Goal: Task Accomplishment & Management: Use online tool/utility

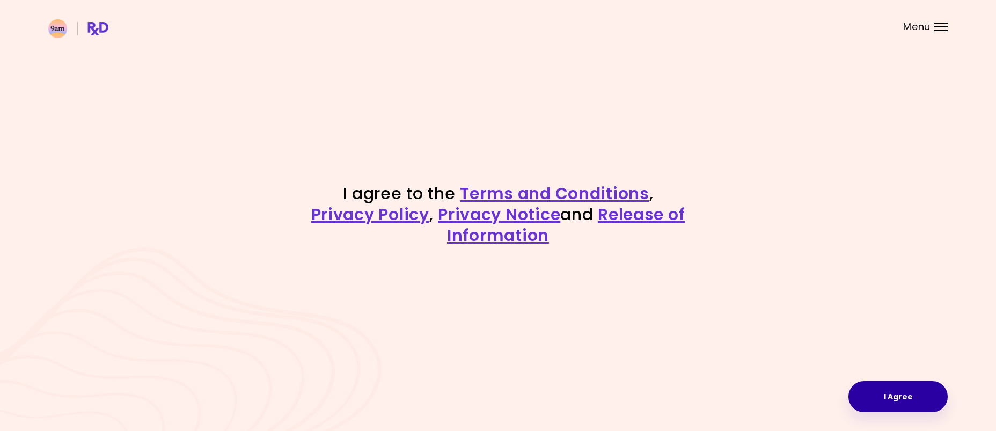
click at [915, 399] on button "I Agree" at bounding box center [897, 396] width 99 height 31
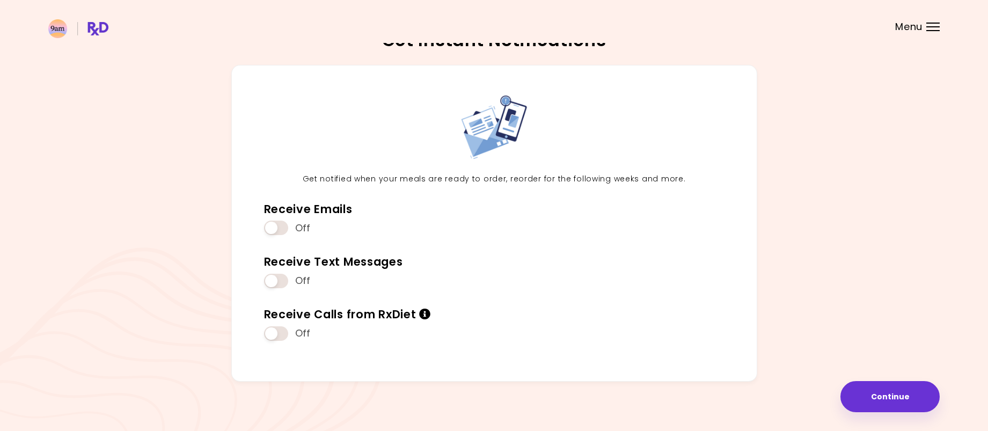
scroll to position [18, 0]
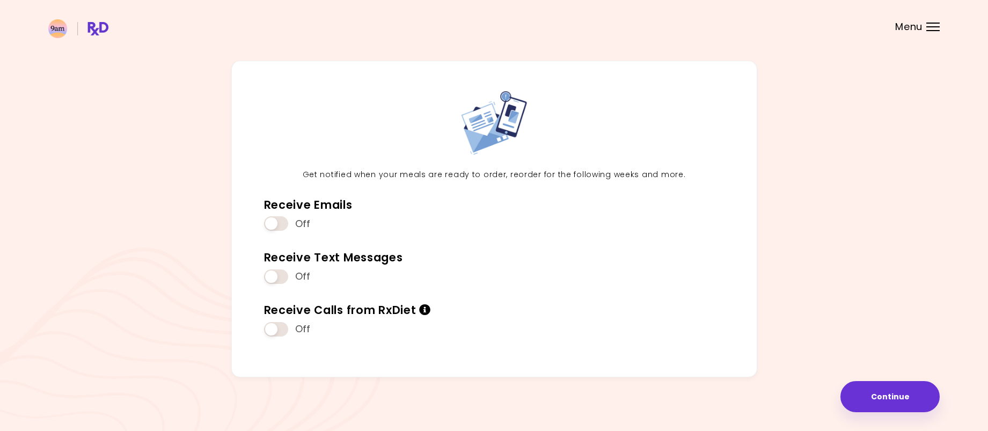
click at [914, 377] on div "Get notified when your meals are ready to order, reorder for the following week…" at bounding box center [493, 223] width 891 height 325
click at [893, 382] on button "Continue" at bounding box center [889, 396] width 99 height 31
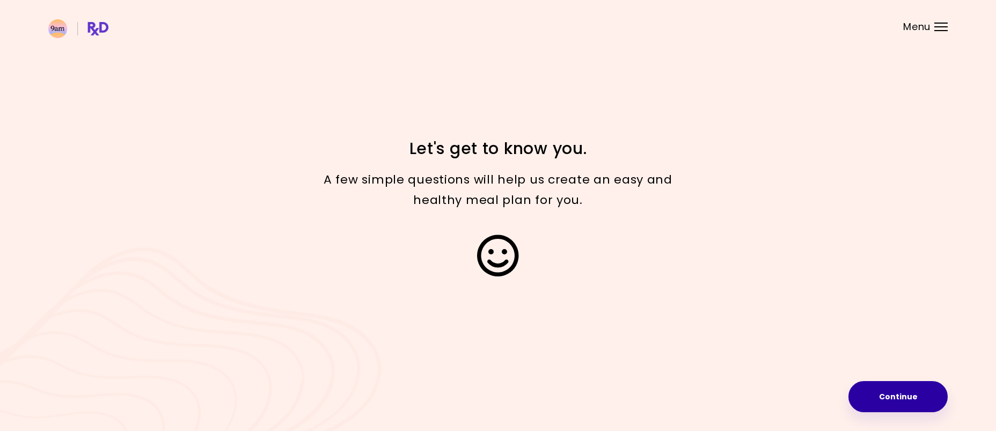
click at [888, 400] on button "Continue" at bounding box center [897, 396] width 99 height 31
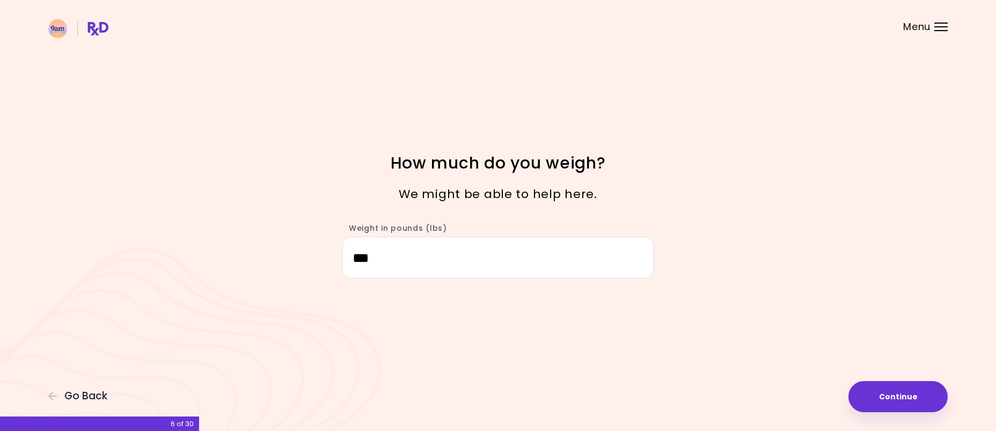
drag, startPoint x: 546, startPoint y: 263, endPoint x: 365, endPoint y: 269, distance: 180.9
click at [365, 269] on input "***" at bounding box center [497, 257] width 311 height 41
type input "***"
click at [895, 396] on button "Continue" at bounding box center [897, 396] width 99 height 31
select select "****"
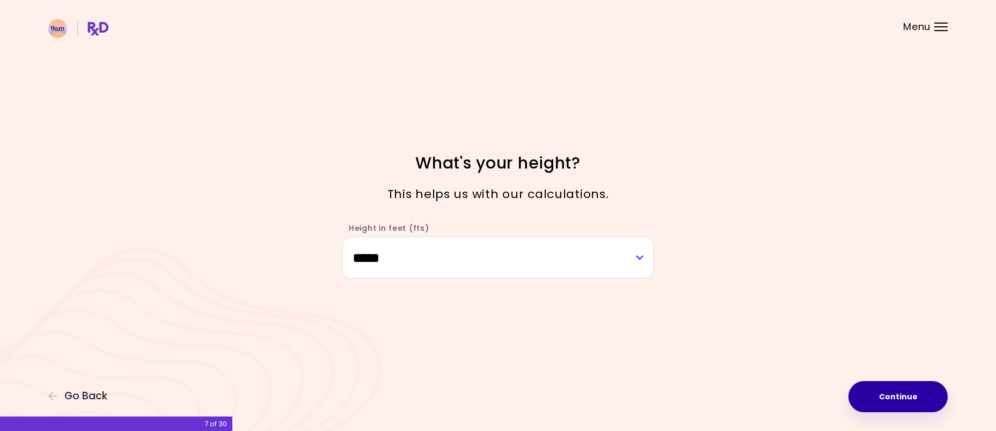
click at [895, 396] on button "Continue" at bounding box center [897, 396] width 99 height 31
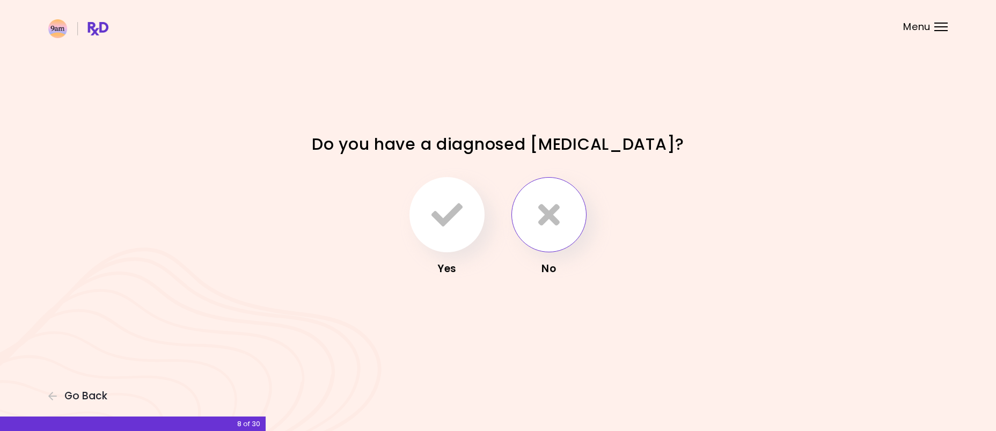
click at [563, 211] on button "button" at bounding box center [548, 214] width 75 height 75
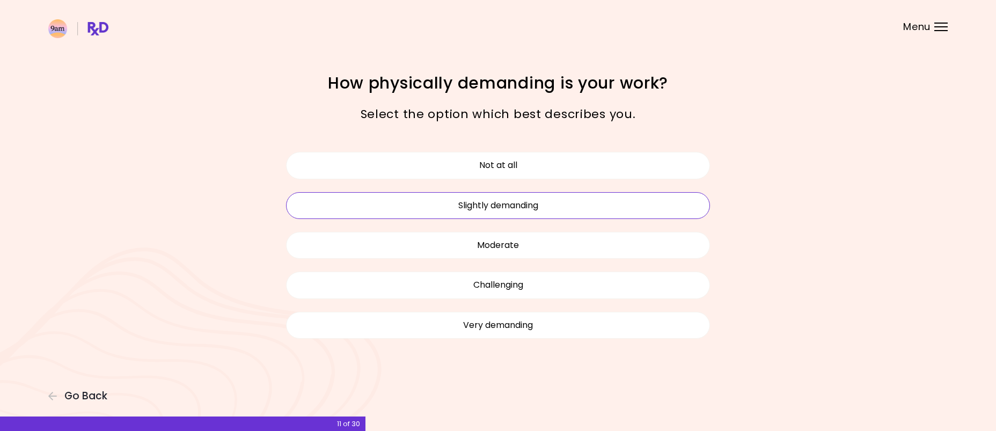
click at [530, 211] on button "Slightly demanding" at bounding box center [498, 205] width 424 height 27
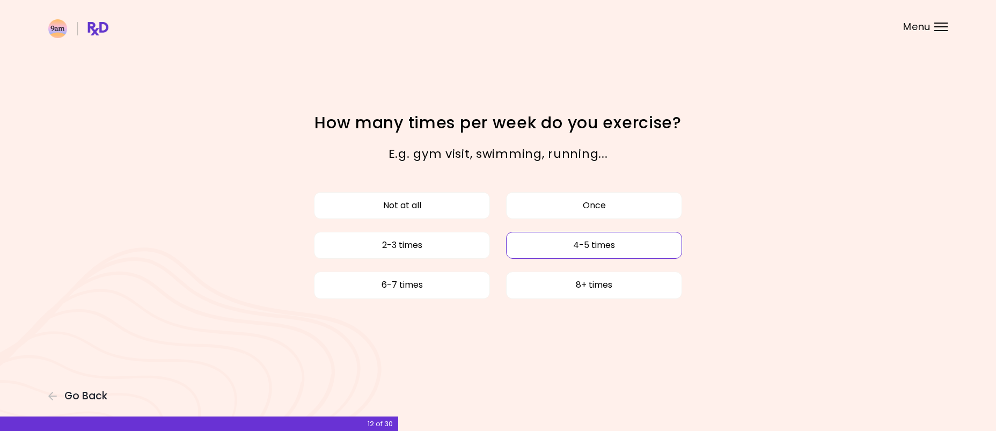
click at [564, 242] on button "4-5 times" at bounding box center [594, 245] width 176 height 27
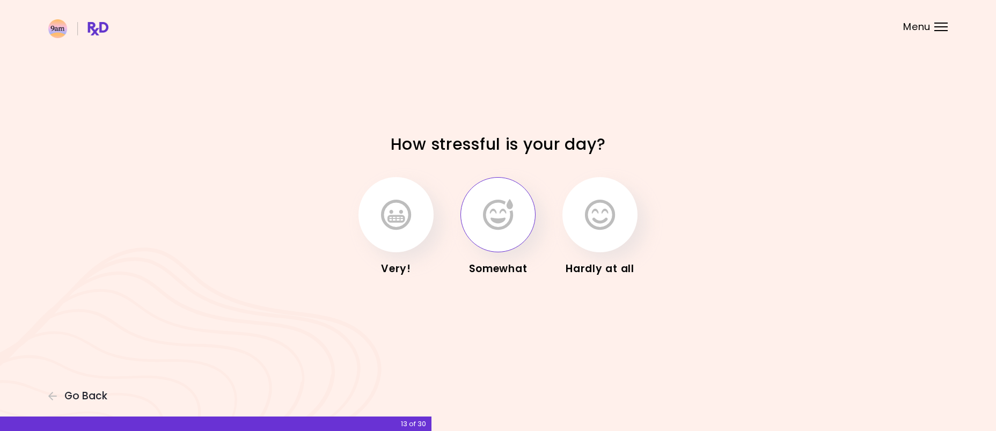
click at [513, 232] on button "button" at bounding box center [497, 214] width 75 height 75
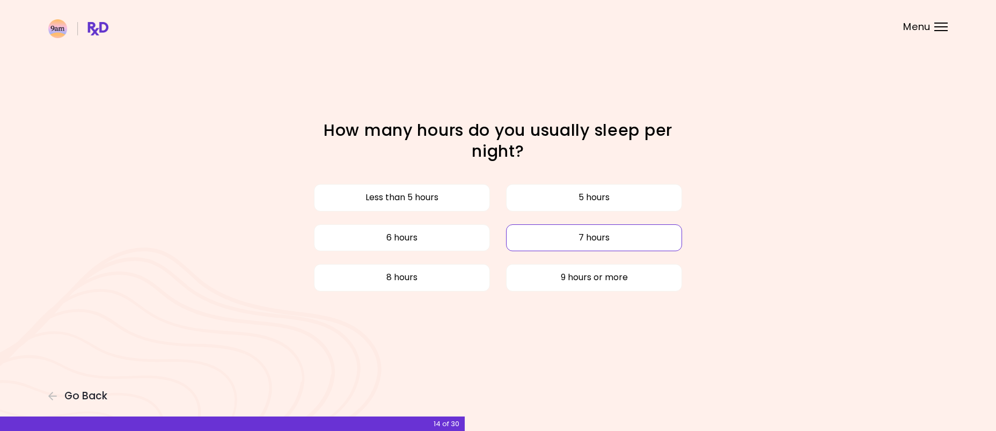
click at [532, 235] on button "7 hours" at bounding box center [594, 237] width 176 height 27
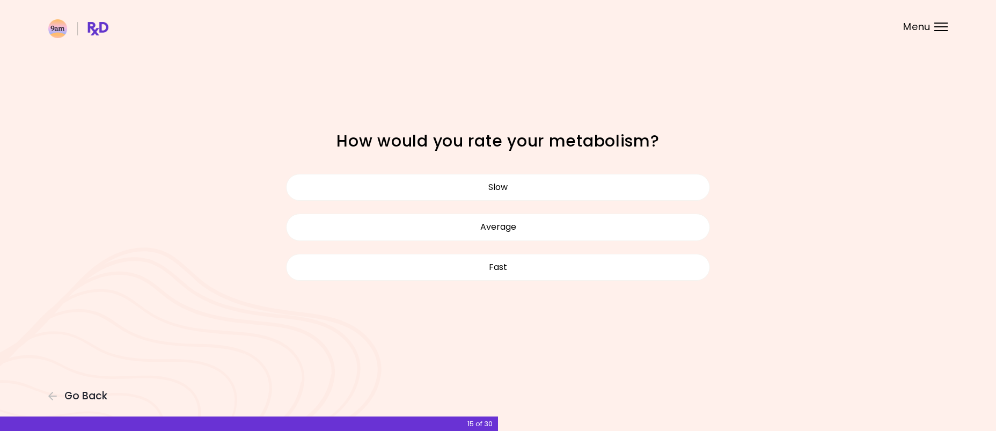
click at [531, 204] on div "Slow Average Fast" at bounding box center [498, 227] width 440 height 120
click at [526, 193] on button "Slow" at bounding box center [498, 187] width 424 height 27
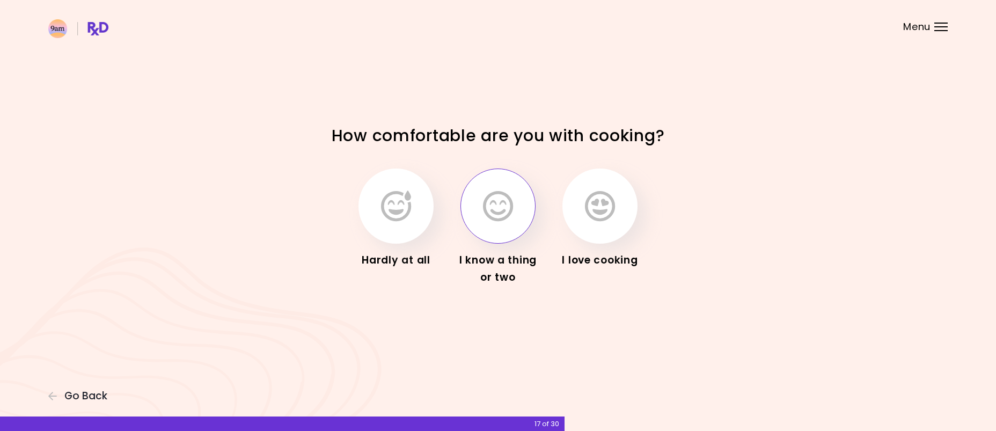
click at [496, 201] on icon "button" at bounding box center [498, 205] width 30 height 31
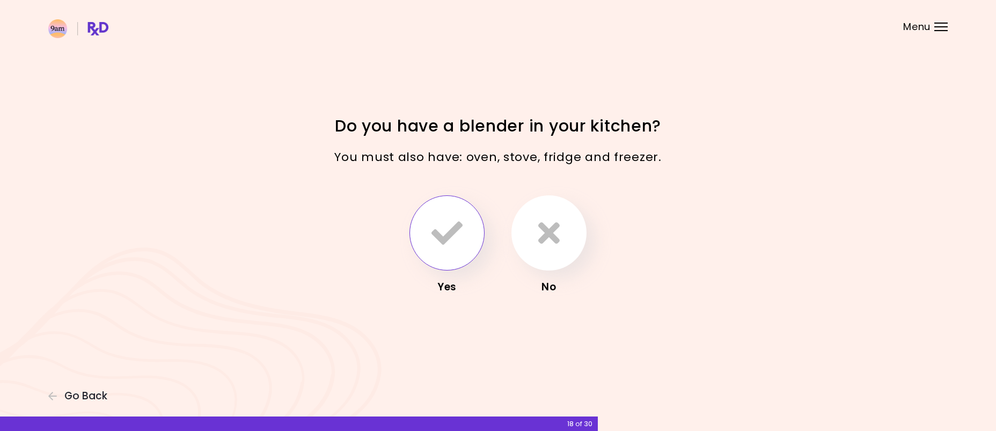
click at [428, 229] on button "button" at bounding box center [446, 232] width 75 height 75
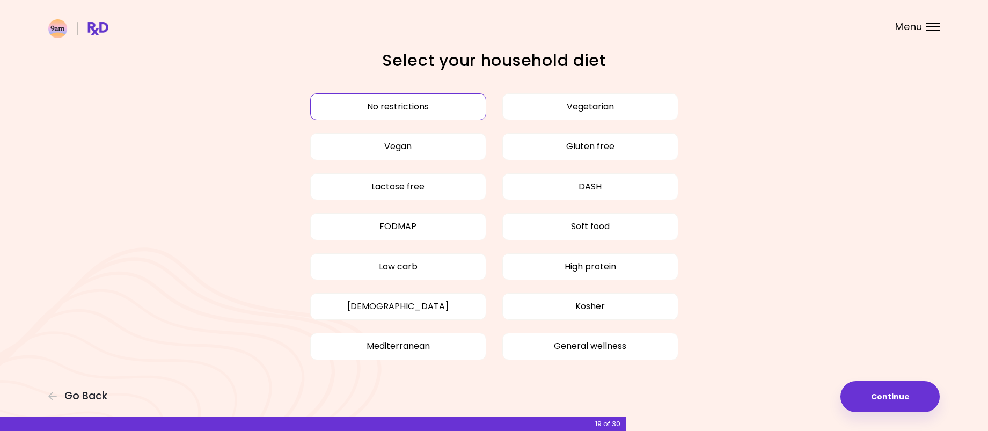
scroll to position [17, 0]
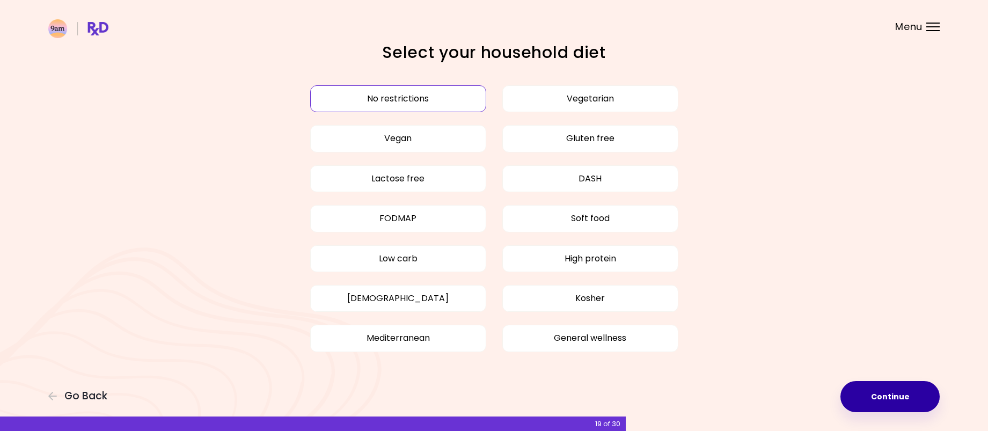
click at [858, 399] on button "Continue" at bounding box center [889, 396] width 99 height 31
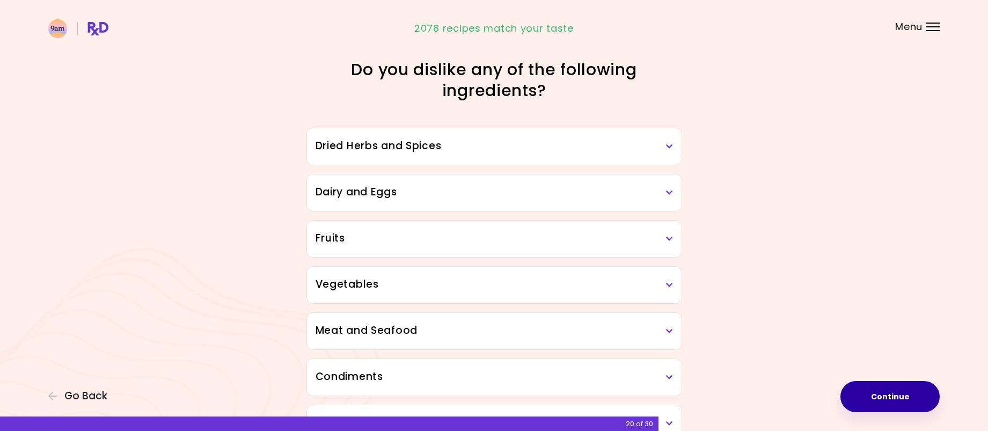
click at [649, 152] on h3 "Dried Herbs and Spices" at bounding box center [493, 146] width 357 height 16
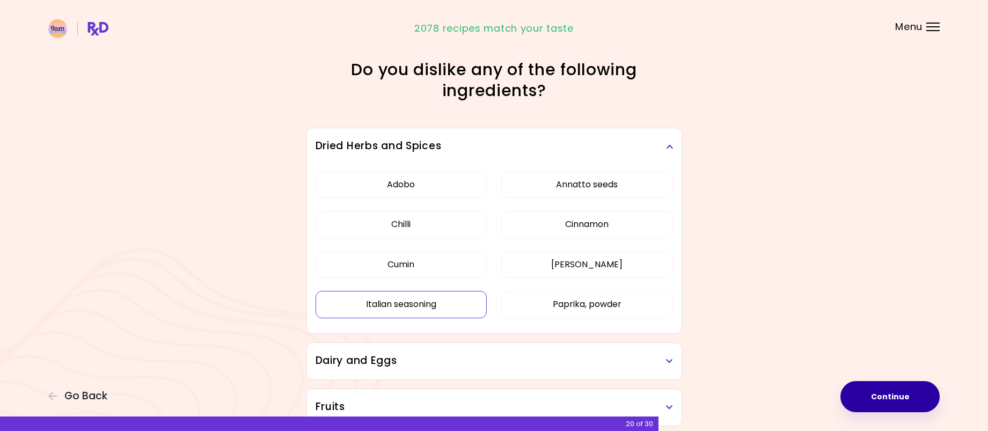
click at [389, 310] on button "Italian seasoning" at bounding box center [401, 304] width 172 height 27
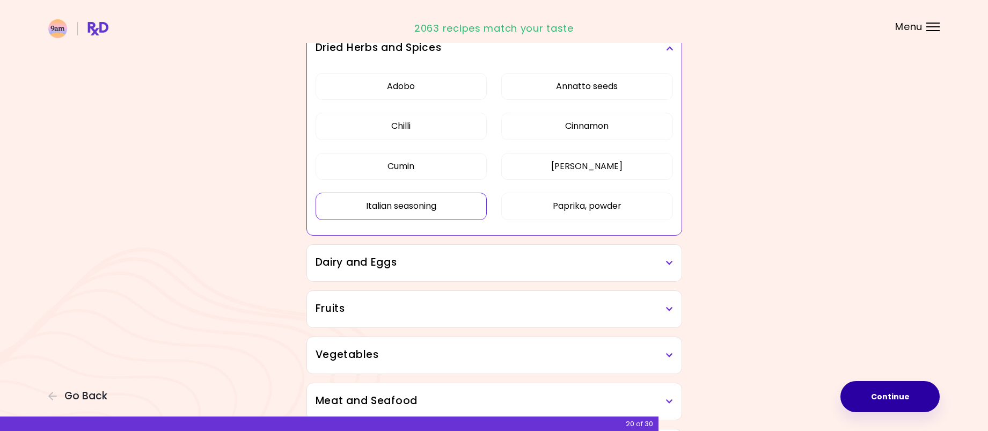
scroll to position [107, 0]
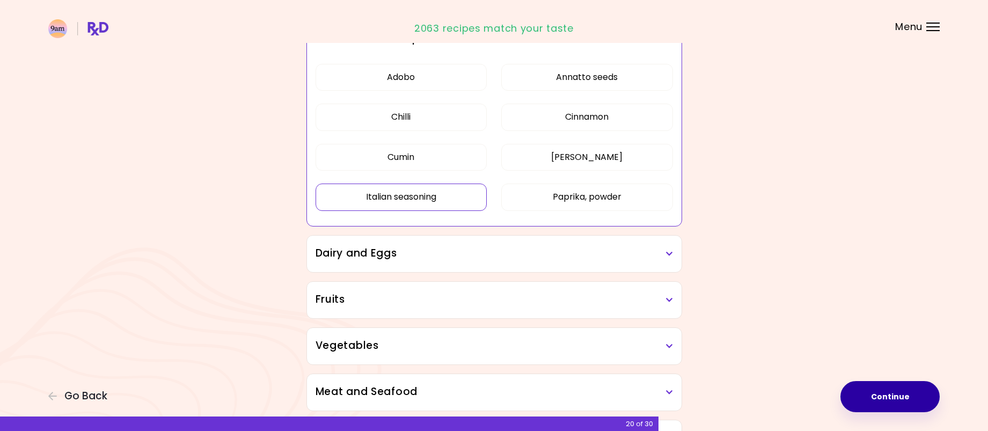
click at [446, 262] on div "Dairy and Eggs" at bounding box center [494, 254] width 374 height 36
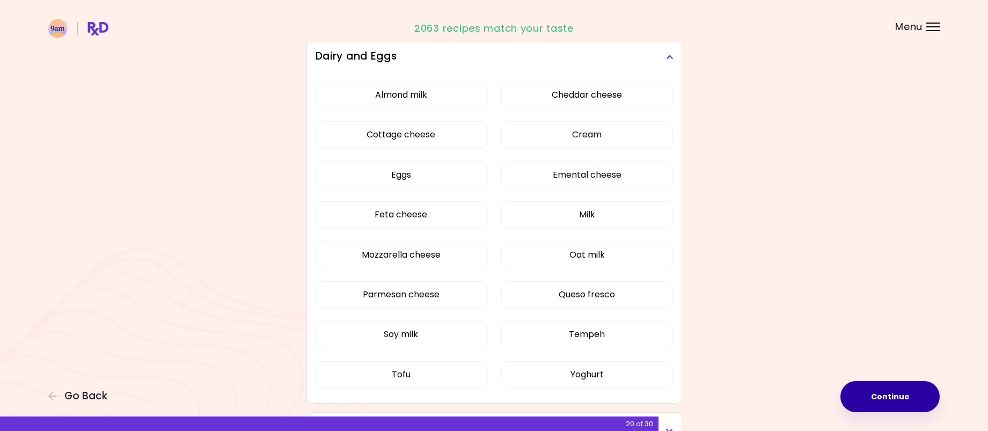
scroll to position [322, 0]
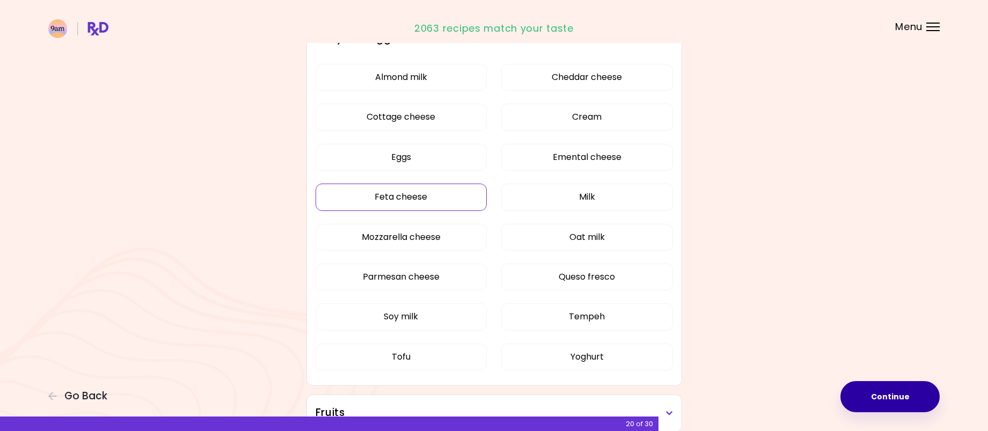
click at [378, 194] on button "Feta cheese" at bounding box center [401, 196] width 172 height 27
click at [454, 351] on button "Tofu" at bounding box center [401, 356] width 172 height 27
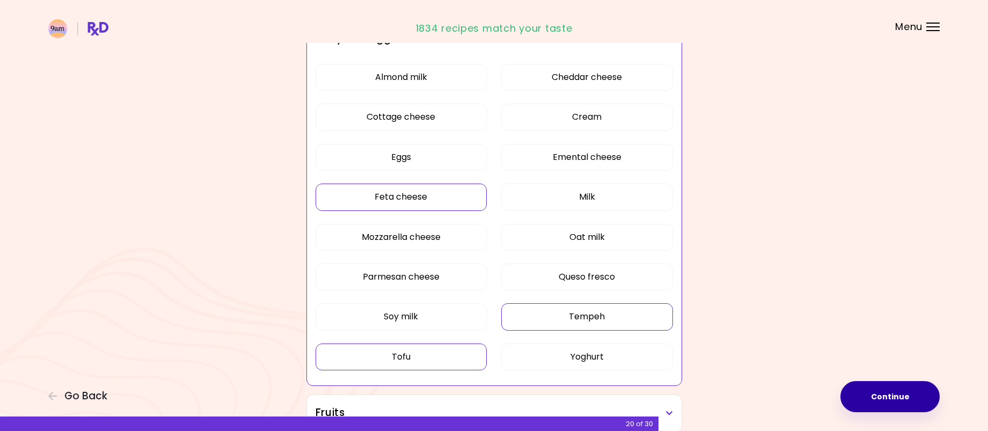
click at [560, 326] on button "Tempeh" at bounding box center [587, 316] width 172 height 27
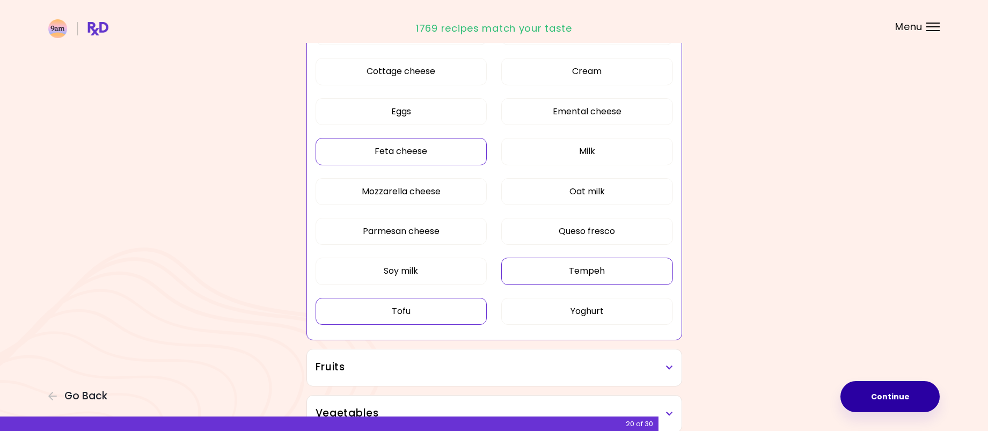
scroll to position [429, 0]
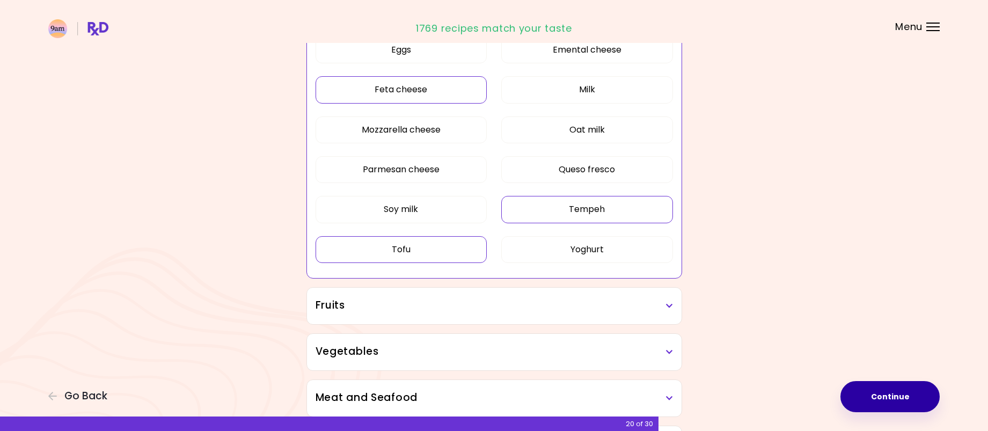
click at [547, 317] on div "Fruits" at bounding box center [494, 306] width 374 height 36
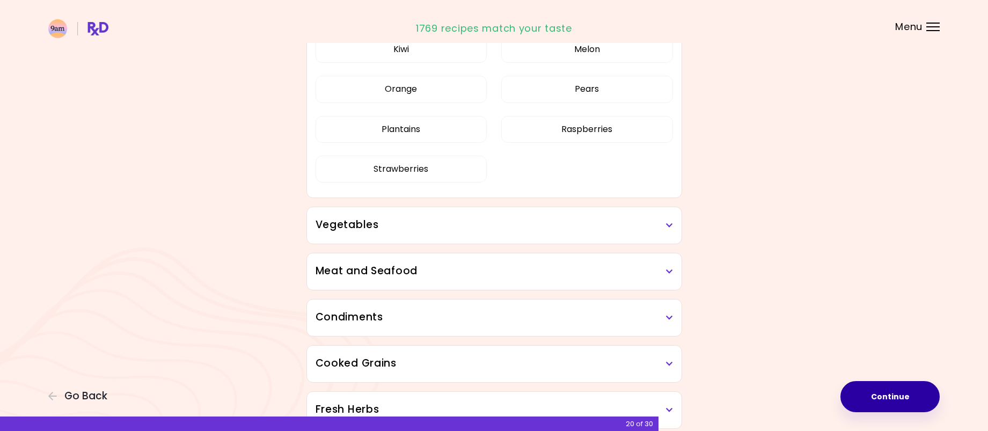
scroll to position [805, 0]
click at [466, 227] on h3 "Vegetables" at bounding box center [493, 224] width 357 height 16
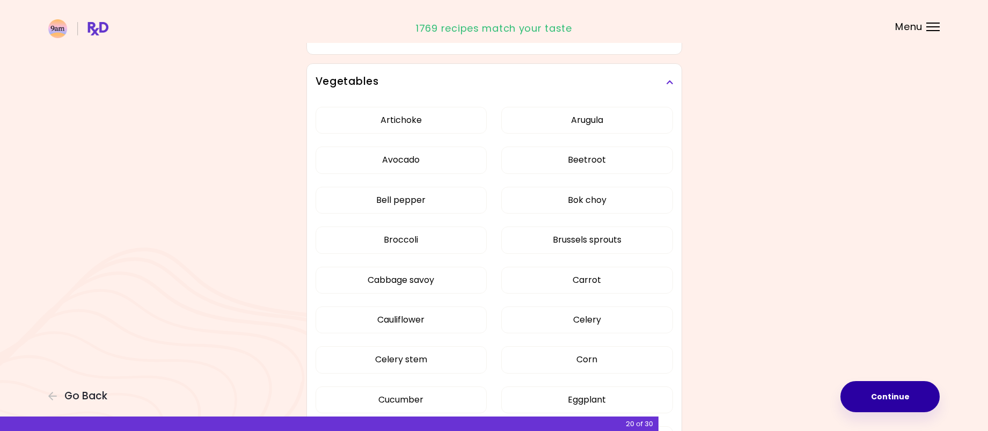
scroll to position [966, 0]
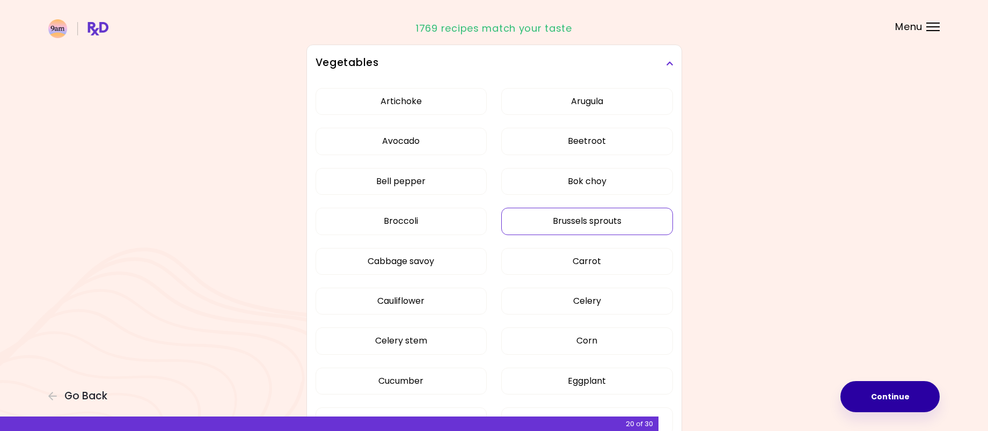
click at [612, 227] on button "Brussels sprouts" at bounding box center [587, 221] width 172 height 27
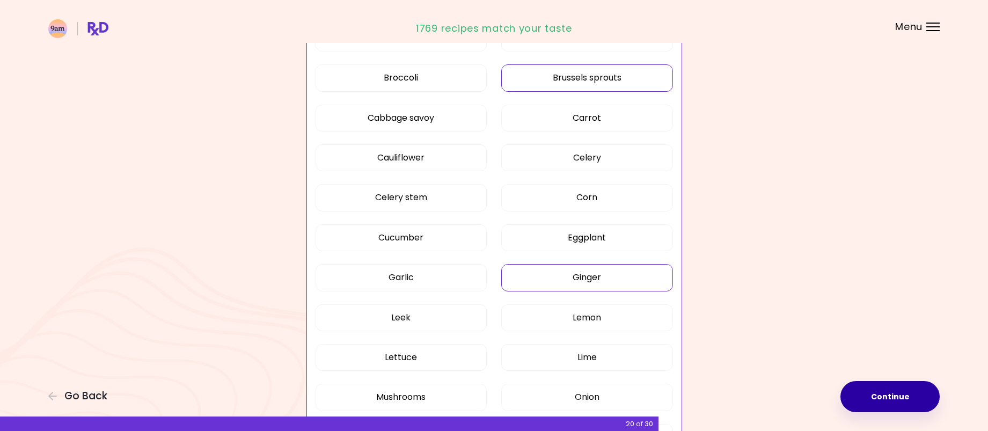
scroll to position [1127, 0]
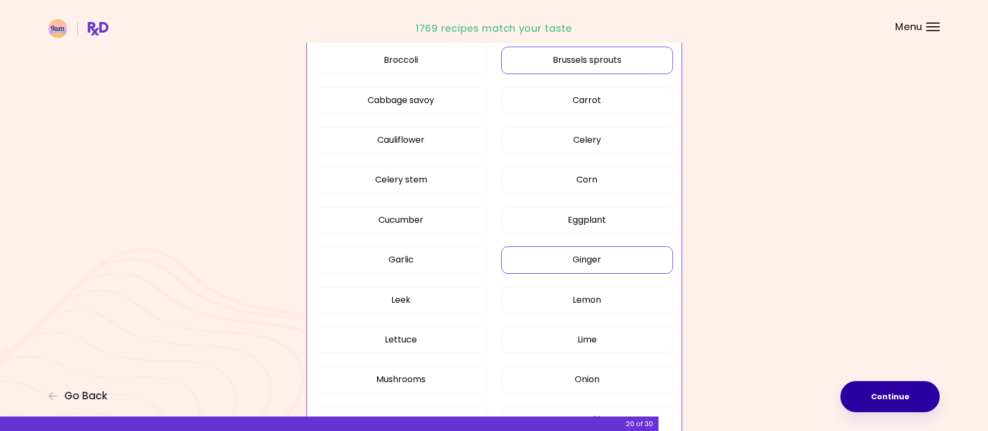
click at [592, 267] on button "Ginger" at bounding box center [587, 259] width 172 height 27
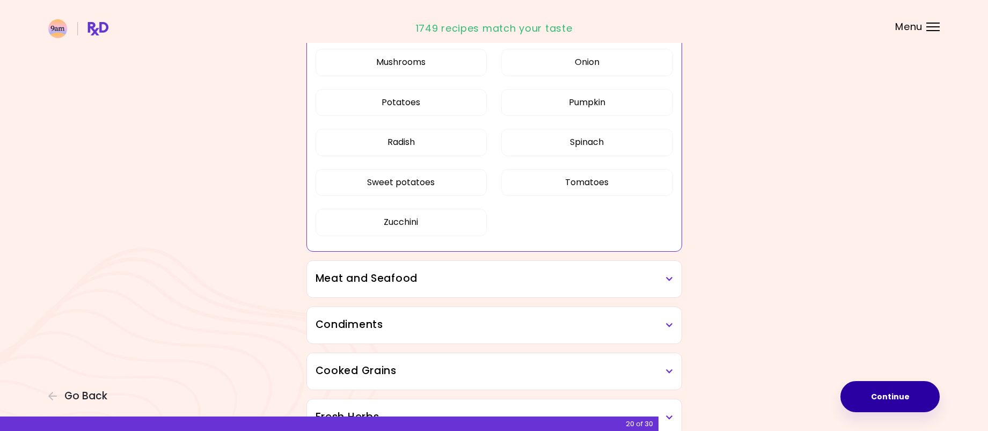
scroll to position [1448, 0]
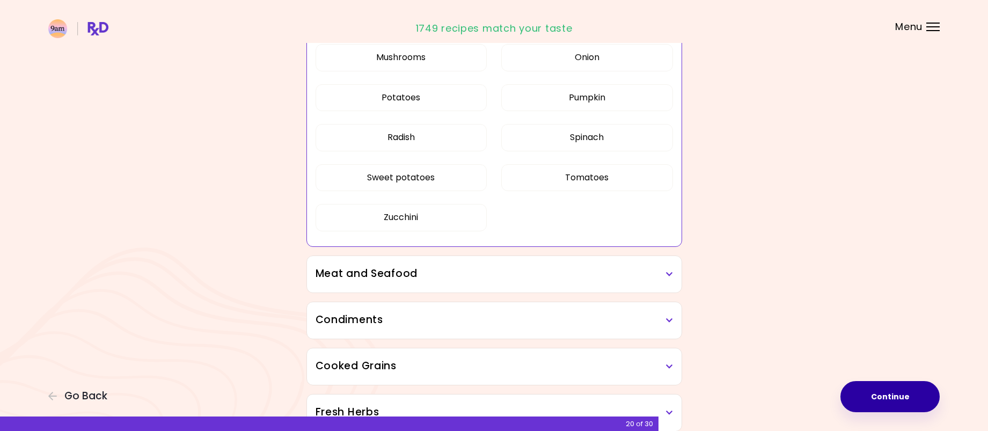
click at [503, 279] on h3 "Meat and Seafood" at bounding box center [493, 274] width 357 height 16
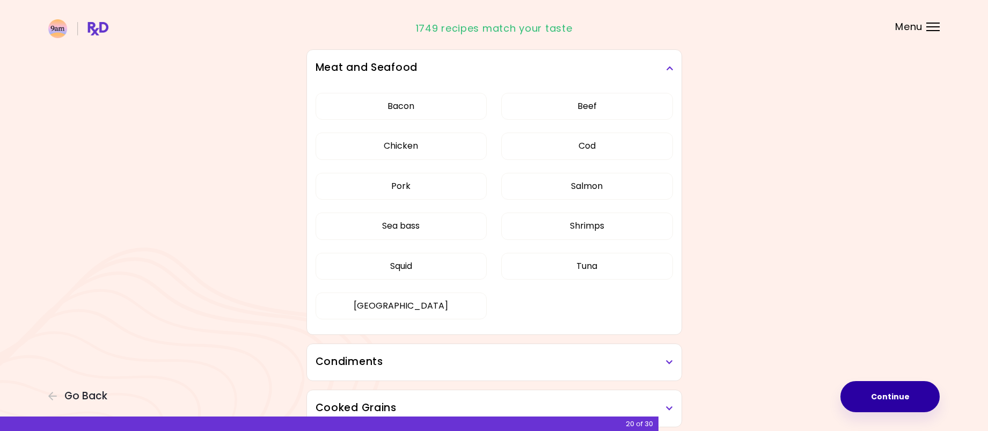
scroll to position [1663, 0]
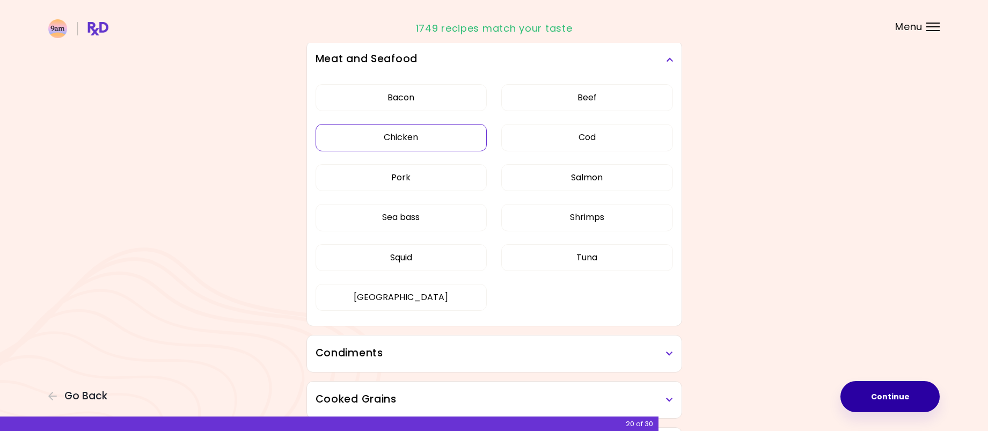
click at [384, 139] on button "Chicken" at bounding box center [401, 137] width 172 height 27
click at [380, 215] on button "Sea bass" at bounding box center [401, 217] width 172 height 27
click at [381, 252] on button "Squid" at bounding box center [401, 257] width 172 height 27
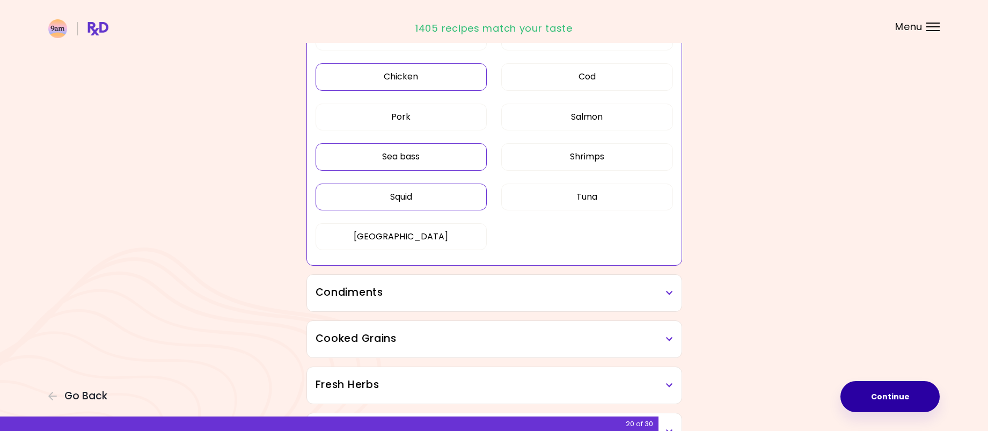
scroll to position [1770, 0]
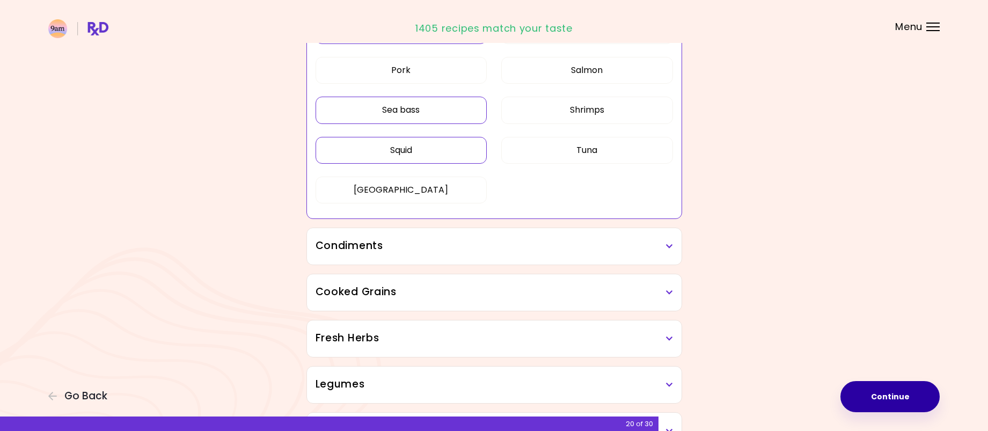
click at [608, 253] on h3 "Condiments" at bounding box center [493, 246] width 357 height 16
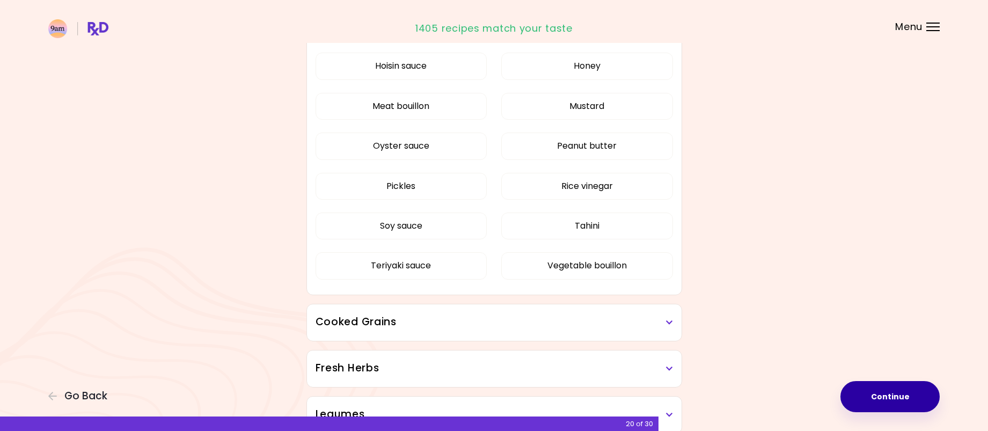
scroll to position [2092, 0]
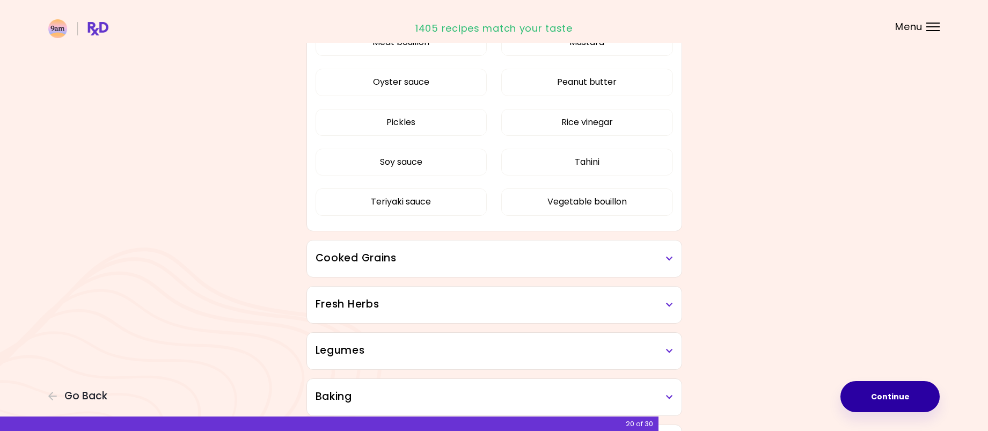
click at [468, 257] on h3 "Cooked Grains" at bounding box center [493, 259] width 357 height 16
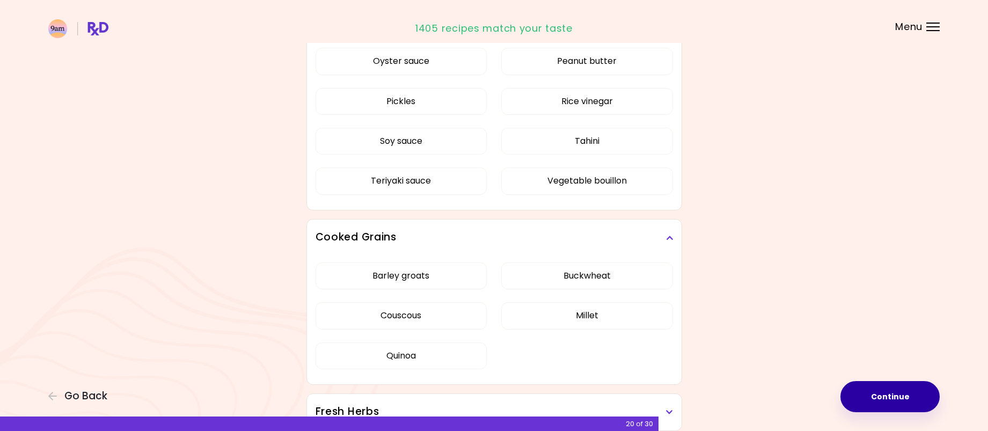
scroll to position [2146, 0]
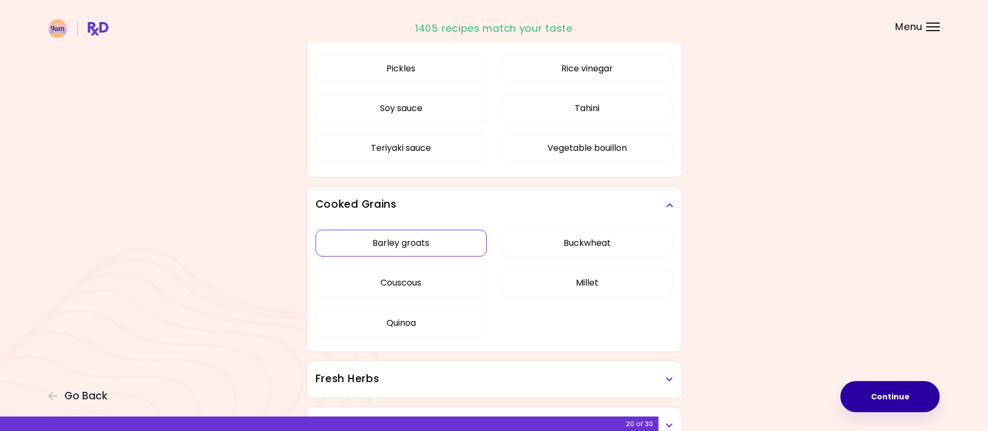
click at [442, 247] on button "Barley groats" at bounding box center [401, 243] width 172 height 27
click at [612, 240] on button "Buckwheat" at bounding box center [587, 243] width 172 height 27
click at [566, 280] on button "Millet" at bounding box center [587, 282] width 172 height 27
click at [408, 274] on button "Couscous" at bounding box center [401, 282] width 172 height 27
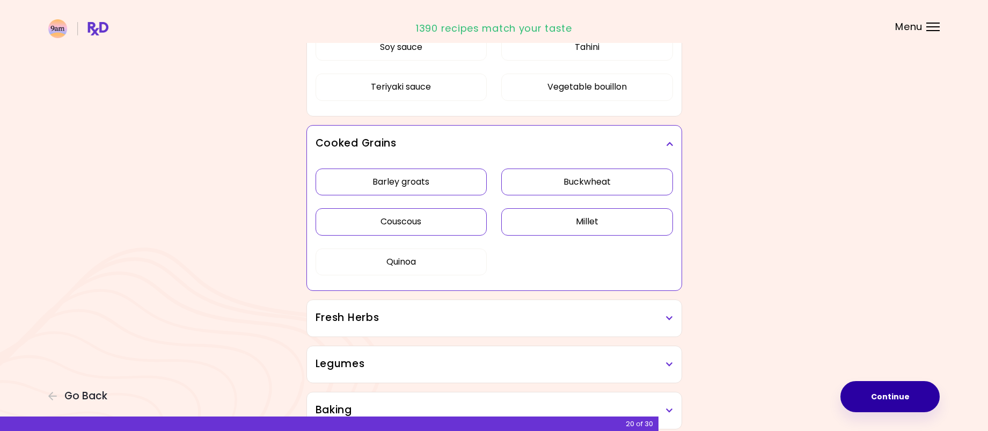
scroll to position [2253, 0]
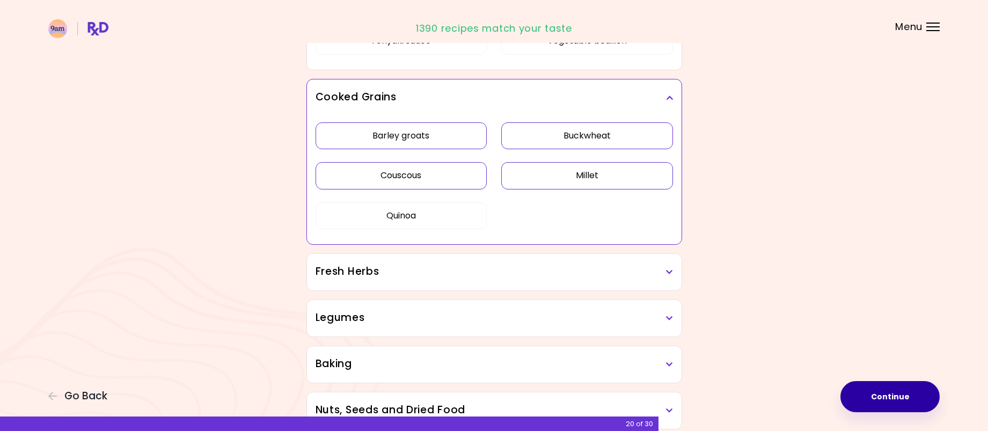
drag, startPoint x: 470, startPoint y: 251, endPoint x: 462, endPoint y: 262, distance: 14.3
click at [459, 266] on h3 "Fresh Herbs" at bounding box center [493, 272] width 357 height 16
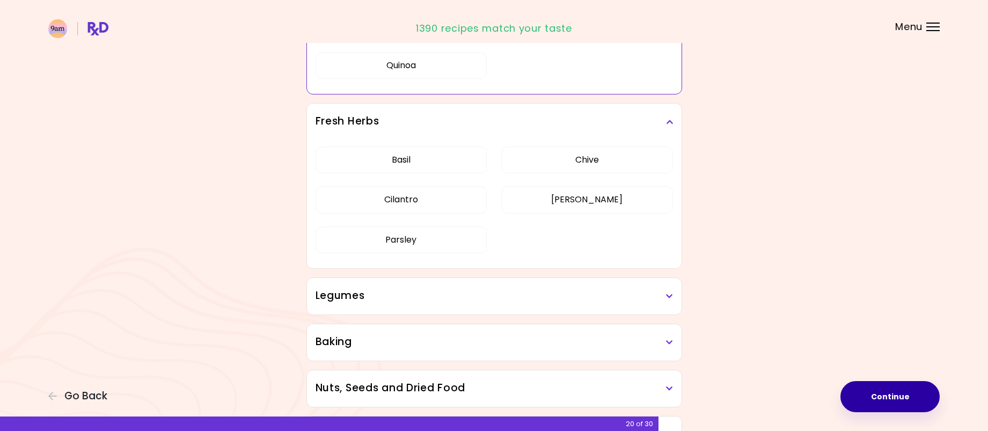
scroll to position [2468, 0]
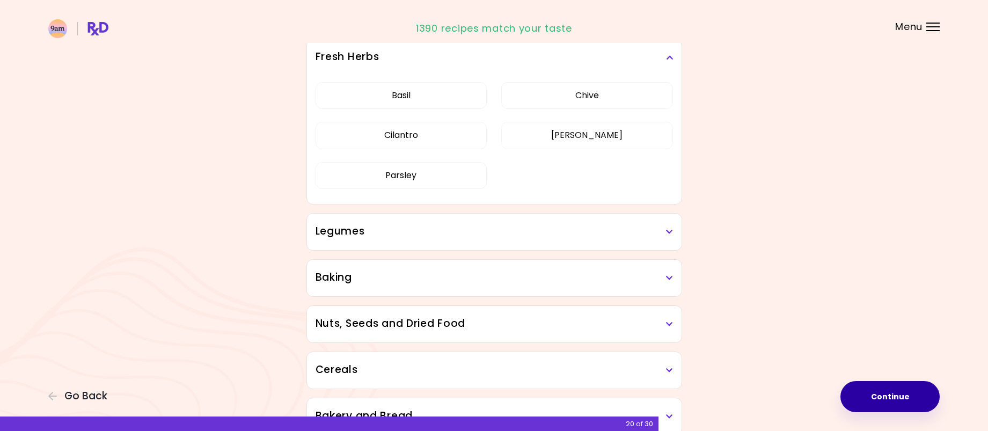
click at [388, 236] on h3 "Legumes" at bounding box center [493, 232] width 357 height 16
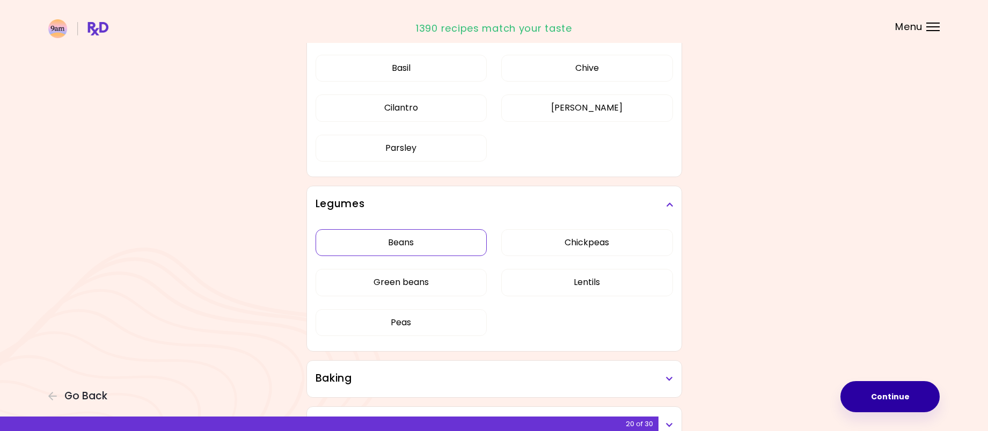
scroll to position [2521, 0]
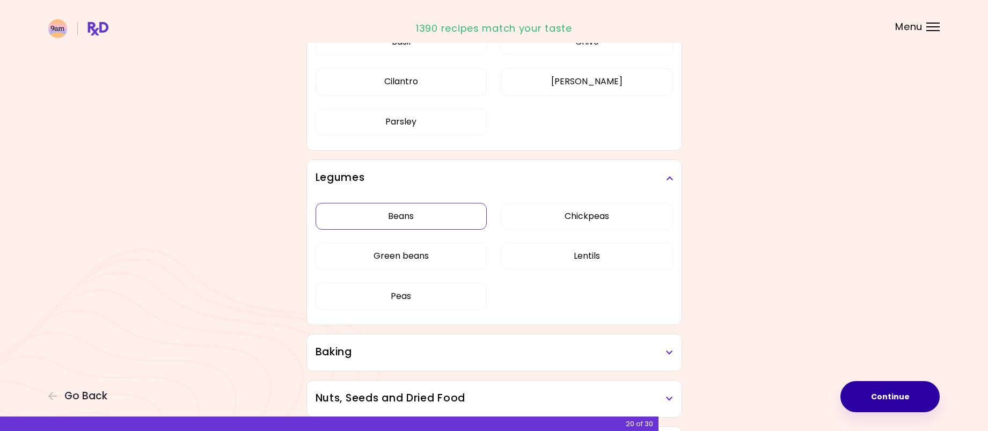
click at [406, 210] on button "Beans" at bounding box center [401, 216] width 172 height 27
drag, startPoint x: 586, startPoint y: 223, endPoint x: 571, endPoint y: 231, distance: 16.8
click at [585, 224] on button "Chickpeas" at bounding box center [587, 216] width 172 height 27
click at [598, 254] on button "Lentils" at bounding box center [587, 255] width 172 height 27
click at [401, 262] on button "Green beans" at bounding box center [401, 255] width 172 height 27
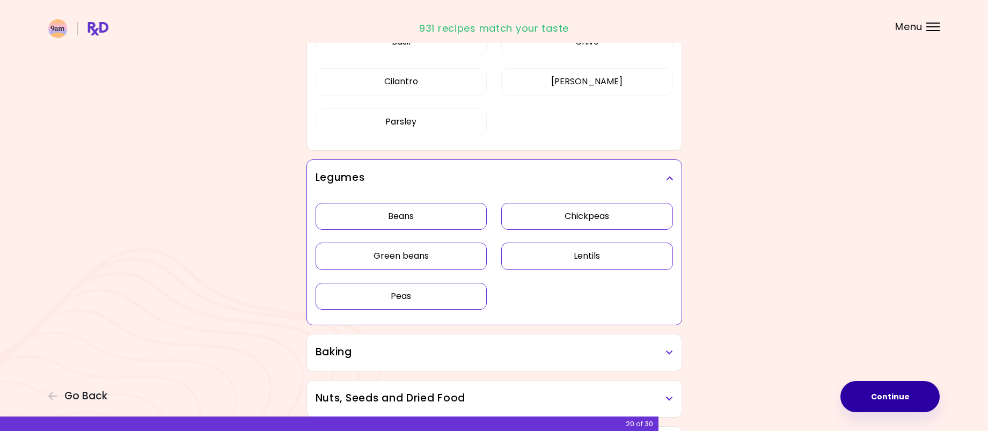
click at [393, 298] on button "Peas" at bounding box center [401, 296] width 172 height 27
click at [407, 257] on button "Green beans" at bounding box center [401, 255] width 172 height 27
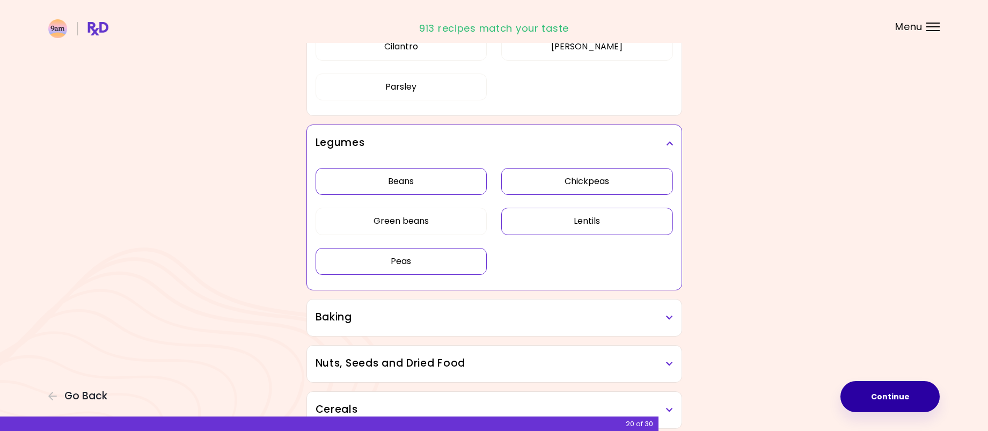
scroll to position [2575, 0]
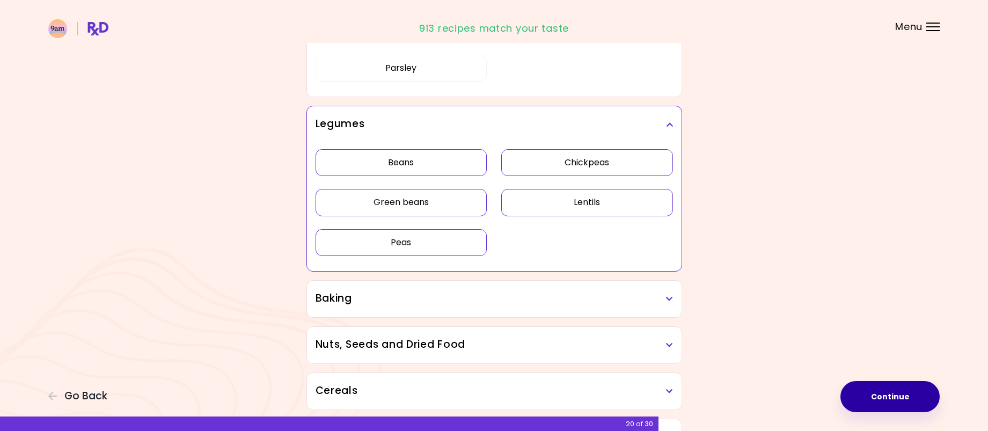
click at [356, 211] on button "Green beans" at bounding box center [401, 202] width 172 height 27
click at [439, 209] on button "Green beans" at bounding box center [401, 202] width 172 height 27
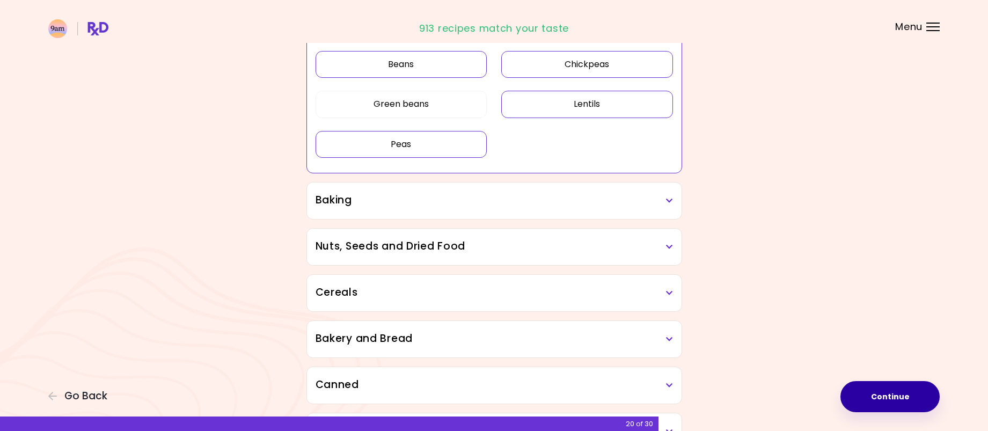
scroll to position [2682, 0]
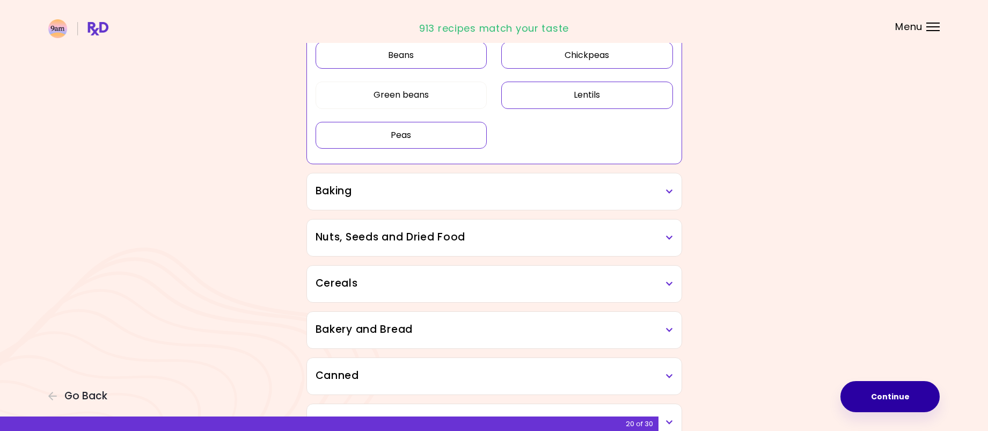
click at [475, 191] on h3 "Baking" at bounding box center [493, 191] width 357 height 16
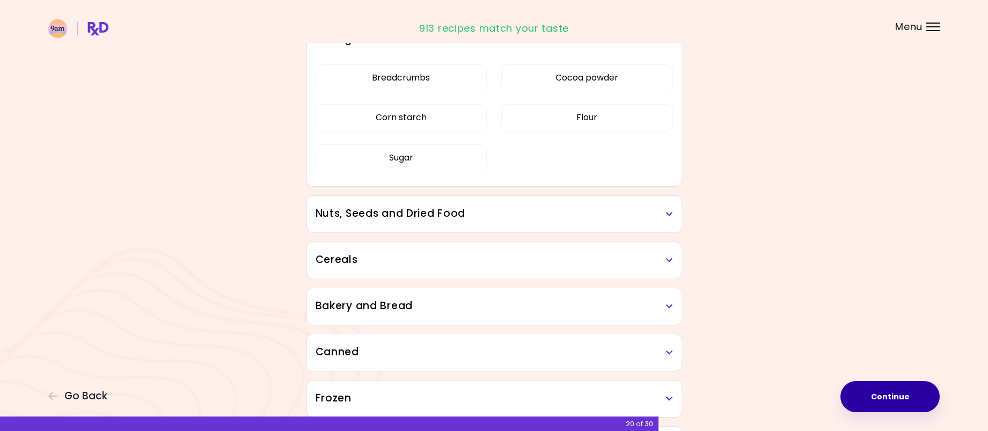
scroll to position [2843, 0]
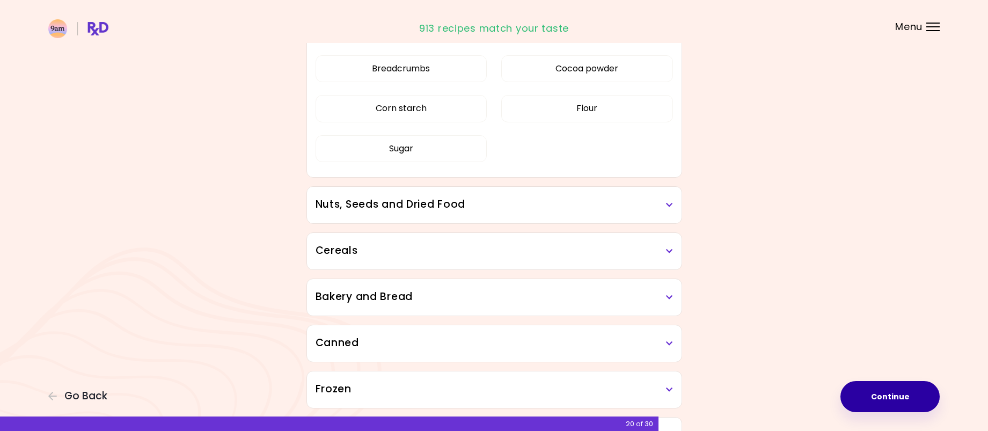
click at [438, 208] on h3 "Nuts, Seeds and Dried Food" at bounding box center [493, 205] width 357 height 16
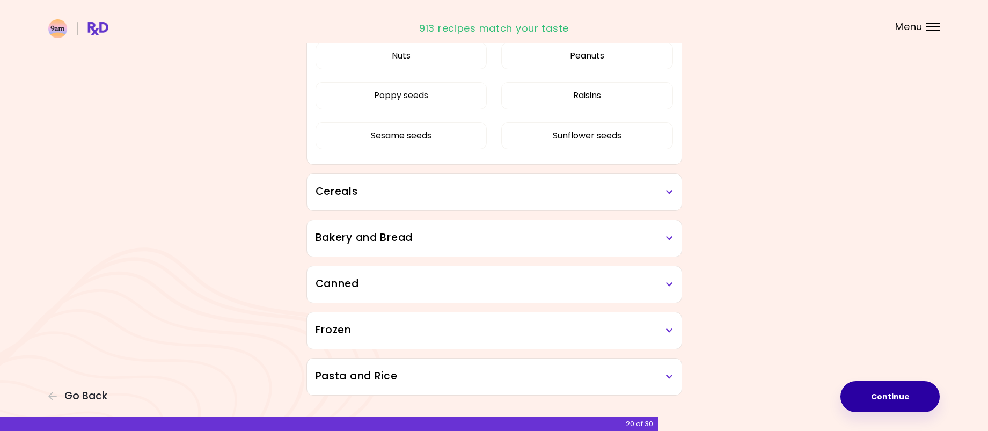
scroll to position [3111, 0]
click at [466, 189] on h3 "Cereals" at bounding box center [493, 191] width 357 height 16
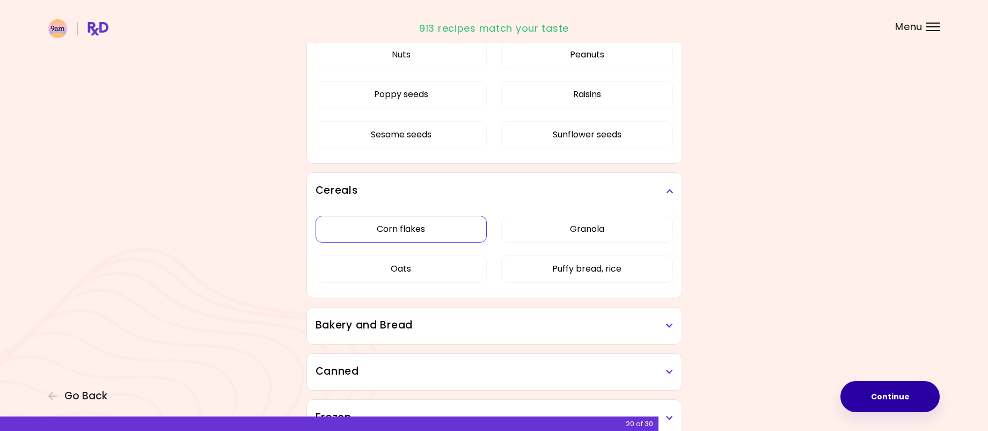
click at [451, 225] on button "Corn flakes" at bounding box center [401, 229] width 172 height 27
click at [576, 263] on button "Puffy bread, rice" at bounding box center [587, 268] width 172 height 27
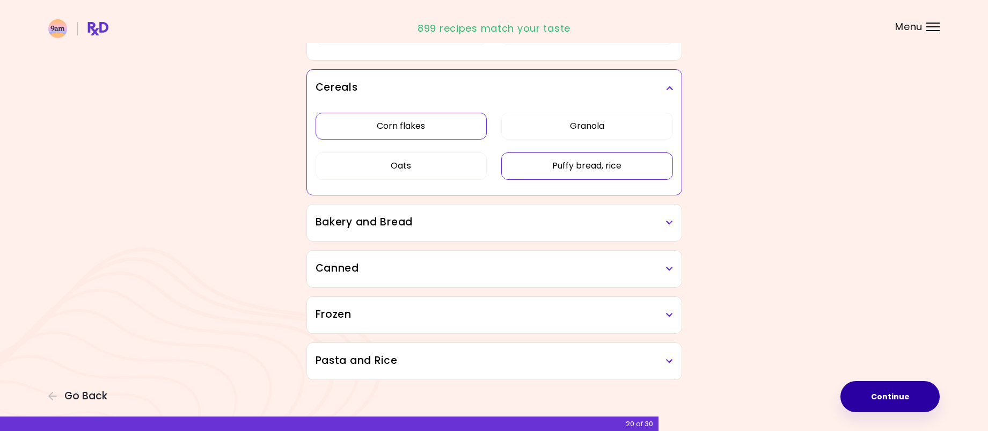
scroll to position [3219, 0]
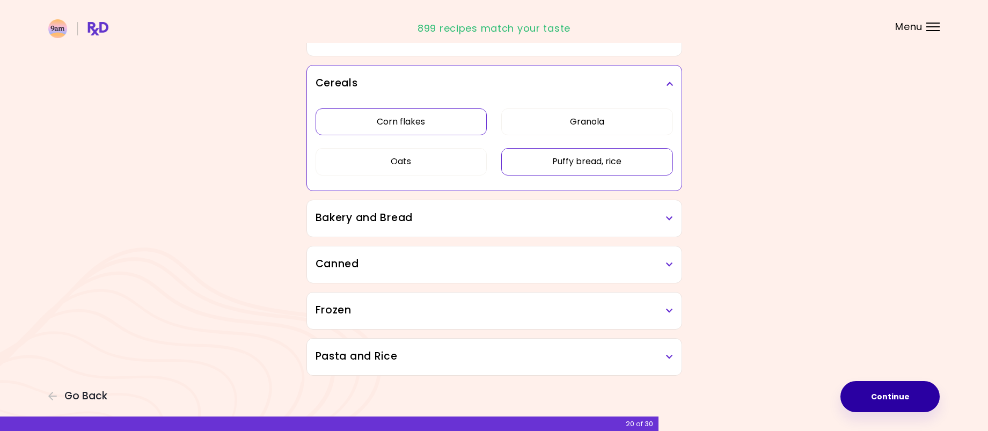
click at [379, 220] on h3 "Bakery and Bread" at bounding box center [493, 218] width 357 height 16
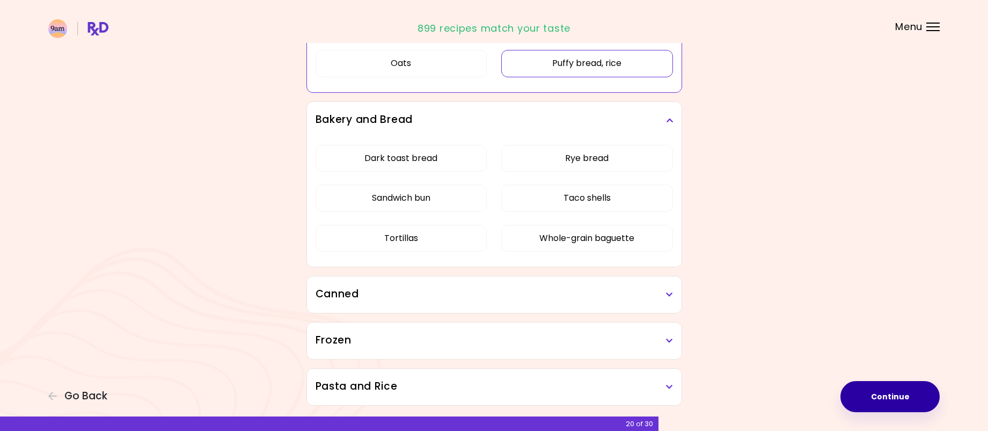
scroll to position [3326, 0]
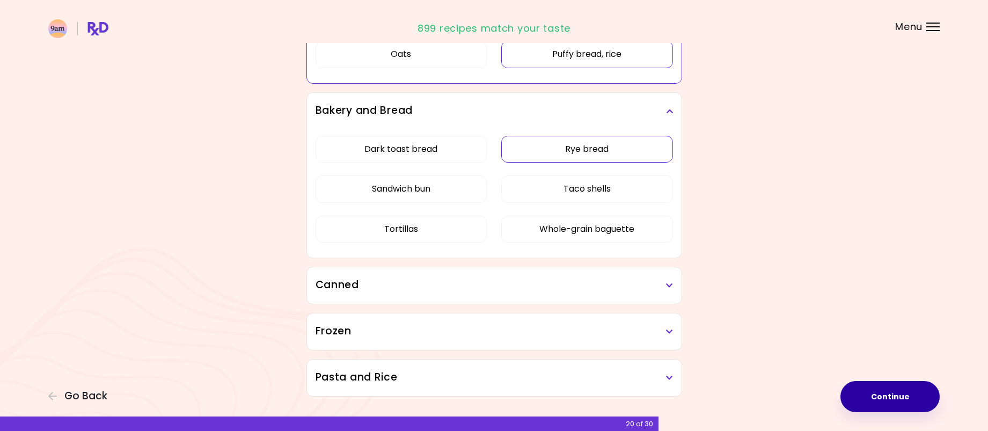
click at [594, 152] on button "Rye bread" at bounding box center [587, 149] width 172 height 27
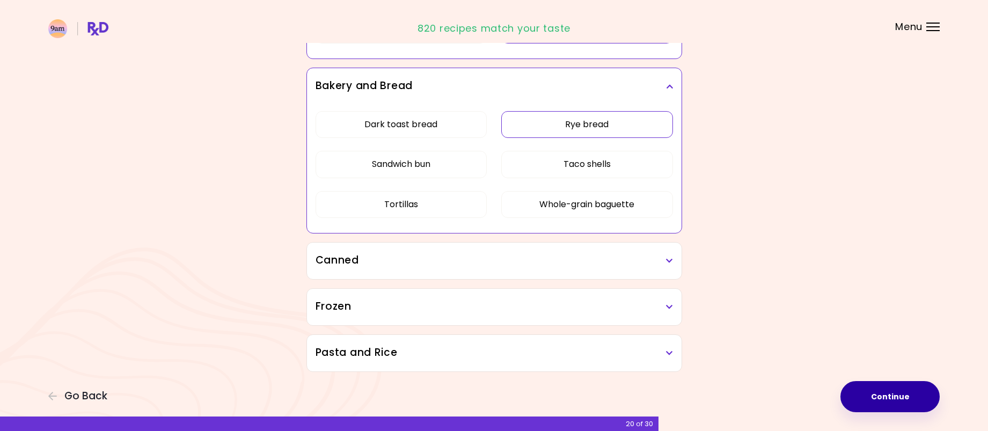
click at [438, 255] on h3 "Canned" at bounding box center [493, 261] width 357 height 16
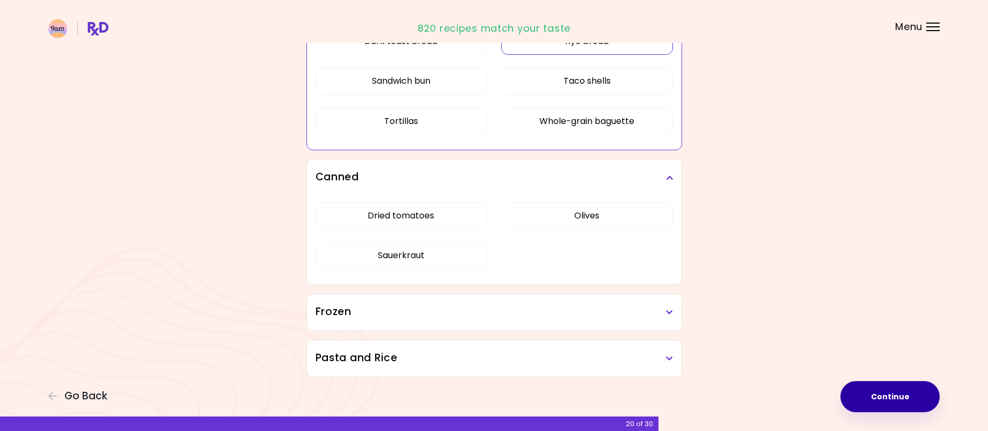
scroll to position [3439, 0]
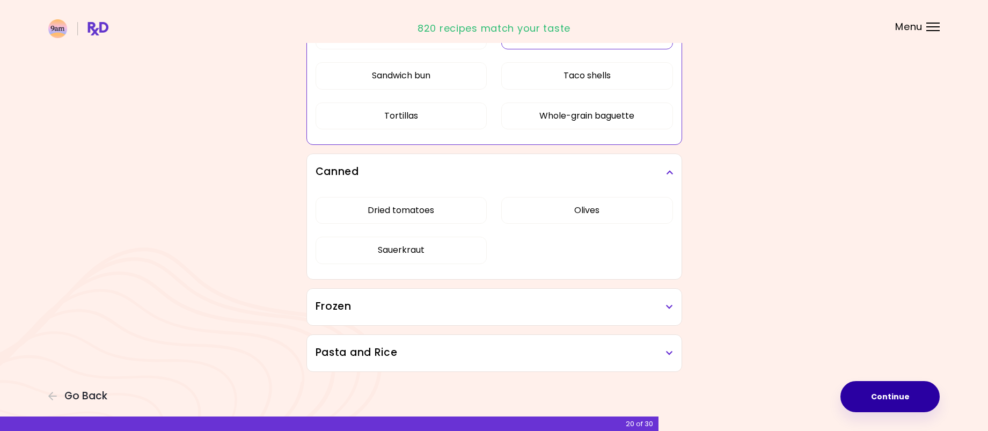
click at [370, 314] on h3 "Frozen" at bounding box center [493, 307] width 357 height 16
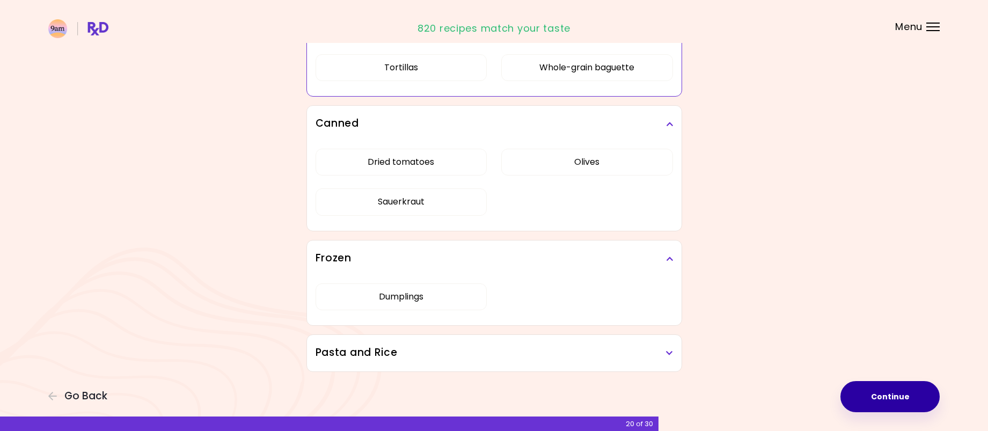
click at [404, 354] on h3 "Pasta and Rice" at bounding box center [493, 353] width 357 height 16
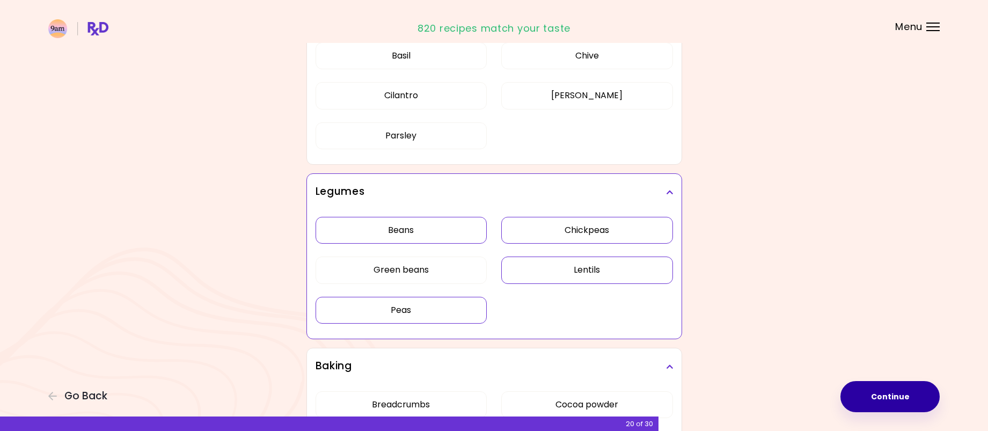
scroll to position [2503, 0]
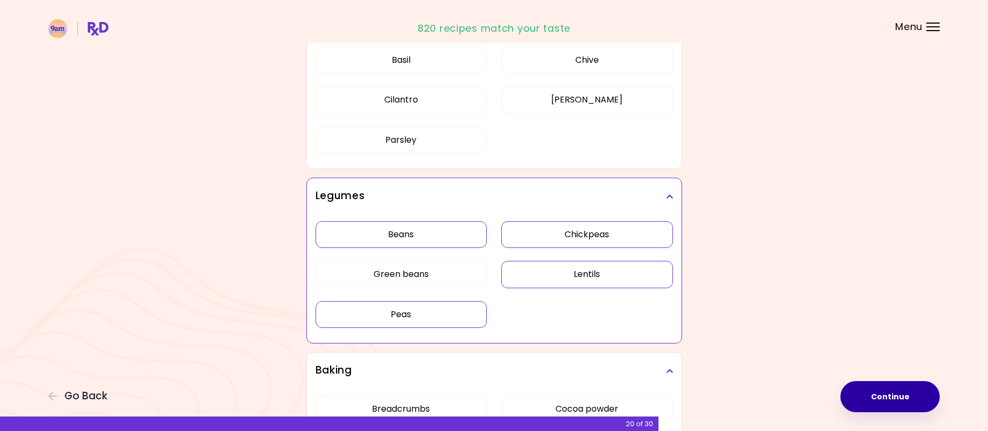
click at [897, 400] on button "Continue" at bounding box center [889, 396] width 99 height 31
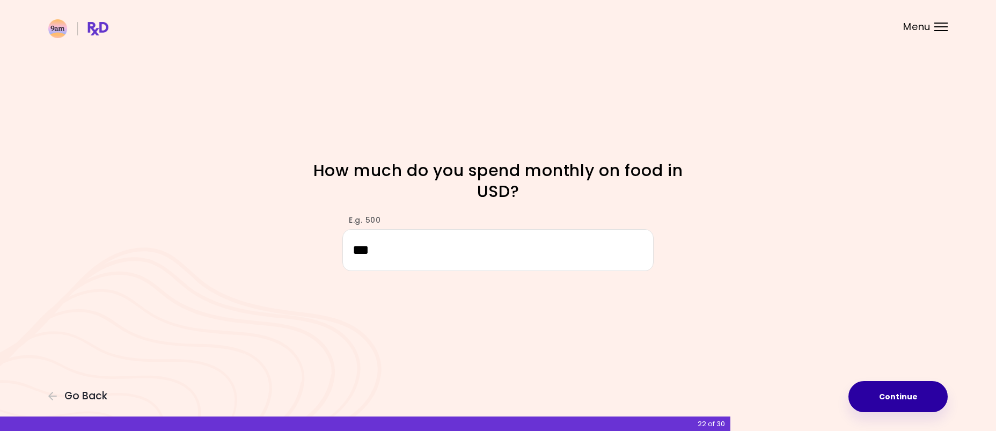
type input "***"
click at [885, 395] on button "Continue" at bounding box center [897, 396] width 99 height 31
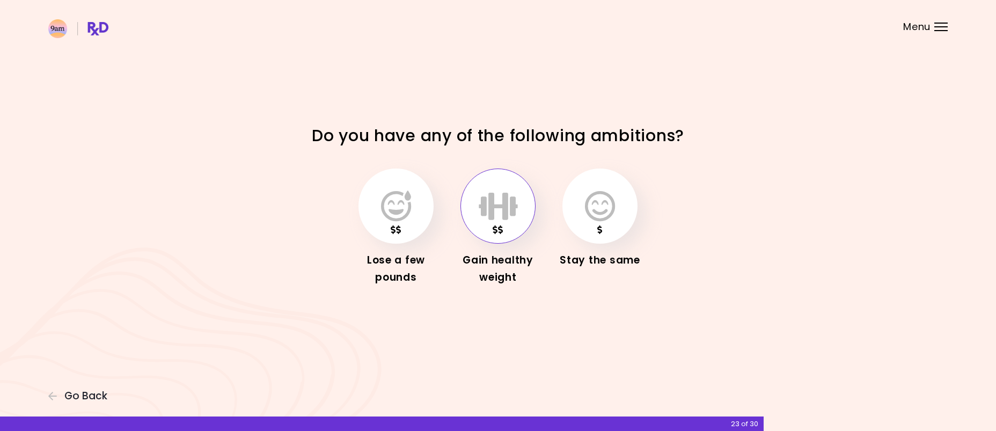
click at [491, 204] on icon "button" at bounding box center [498, 205] width 39 height 31
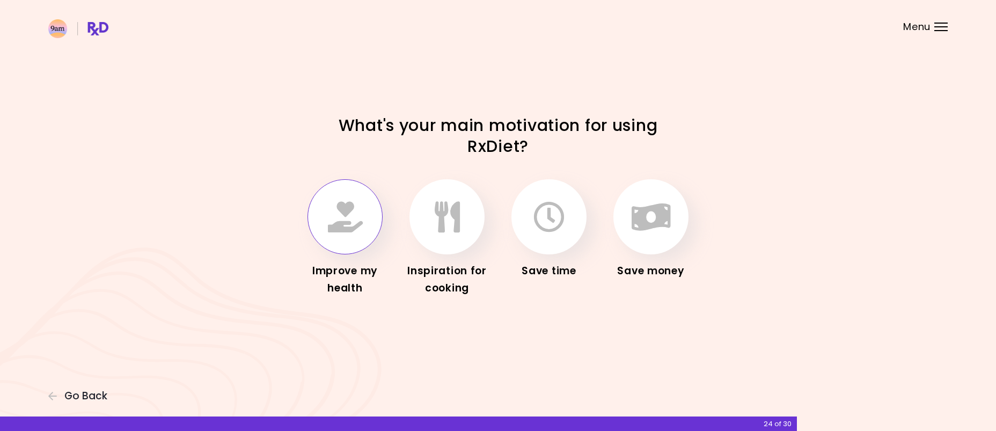
click at [357, 241] on button "button" at bounding box center [344, 216] width 75 height 75
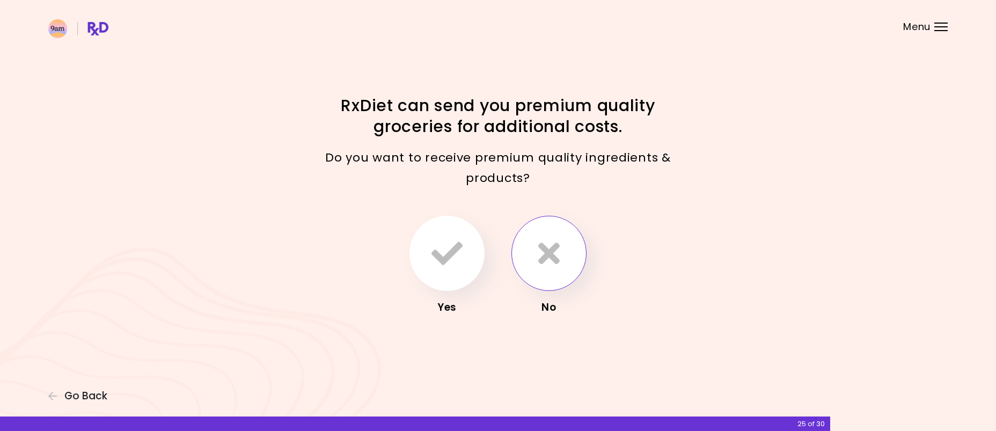
click at [535, 271] on button "button" at bounding box center [548, 253] width 75 height 75
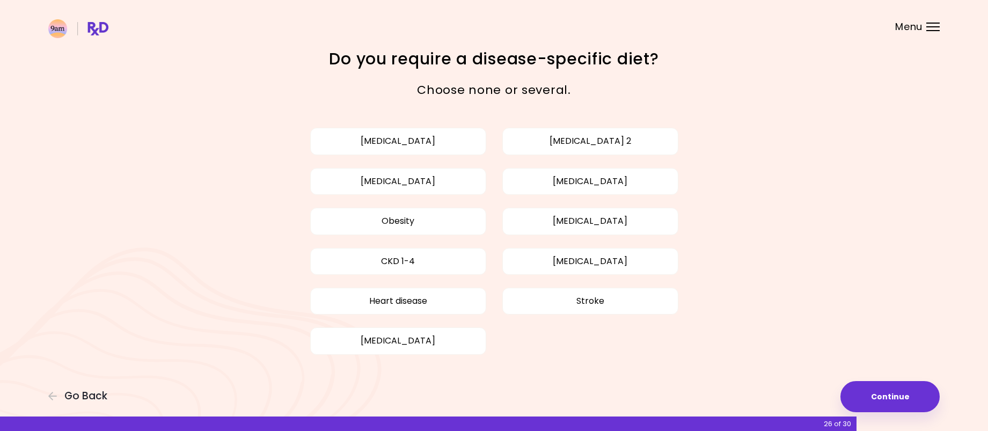
scroll to position [13, 0]
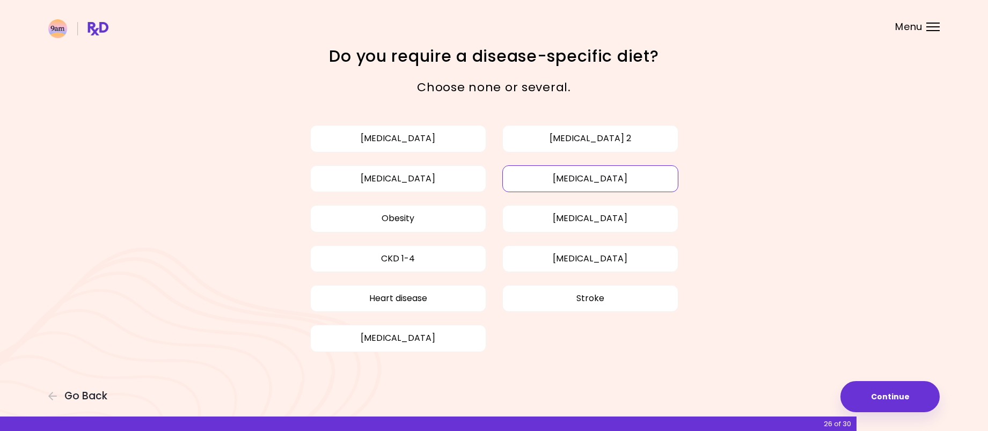
click at [519, 173] on button "High cholesterol" at bounding box center [590, 178] width 176 height 27
click at [455, 211] on button "Obesity" at bounding box center [398, 218] width 176 height 27
click at [532, 192] on button "High cholesterol" at bounding box center [590, 178] width 176 height 27
click at [374, 226] on button "Obesity" at bounding box center [398, 218] width 176 height 27
click at [887, 402] on button "Continue" at bounding box center [889, 396] width 99 height 31
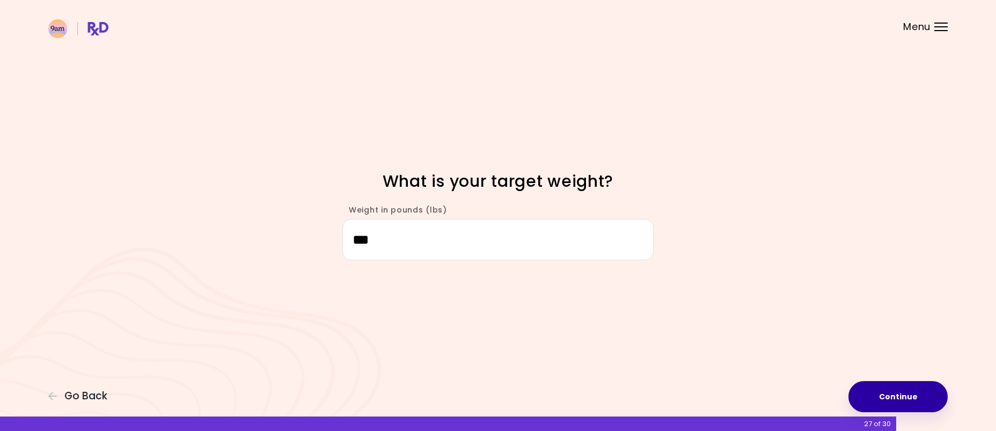
type input "***"
click at [884, 402] on button "Continue" at bounding box center [897, 396] width 99 height 31
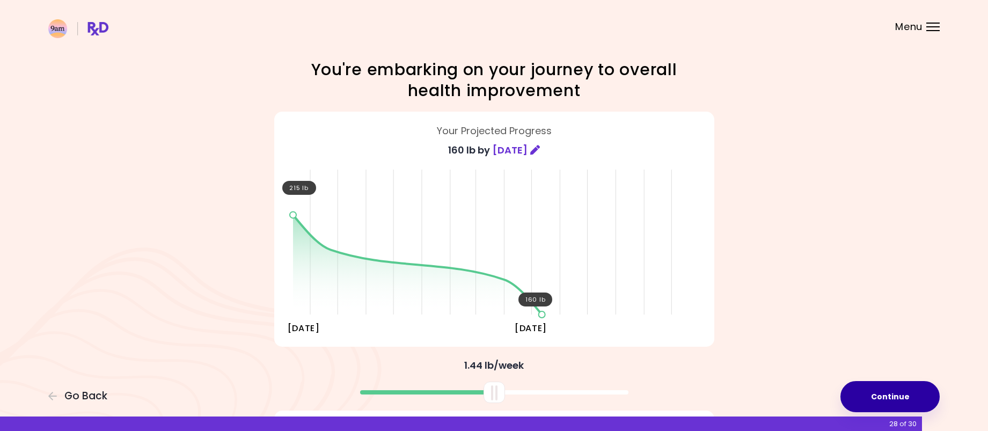
click at [884, 402] on button "Continue" at bounding box center [889, 396] width 99 height 31
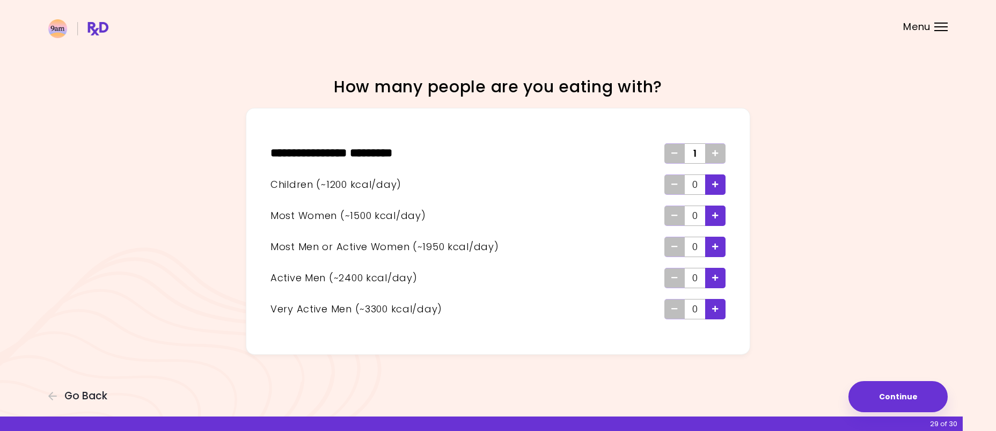
click at [718, 274] on span "Add - Active Man" at bounding box center [715, 277] width 6 height 17
click at [868, 379] on div "Focusable invisible element How many people are you eating with? ** * ****** * …" at bounding box center [498, 215] width 996 height 431
click at [873, 393] on button "Continue" at bounding box center [897, 396] width 99 height 31
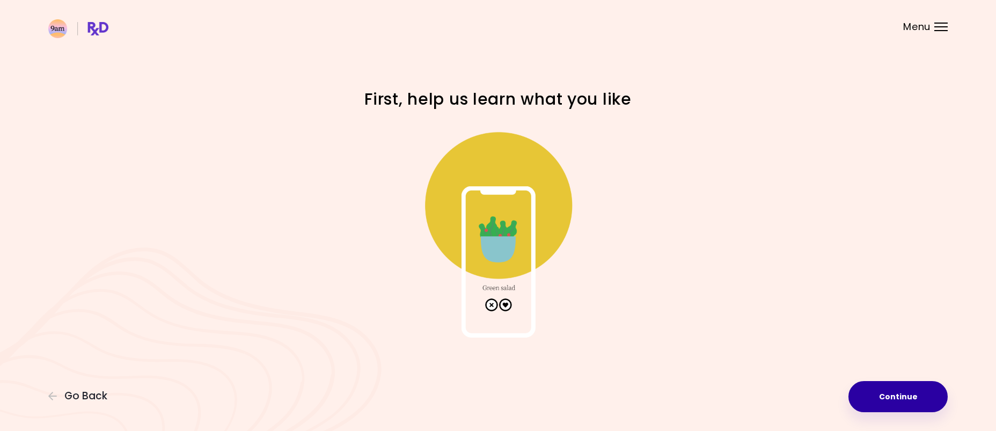
click at [873, 393] on button "Continue" at bounding box center [897, 396] width 99 height 31
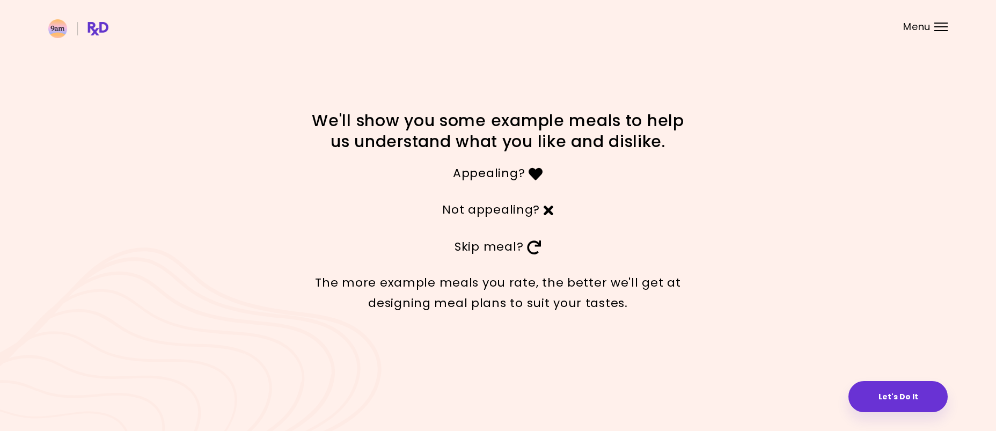
click at [873, 393] on button "Let's Do It" at bounding box center [897, 396] width 99 height 31
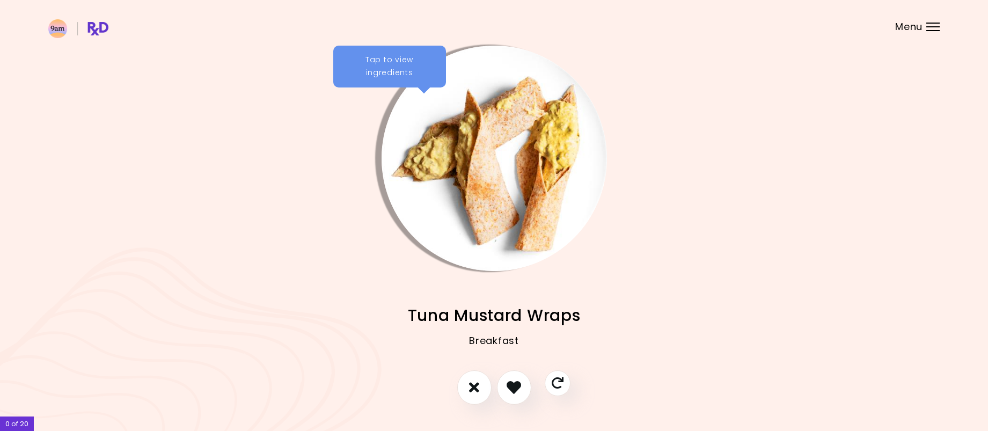
click at [375, 62] on div "Tap to view ingredients" at bounding box center [389, 67] width 113 height 42
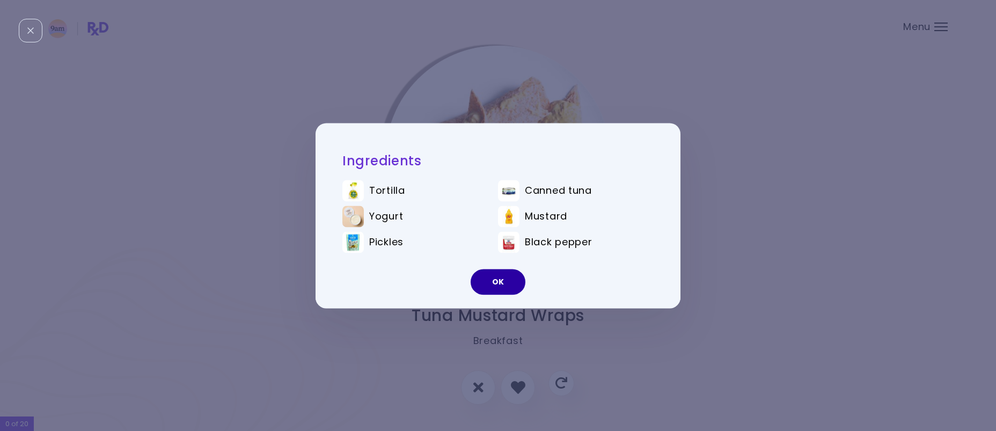
click at [494, 278] on button "OK" at bounding box center [497, 282] width 55 height 26
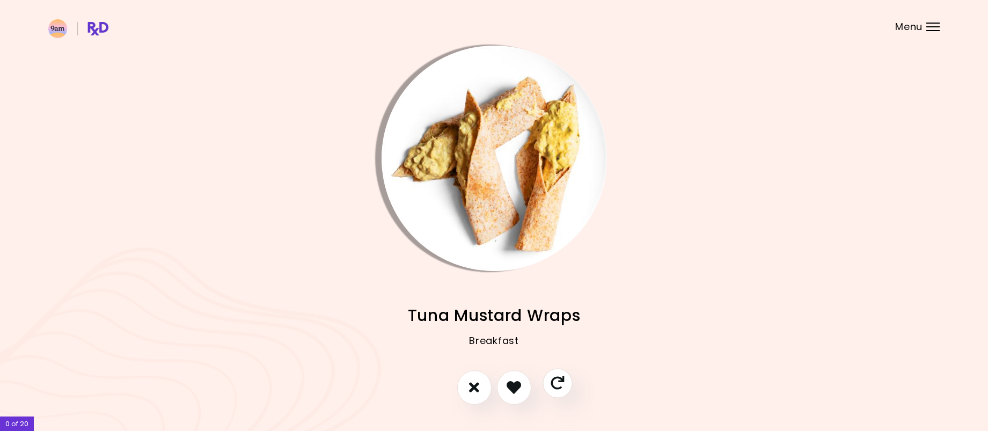
click at [557, 382] on icon "Skip" at bounding box center [556, 382] width 13 height 13
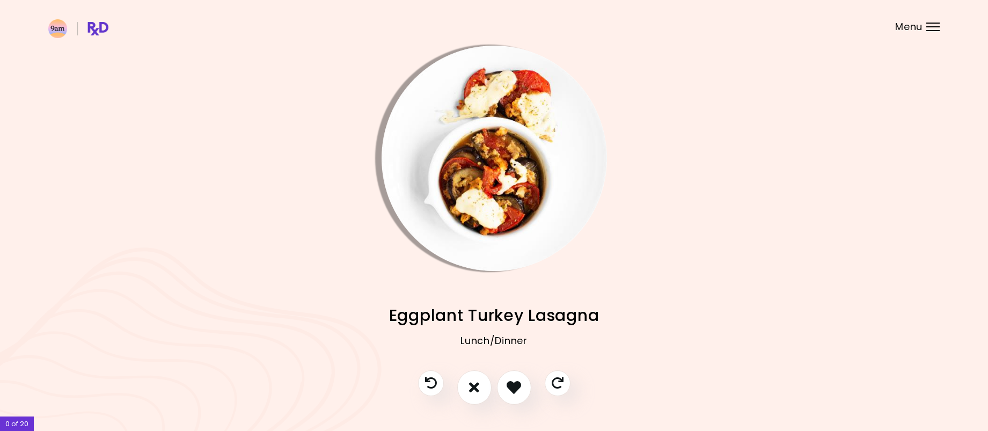
click at [441, 106] on img "Info - Eggplant Turkey Lasagna" at bounding box center [493, 158] width 225 height 225
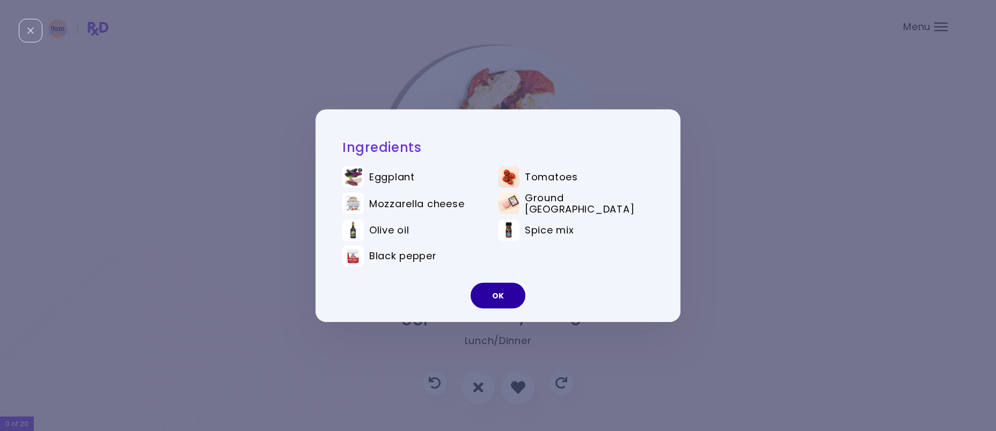
click at [490, 283] on button "OK" at bounding box center [497, 296] width 55 height 26
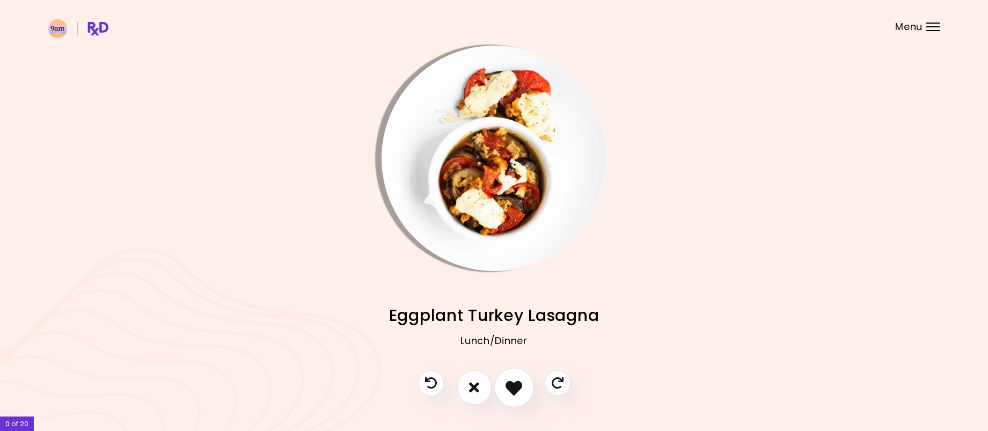
click at [505, 390] on icon "I like this recipe" at bounding box center [513, 387] width 17 height 17
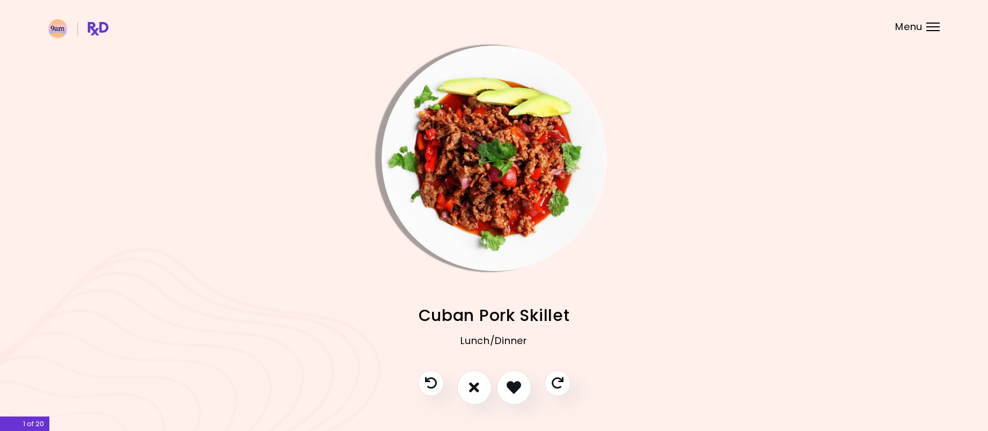
click at [448, 166] on img "Info - Cuban Pork Skillet" at bounding box center [493, 158] width 225 height 225
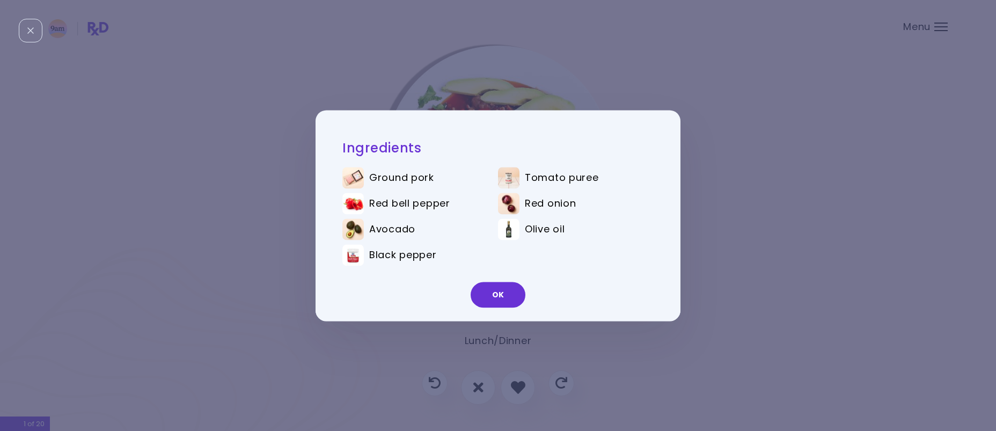
click at [504, 290] on button "OK" at bounding box center [497, 295] width 55 height 26
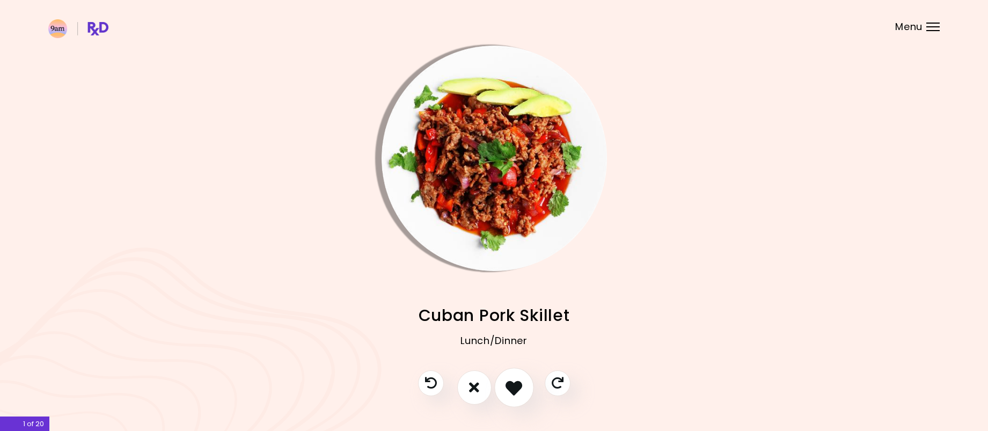
click at [508, 384] on icon "I like this recipe" at bounding box center [513, 387] width 17 height 17
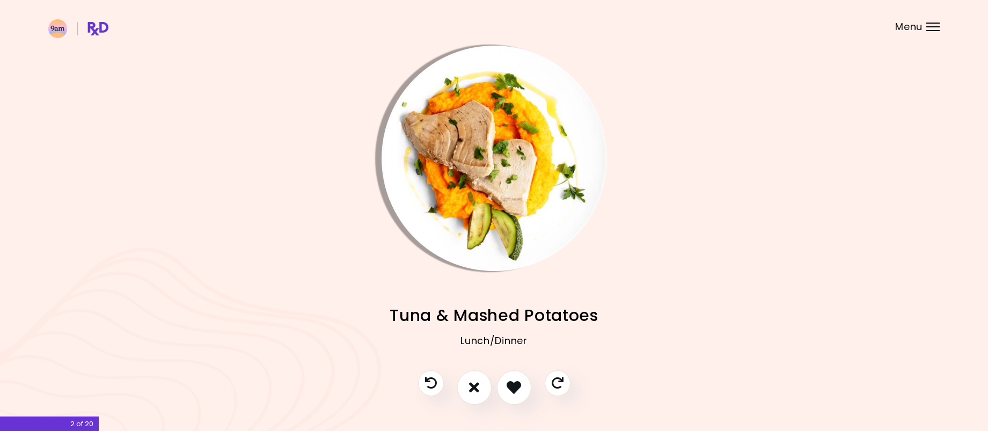
click at [485, 195] on img "Info - Tuna & Mashed Potatoes" at bounding box center [493, 158] width 225 height 225
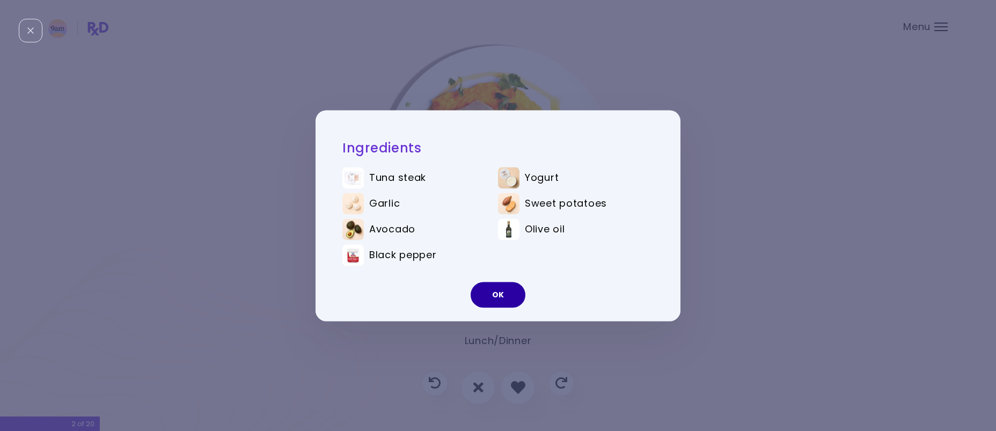
click at [495, 287] on button "OK" at bounding box center [497, 295] width 55 height 26
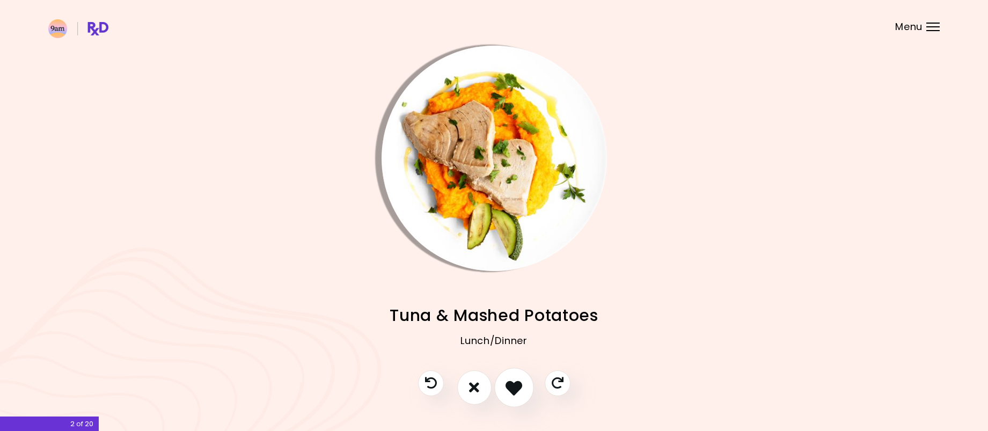
click at [510, 384] on icon "I like this recipe" at bounding box center [513, 387] width 17 height 17
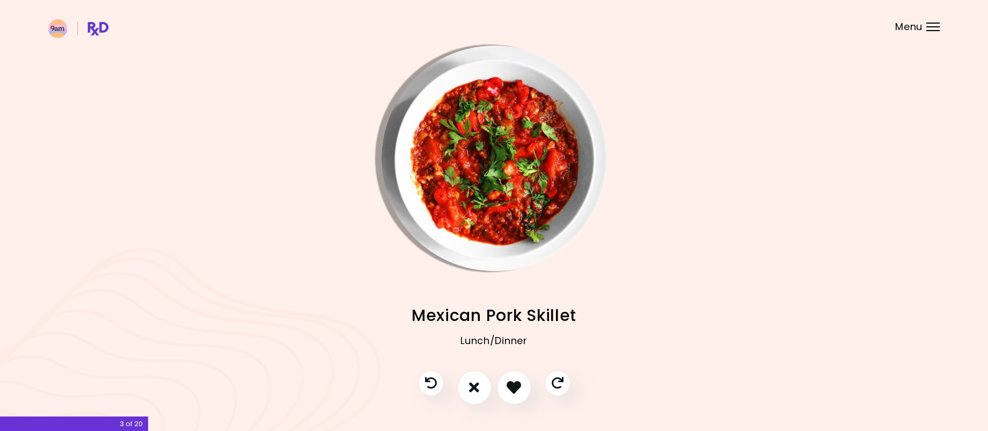
click at [474, 75] on img "Info - Mexican Pork Skillet" at bounding box center [493, 158] width 225 height 225
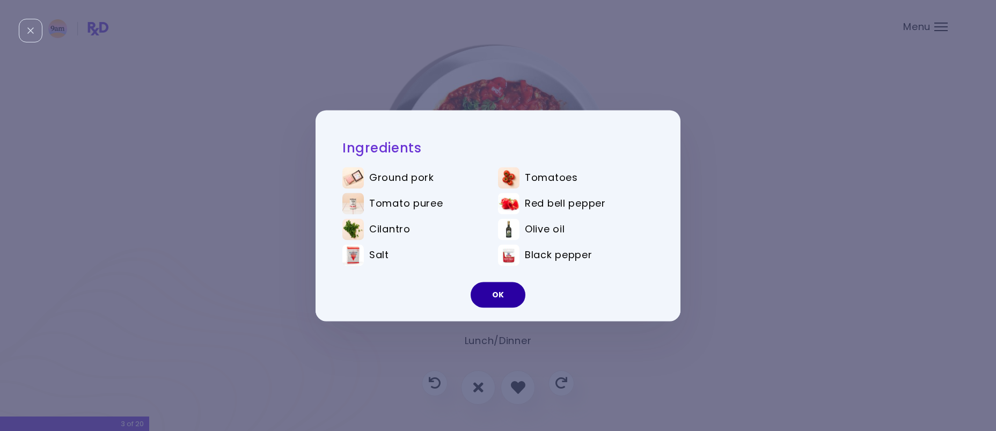
click at [483, 294] on button "OK" at bounding box center [497, 295] width 55 height 26
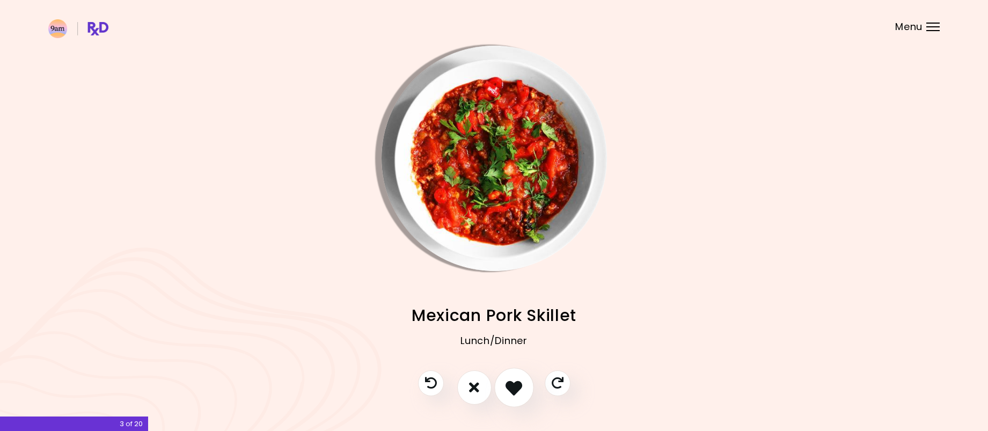
click at [507, 387] on icon "I like this recipe" at bounding box center [513, 387] width 17 height 17
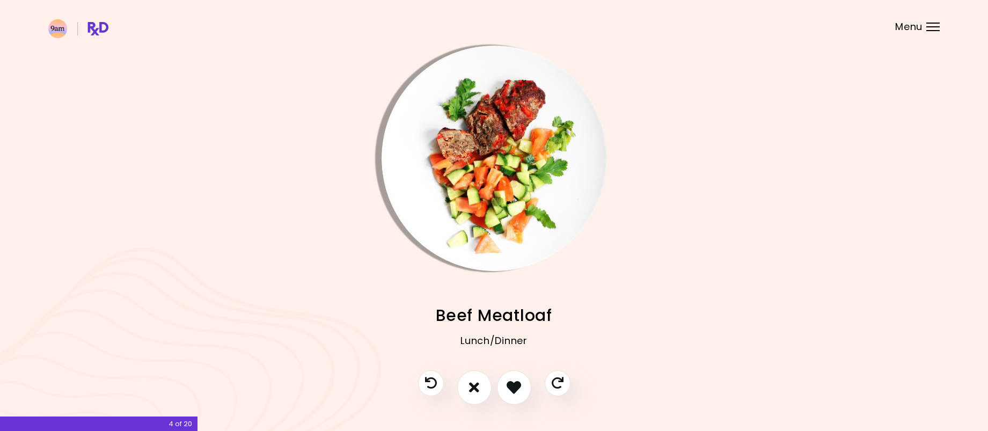
click at [474, 210] on img "Info - Beef Meatloaf" at bounding box center [493, 158] width 225 height 225
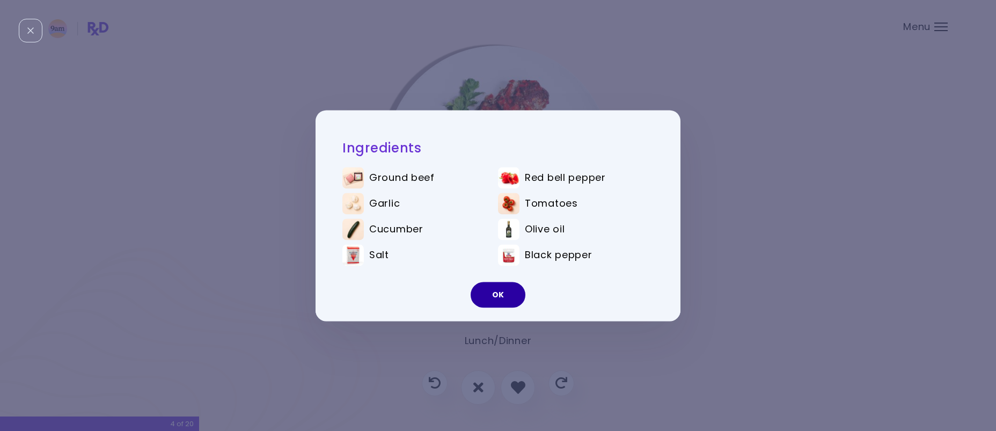
click at [514, 289] on button "OK" at bounding box center [497, 295] width 55 height 26
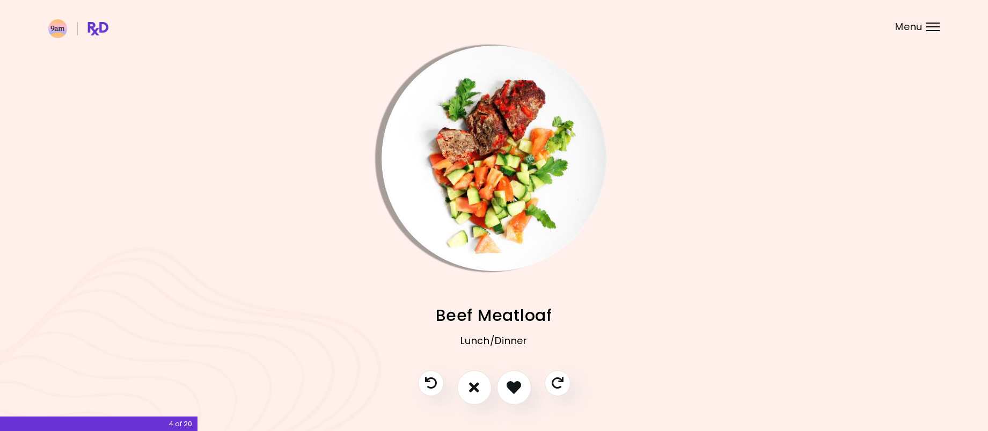
click at [499, 219] on img "Info - Beef Meatloaf" at bounding box center [493, 158] width 225 height 225
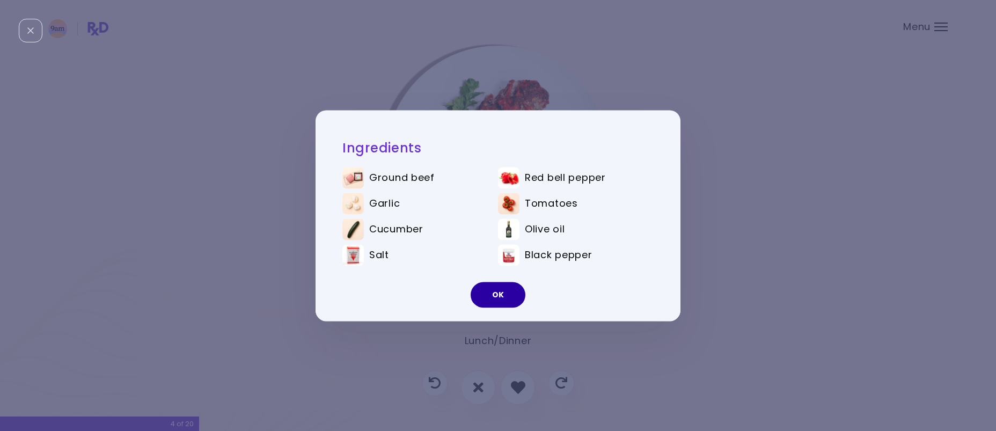
click at [501, 292] on button "OK" at bounding box center [497, 295] width 55 height 26
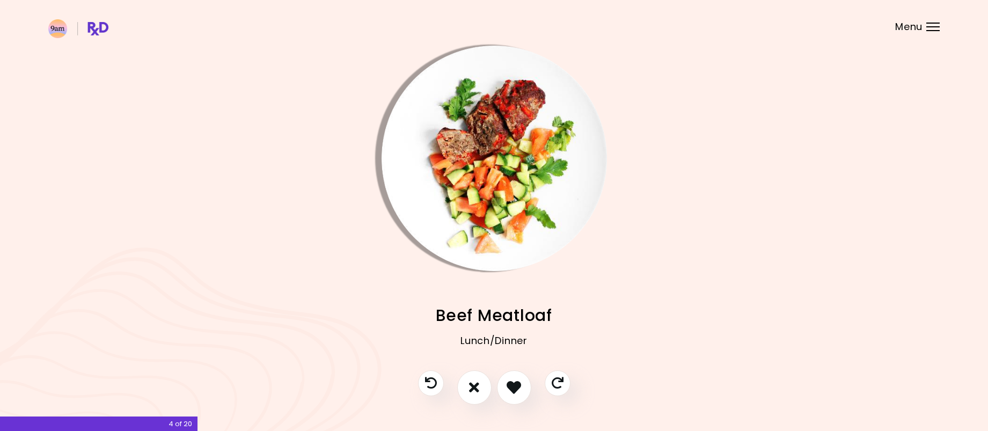
click at [490, 208] on img "Info - Beef Meatloaf" at bounding box center [493, 158] width 225 height 225
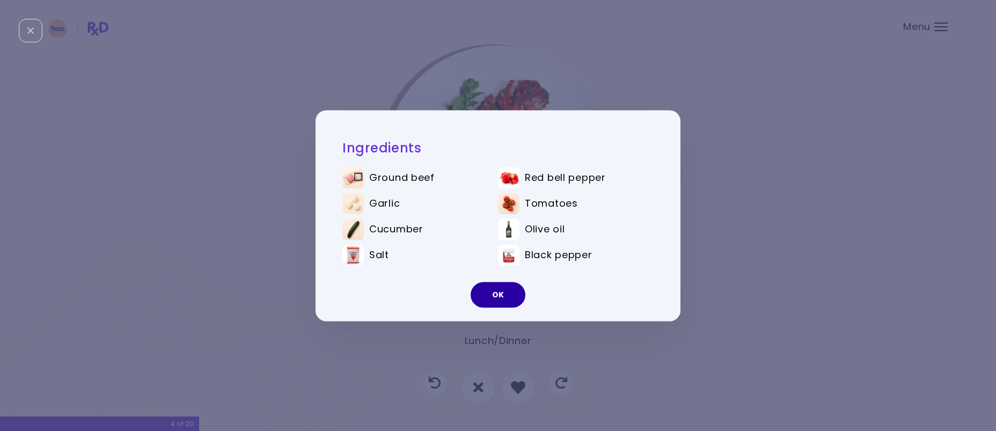
click at [498, 292] on button "OK" at bounding box center [497, 295] width 55 height 26
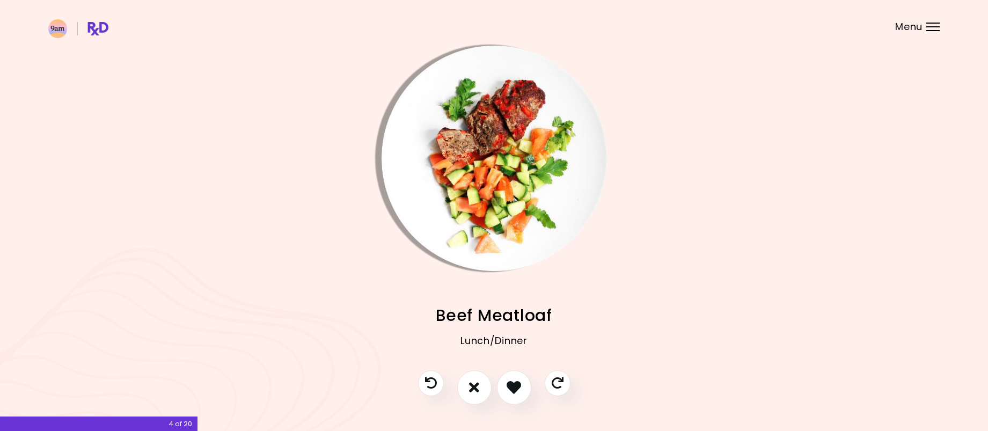
click at [500, 233] on img "Info - Beef Meatloaf" at bounding box center [493, 158] width 225 height 225
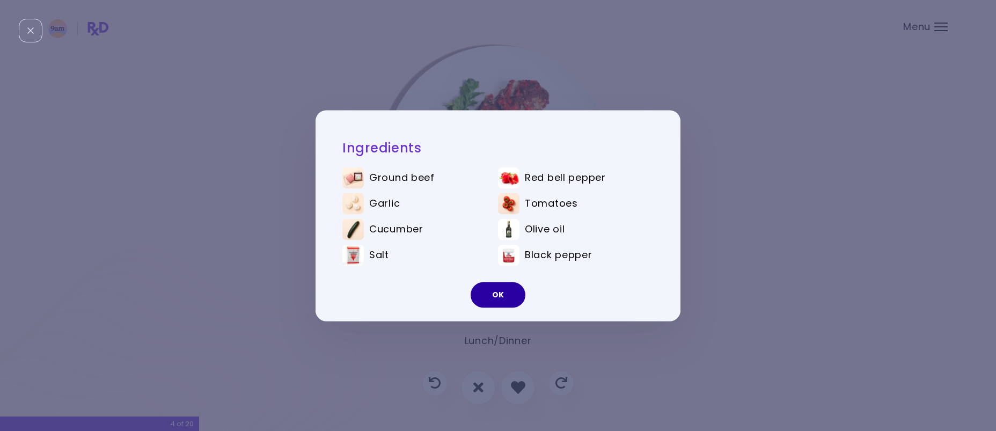
click at [503, 297] on button "OK" at bounding box center [497, 295] width 55 height 26
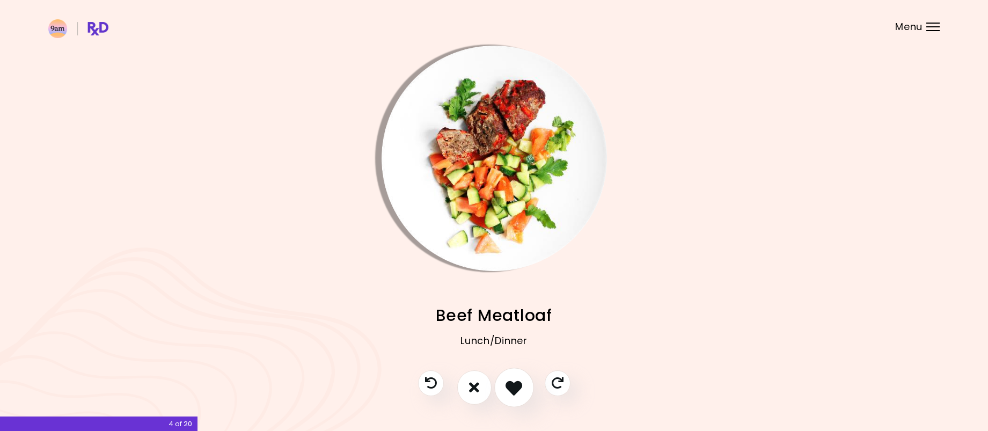
click at [518, 393] on icon "I like this recipe" at bounding box center [513, 387] width 17 height 17
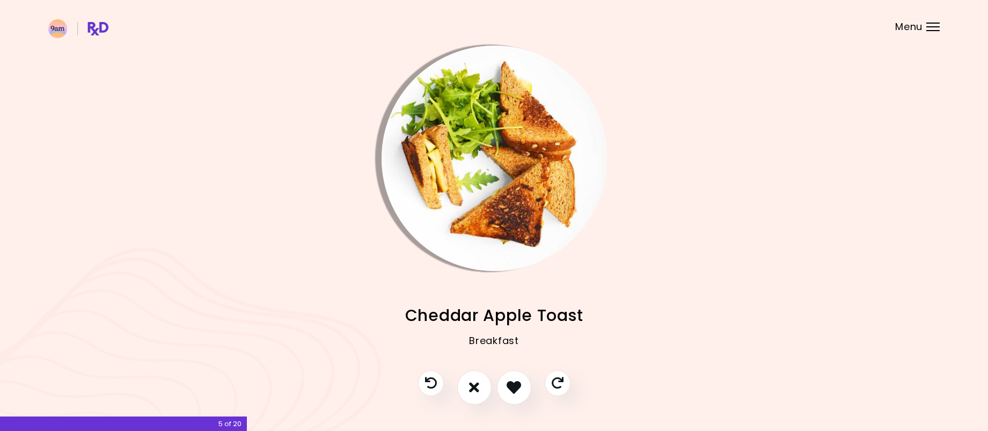
click at [477, 181] on img "Info - Cheddar Apple Toast" at bounding box center [493, 158] width 225 height 225
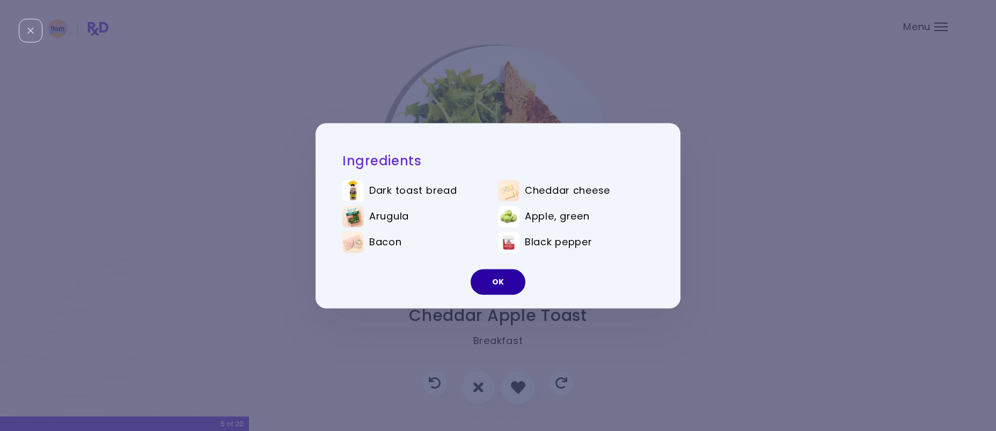
click at [484, 274] on button "OK" at bounding box center [497, 282] width 55 height 26
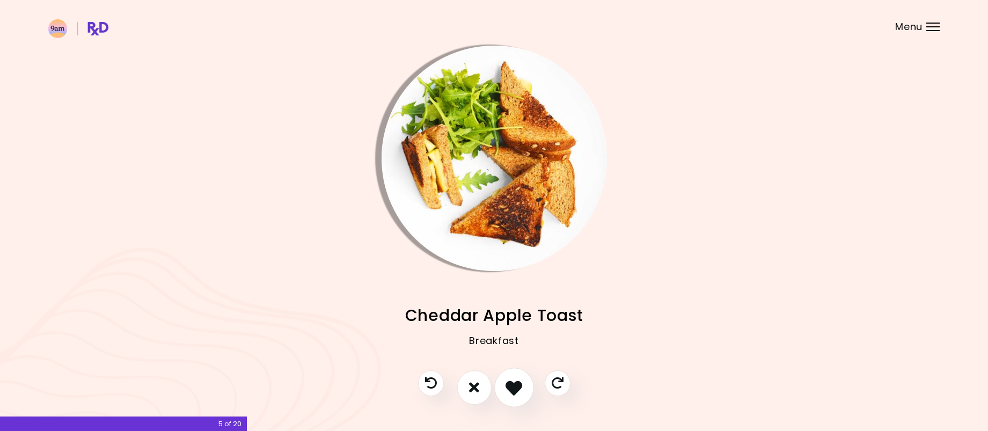
click at [507, 385] on icon "I like this recipe" at bounding box center [513, 387] width 17 height 17
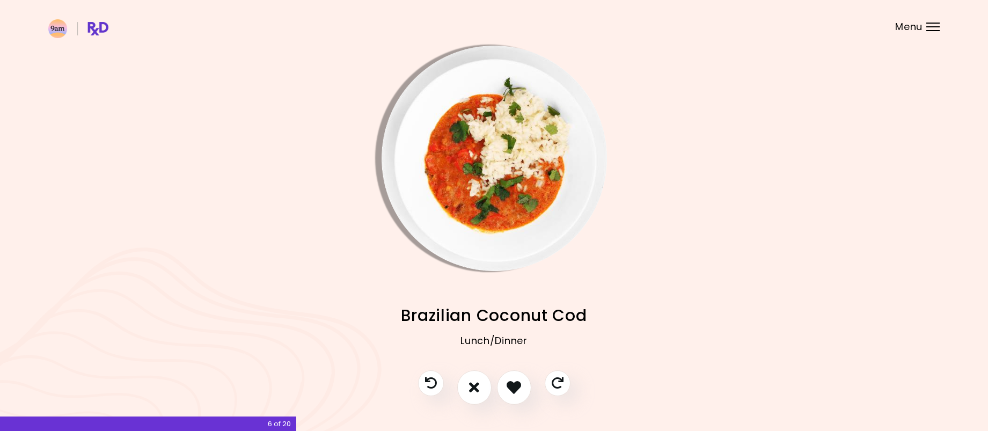
click at [499, 188] on img "Info - Brazilian Coconut Cod" at bounding box center [493, 158] width 225 height 225
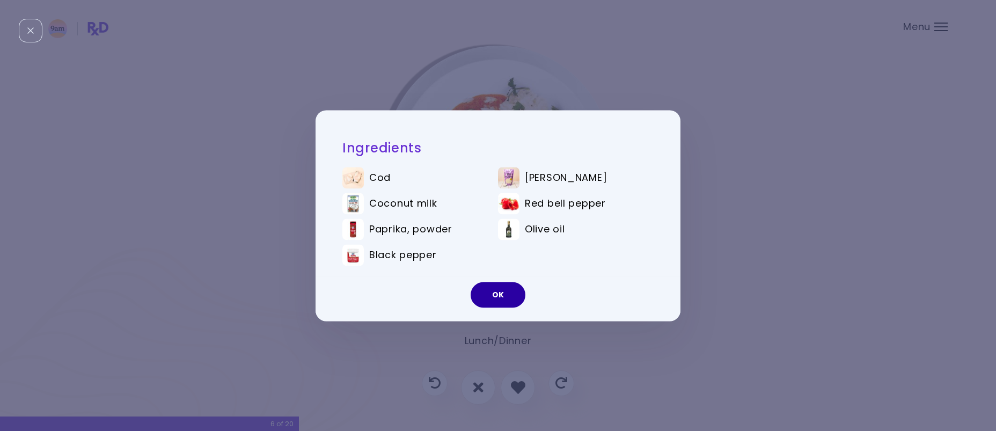
click at [499, 297] on button "OK" at bounding box center [497, 295] width 55 height 26
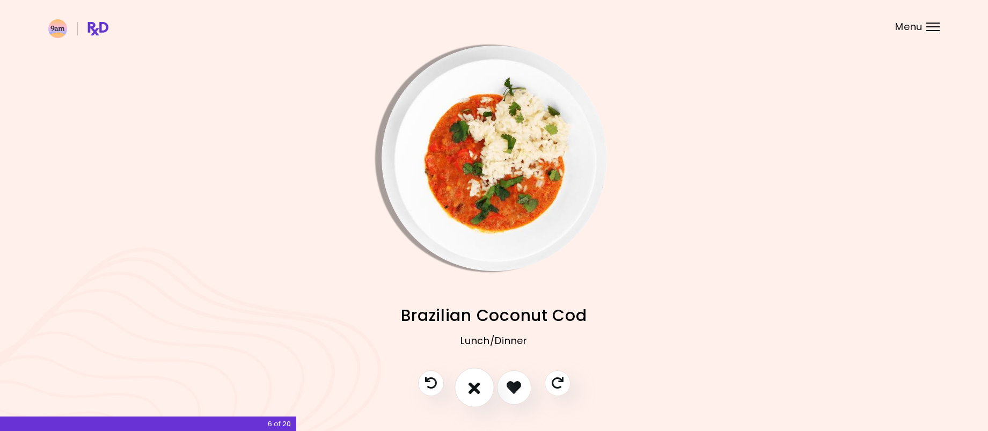
click at [473, 382] on icon "I don't like this recipe" at bounding box center [474, 387] width 12 height 17
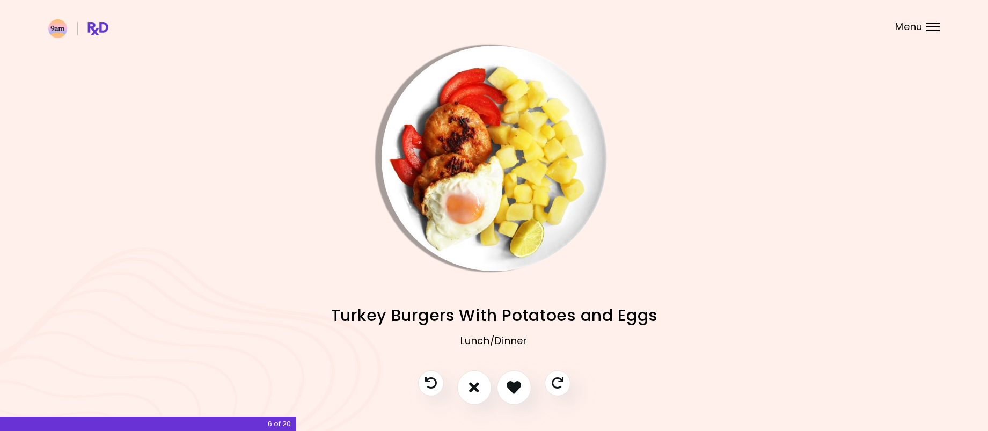
click at [505, 215] on img "Info - Turkey Burgers With Potatoes and Eggs" at bounding box center [493, 158] width 225 height 225
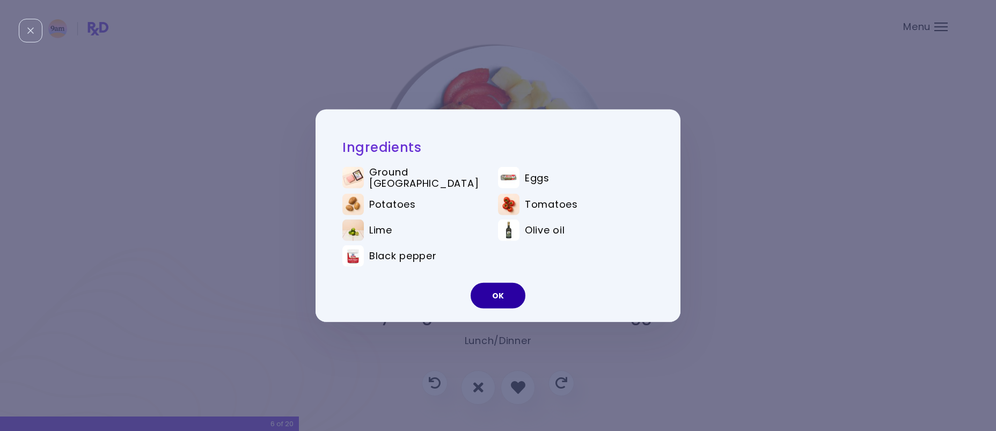
click at [500, 298] on button "OK" at bounding box center [497, 296] width 55 height 26
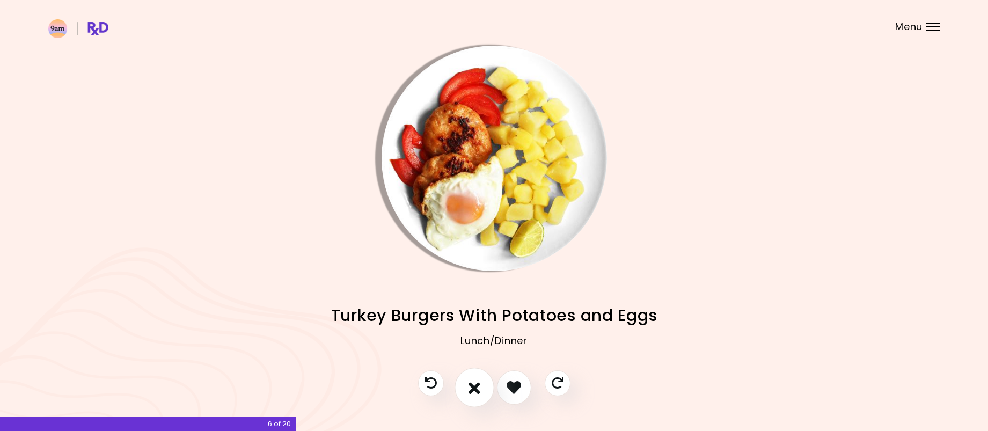
click at [460, 386] on button "I don't like this recipe" at bounding box center [474, 387] width 40 height 40
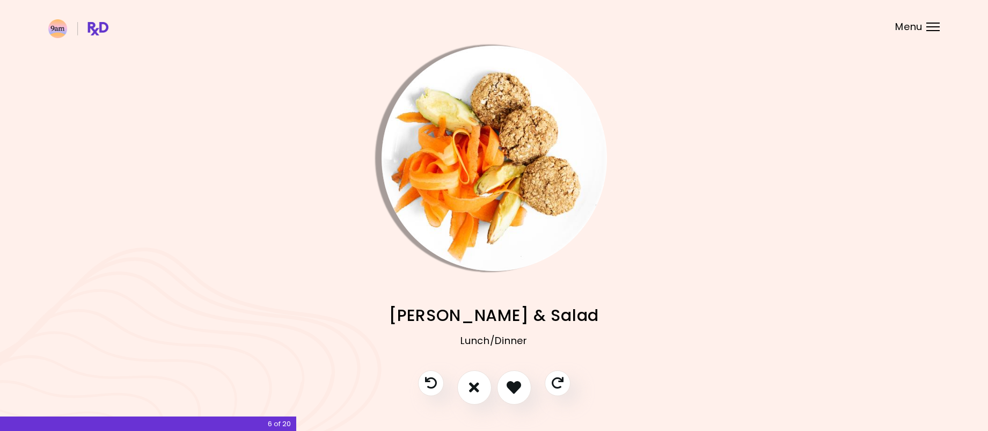
click at [475, 198] on img "Info - Tuna Patties & Salad" at bounding box center [493, 158] width 225 height 225
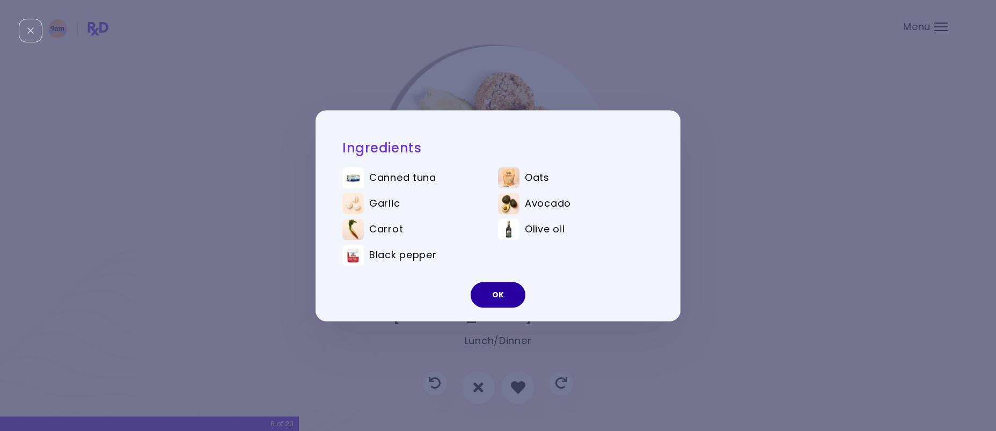
click at [490, 298] on button "OK" at bounding box center [497, 295] width 55 height 26
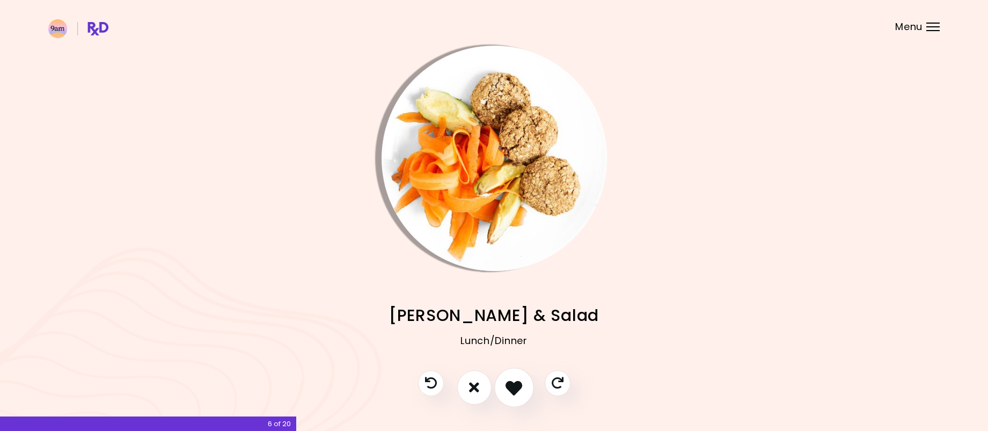
click at [510, 385] on icon "I like this recipe" at bounding box center [513, 387] width 17 height 17
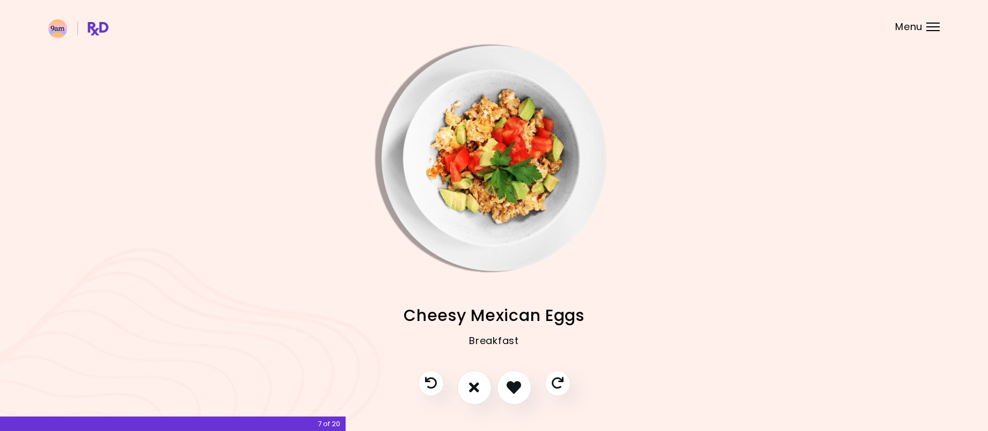
click at [470, 193] on img "Info - Cheesy Mexican Eggs" at bounding box center [493, 158] width 225 height 225
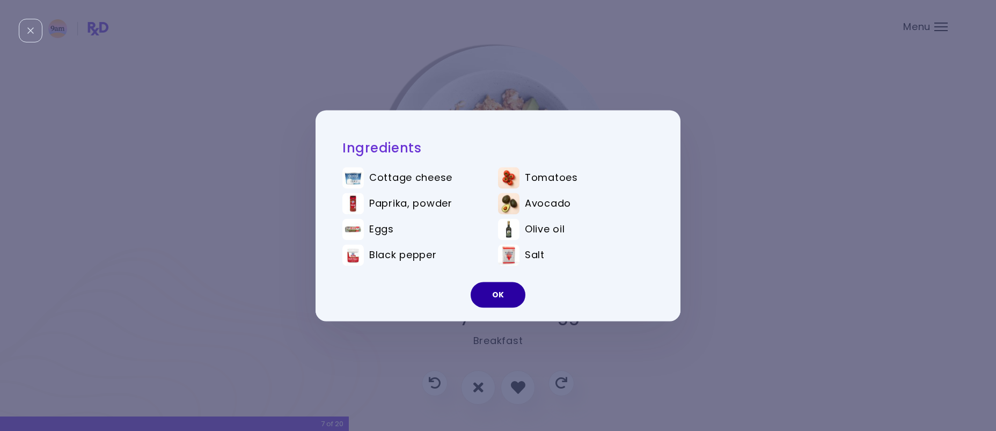
click at [482, 299] on button "OK" at bounding box center [497, 295] width 55 height 26
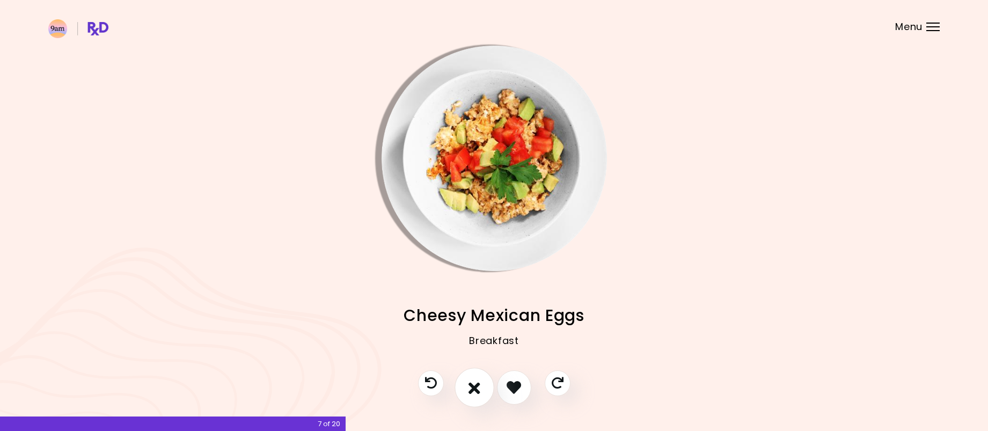
click at [481, 393] on button "I don't like this recipe" at bounding box center [474, 387] width 40 height 40
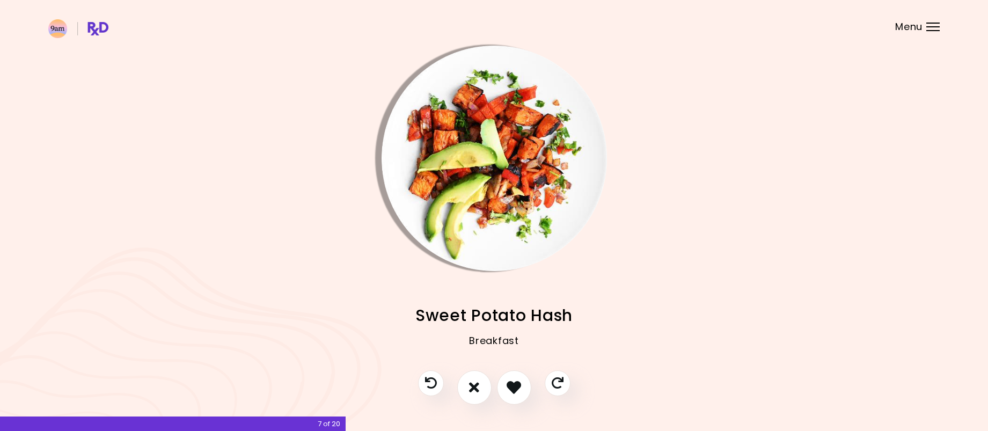
click at [553, 187] on img "Info - Sweet Potato Hash" at bounding box center [493, 158] width 225 height 225
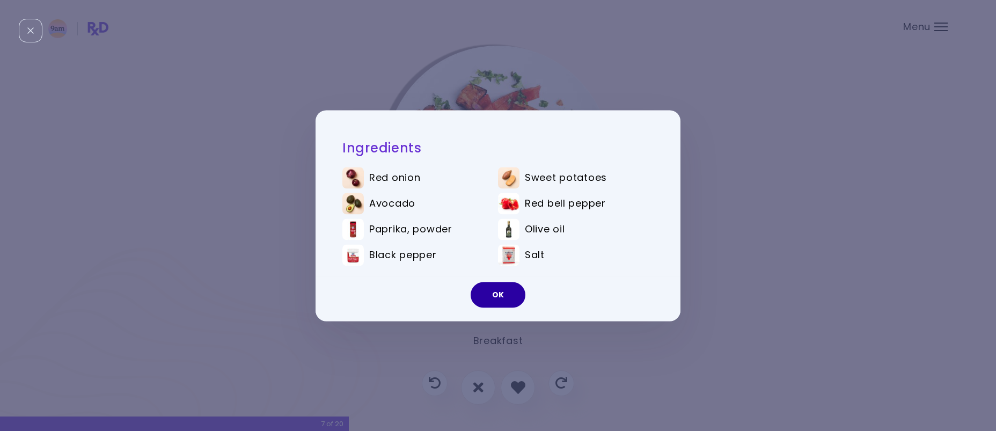
click at [498, 289] on button "OK" at bounding box center [497, 295] width 55 height 26
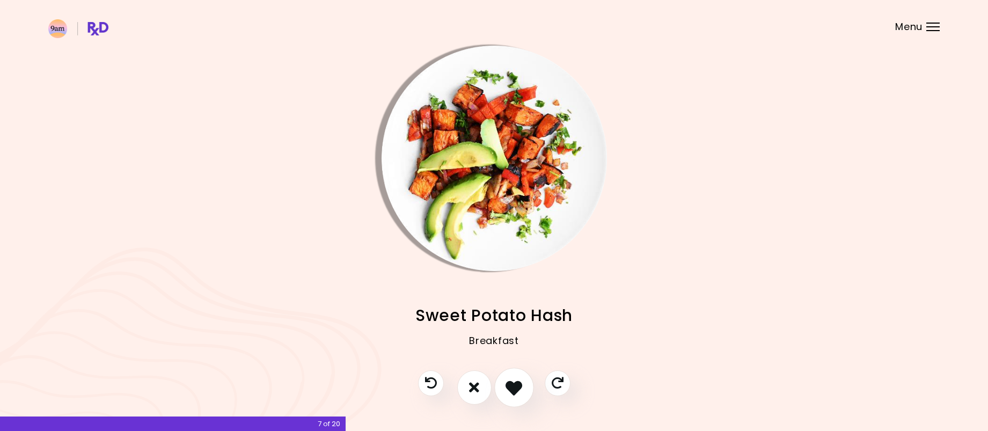
click at [509, 379] on button "I like this recipe" at bounding box center [514, 387] width 40 height 40
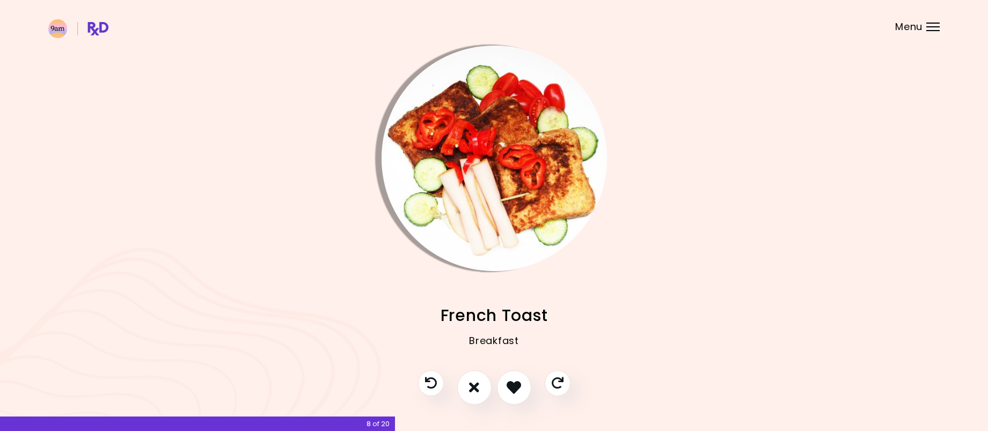
click at [454, 182] on img "Info - French Toast" at bounding box center [493, 158] width 225 height 225
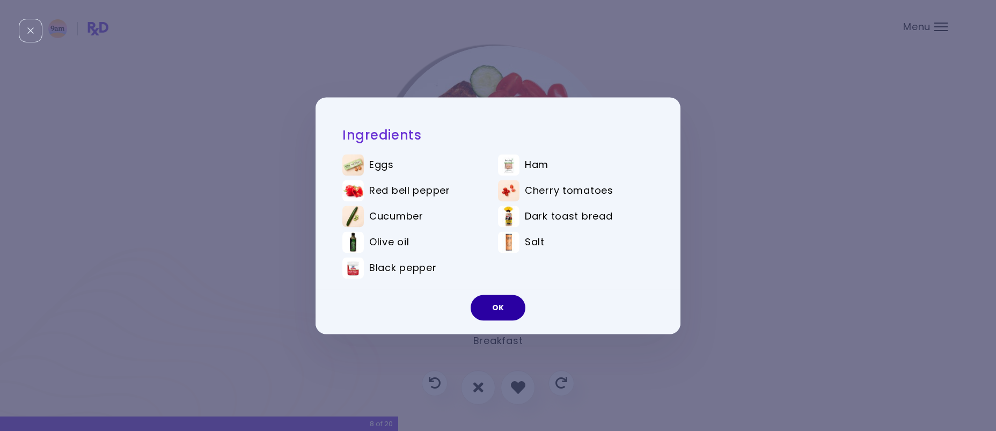
click at [480, 303] on button "OK" at bounding box center [497, 308] width 55 height 26
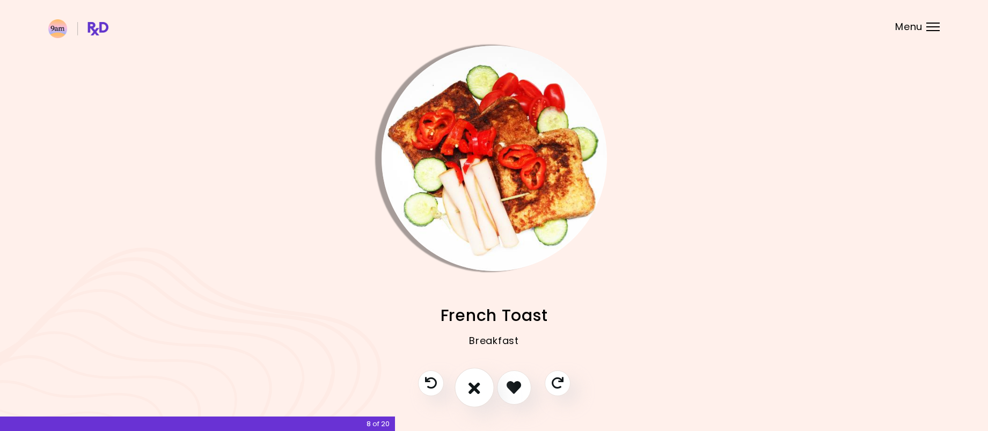
click at [479, 385] on icon "I don't like this recipe" at bounding box center [474, 387] width 12 height 17
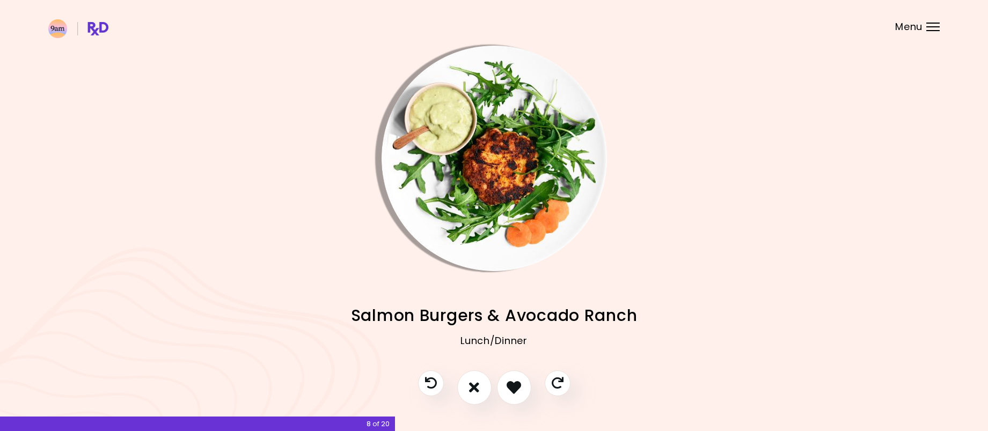
click at [487, 200] on img "Info - Salmon Burgers & Avocado Ranch" at bounding box center [493, 158] width 225 height 225
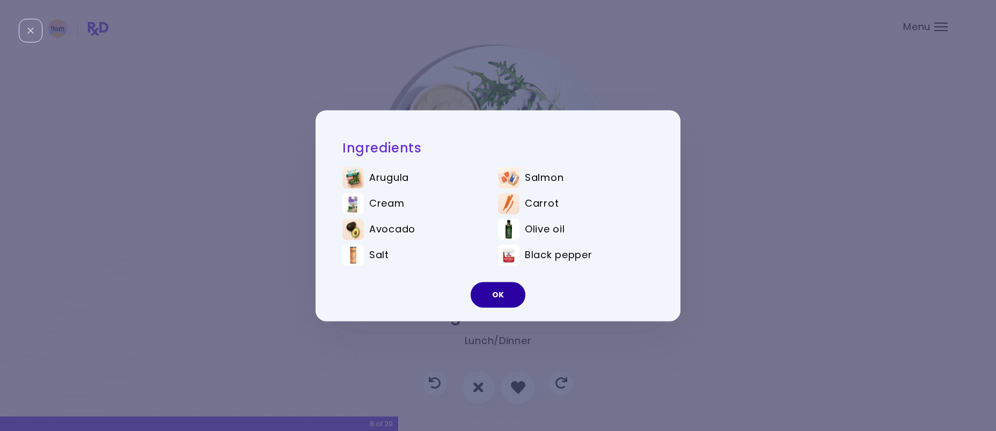
click at [497, 301] on button "OK" at bounding box center [497, 295] width 55 height 26
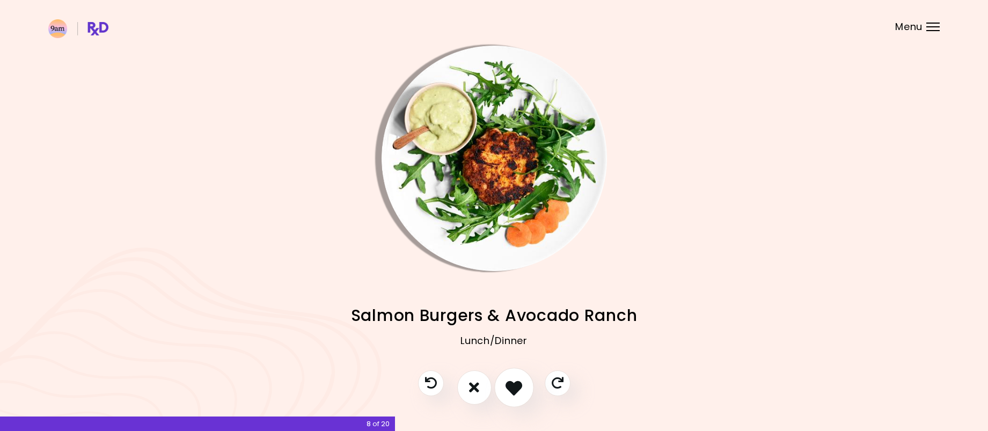
click at [516, 386] on icon "I like this recipe" at bounding box center [513, 387] width 17 height 17
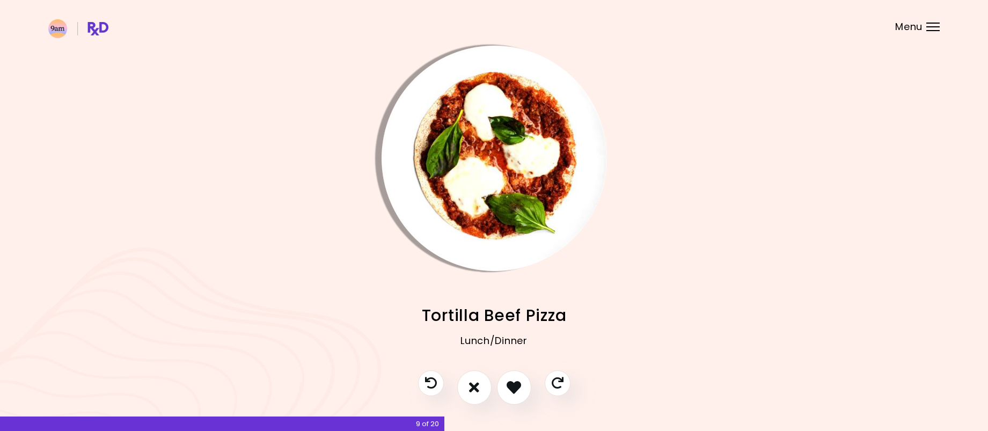
click at [492, 190] on img "Info - Tortilla Beef Pizza" at bounding box center [493, 158] width 225 height 225
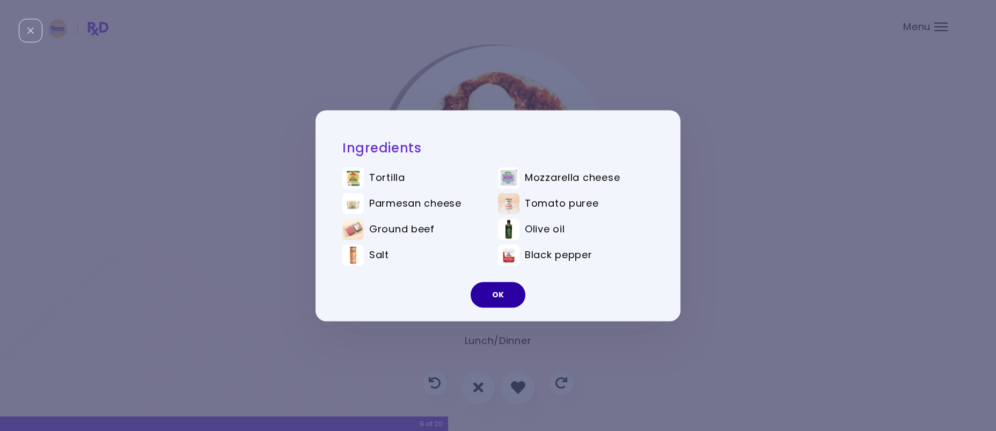
click at [490, 291] on button "OK" at bounding box center [497, 295] width 55 height 26
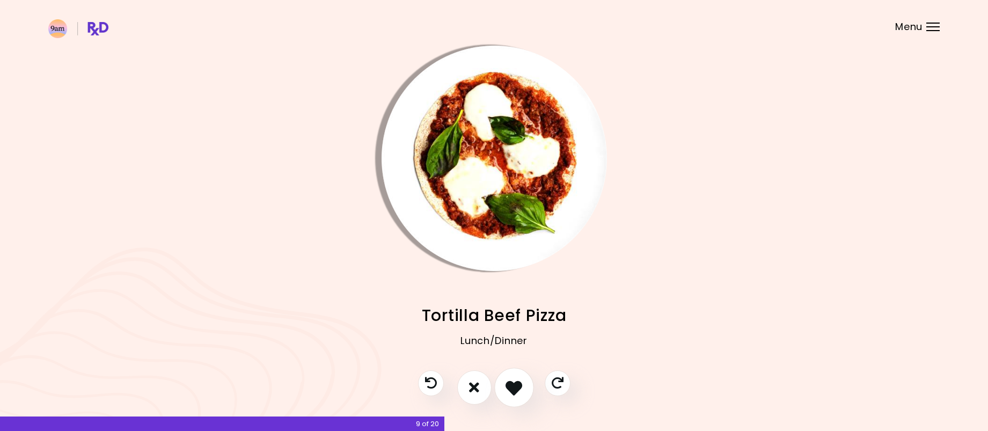
click at [522, 383] on icon "I like this recipe" at bounding box center [513, 387] width 17 height 17
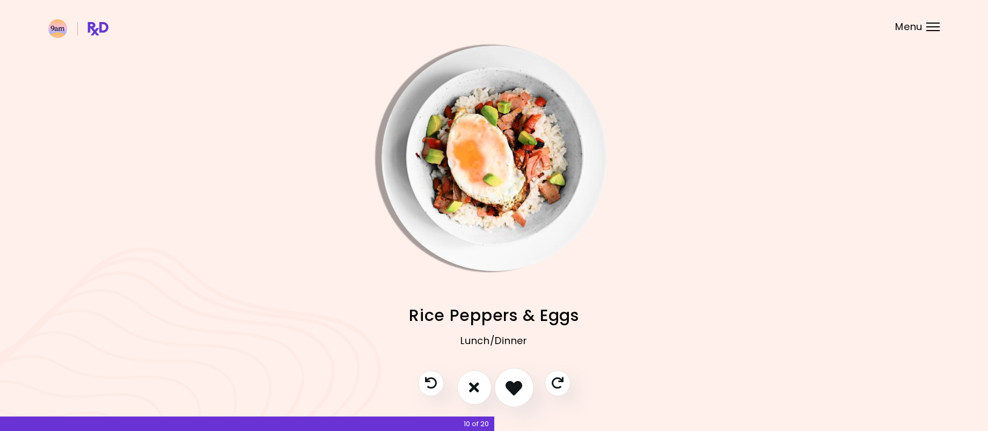
click at [522, 383] on icon "I like this recipe" at bounding box center [513, 387] width 17 height 17
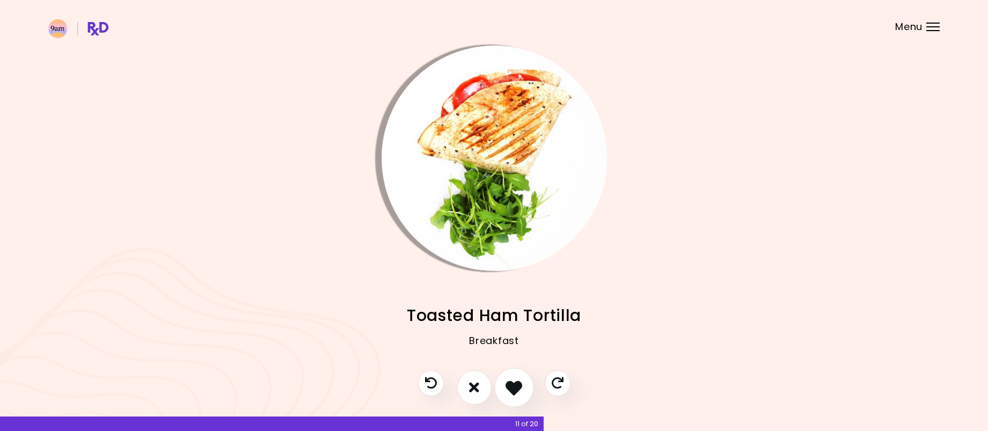
click at [522, 383] on icon "I like this recipe" at bounding box center [513, 387] width 17 height 17
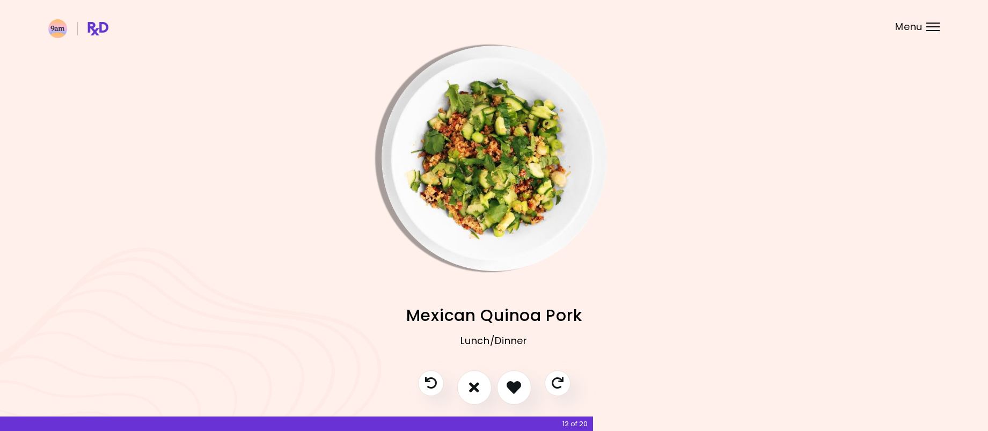
click at [511, 200] on img "Info - Mexican Quinoa Pork" at bounding box center [493, 158] width 225 height 225
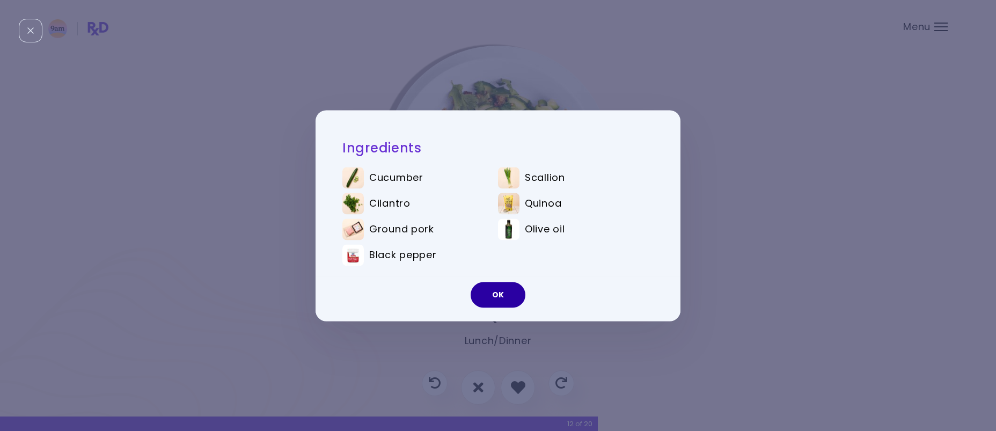
click at [500, 283] on button "OK" at bounding box center [497, 295] width 55 height 26
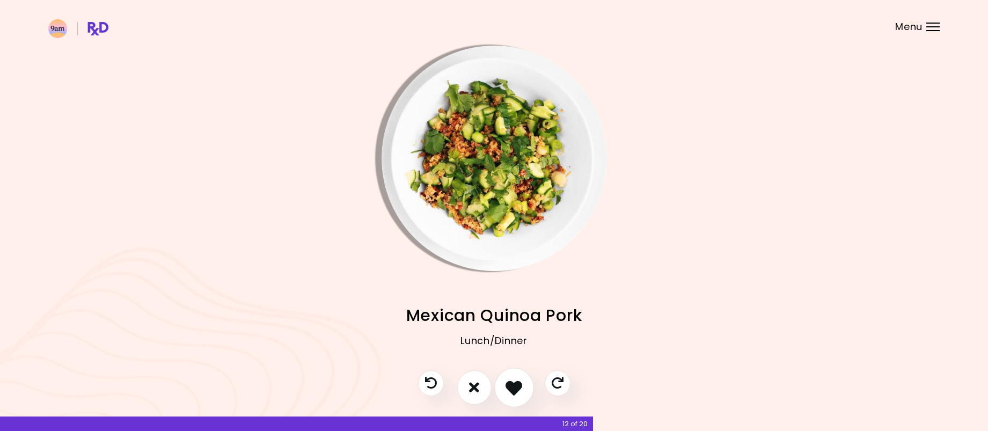
click at [516, 381] on icon "I like this recipe" at bounding box center [513, 387] width 17 height 17
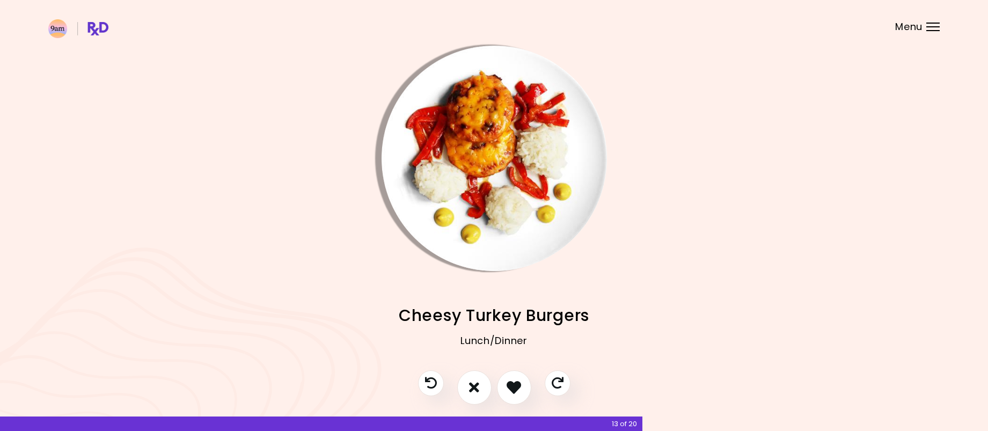
click at [491, 142] on img "Info - Cheesy Turkey Burgers" at bounding box center [493, 158] width 225 height 225
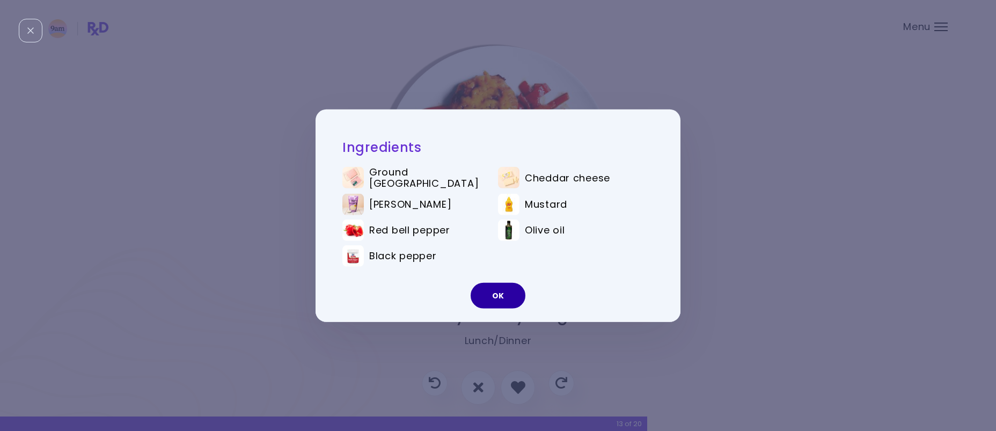
click at [491, 291] on button "OK" at bounding box center [497, 296] width 55 height 26
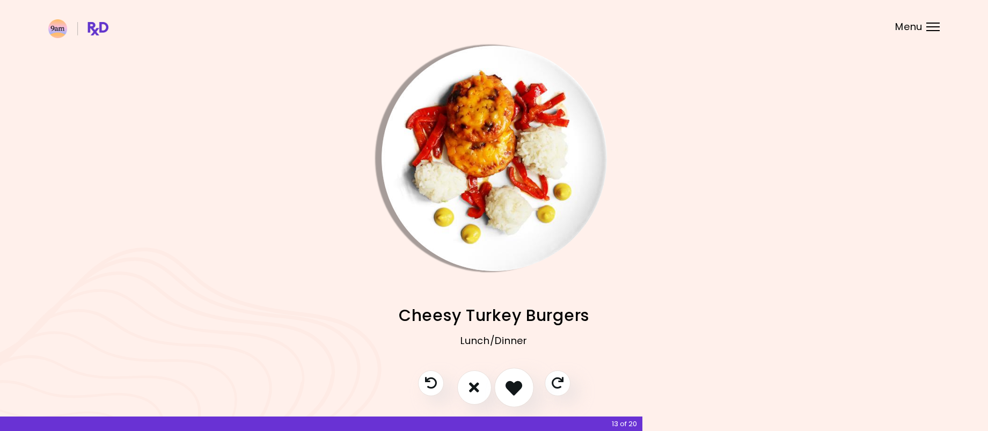
click at [505, 382] on button "I like this recipe" at bounding box center [514, 387] width 40 height 40
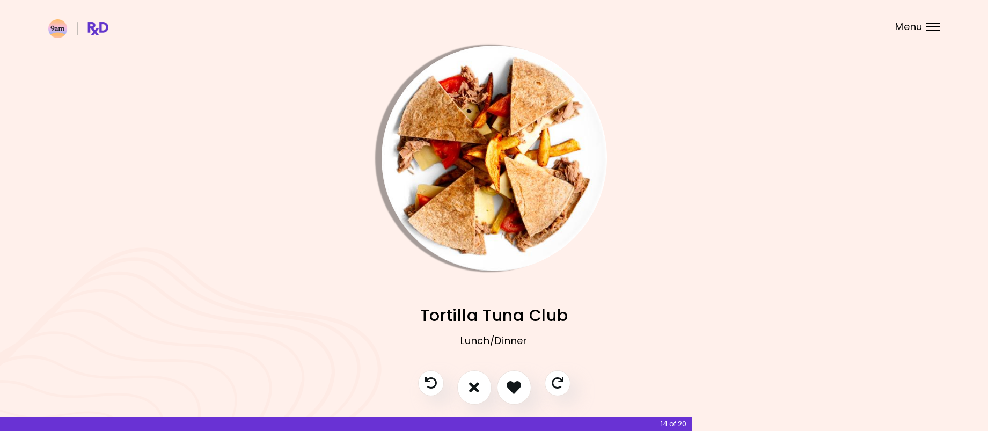
click at [514, 238] on img "Info - Tortilla Tuna Club" at bounding box center [493, 158] width 225 height 225
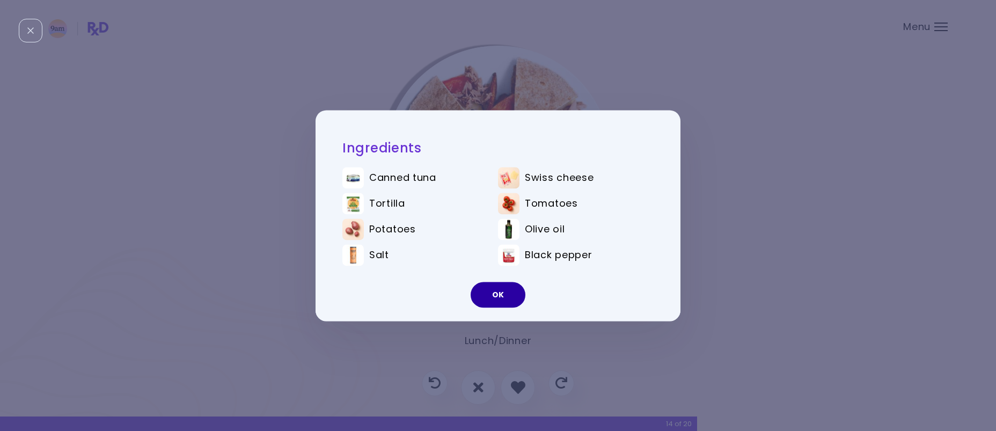
click at [494, 297] on button "OK" at bounding box center [497, 295] width 55 height 26
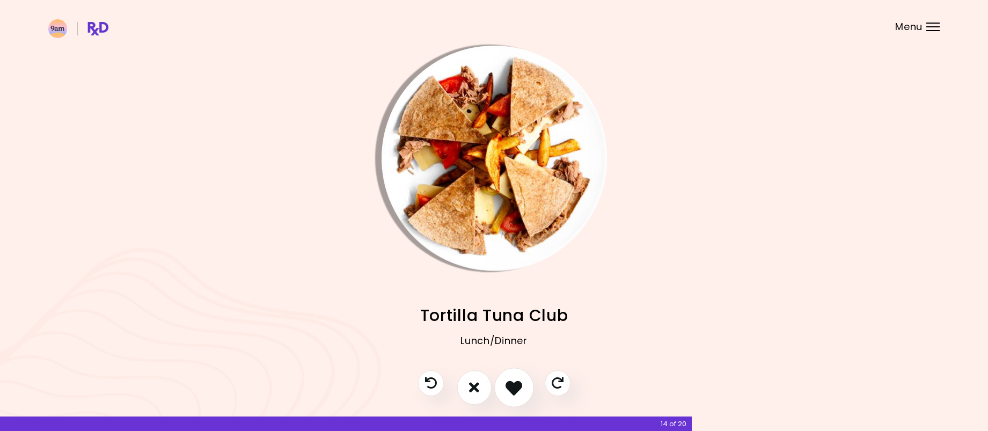
click at [514, 389] on icon "I like this recipe" at bounding box center [513, 387] width 17 height 17
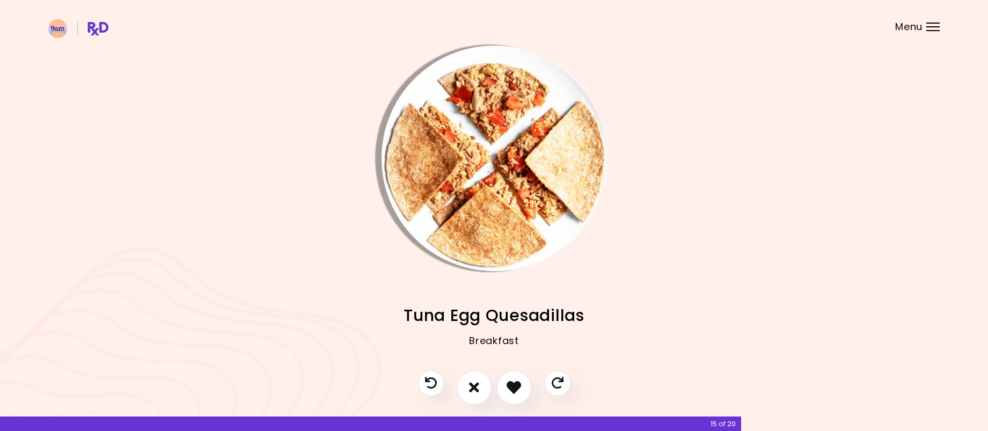
click at [490, 159] on img "Info - Tuna Egg Quesadillas" at bounding box center [493, 158] width 225 height 225
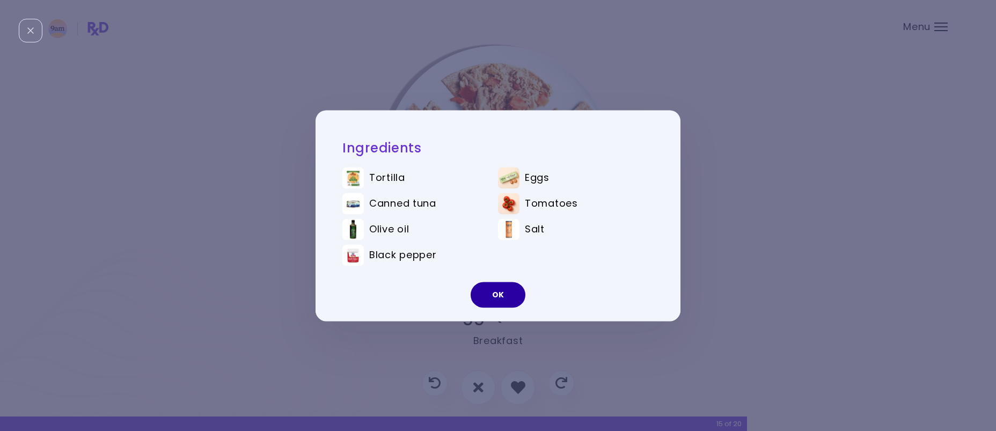
click at [490, 294] on button "OK" at bounding box center [497, 295] width 55 height 26
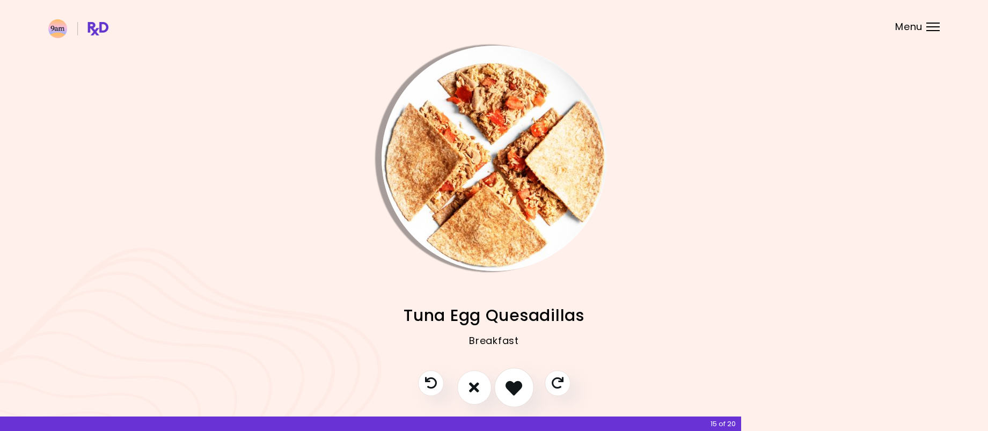
click at [505, 383] on icon "I like this recipe" at bounding box center [513, 387] width 17 height 17
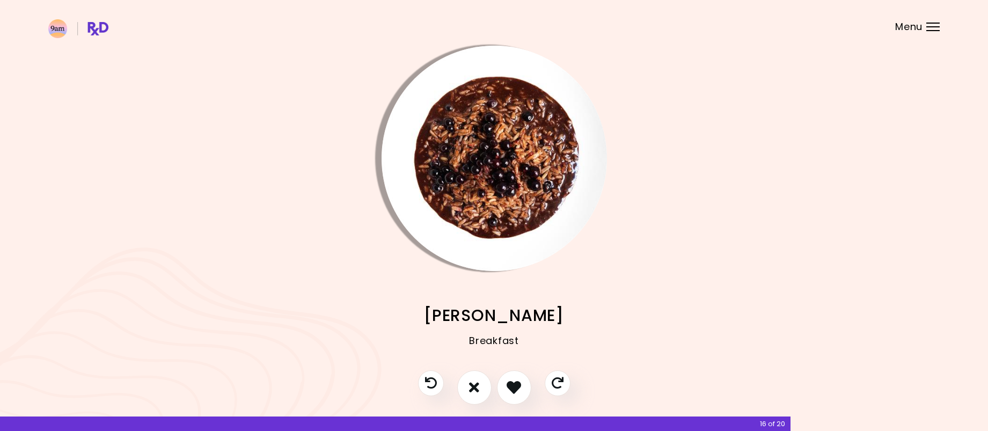
click at [510, 227] on img "Info - Choco Berry Risotto" at bounding box center [493, 158] width 225 height 225
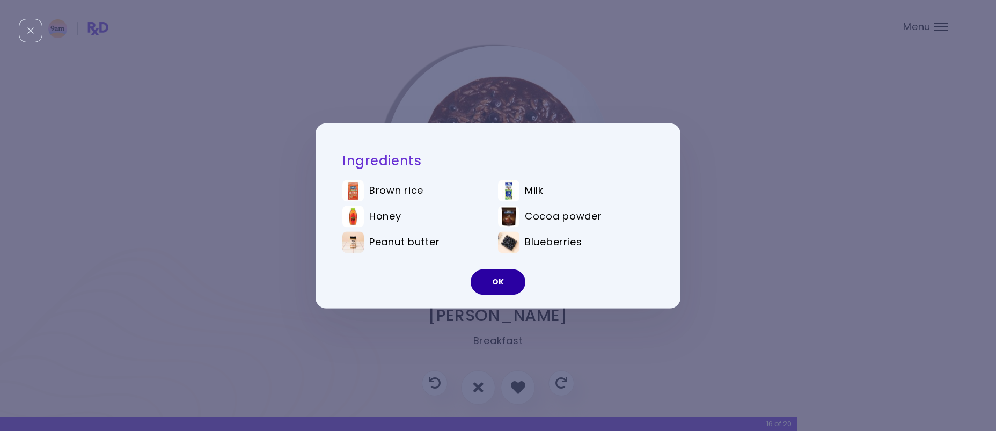
click at [501, 291] on button "OK" at bounding box center [497, 282] width 55 height 26
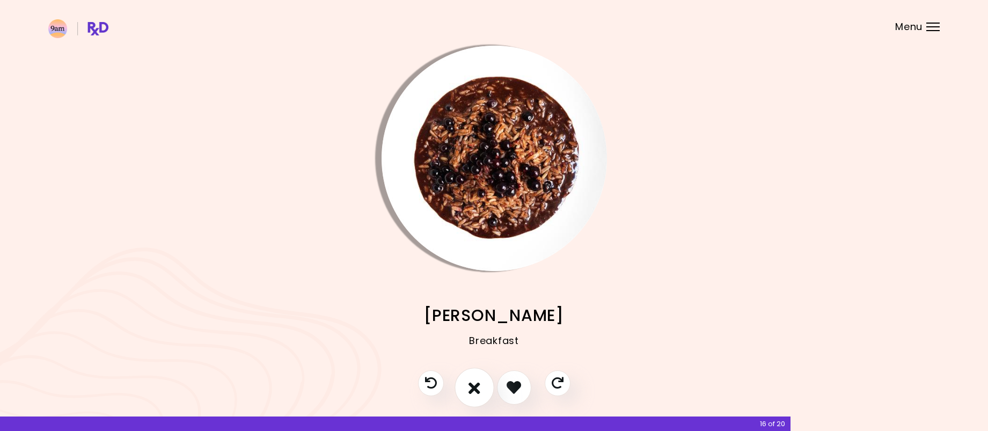
click at [475, 389] on icon "I don't like this recipe" at bounding box center [474, 387] width 12 height 17
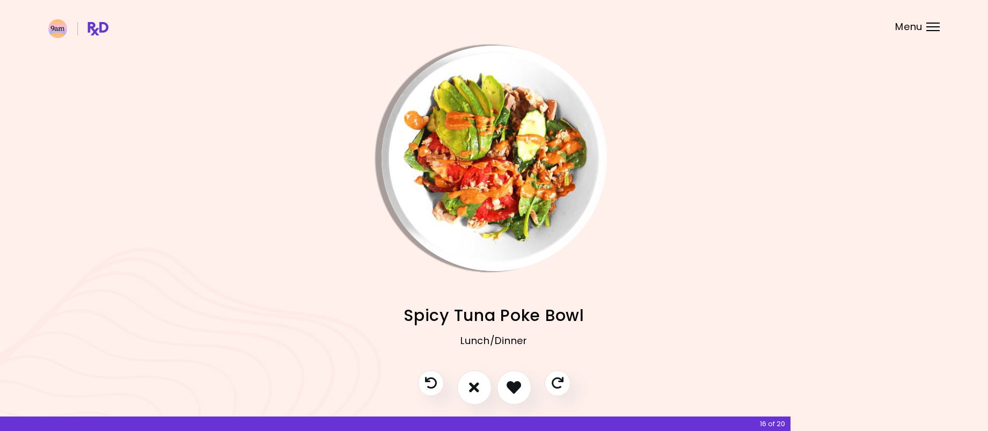
click at [485, 202] on img "Info - Spicy Tuna Poke Bowl" at bounding box center [493, 158] width 225 height 225
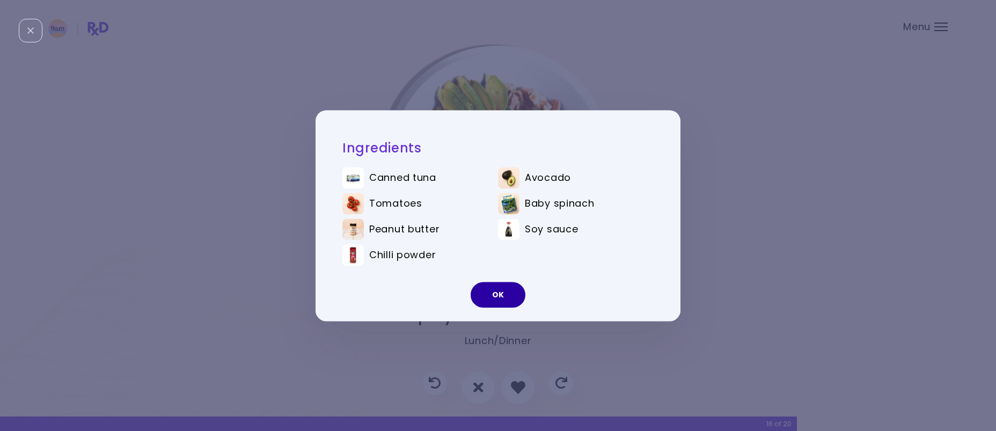
click at [496, 290] on button "OK" at bounding box center [497, 295] width 55 height 26
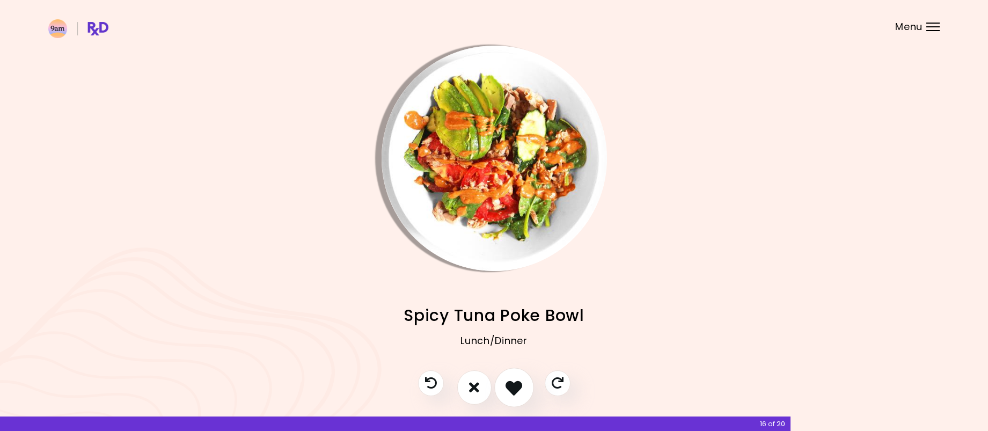
click at [519, 389] on icon "I like this recipe" at bounding box center [513, 387] width 17 height 17
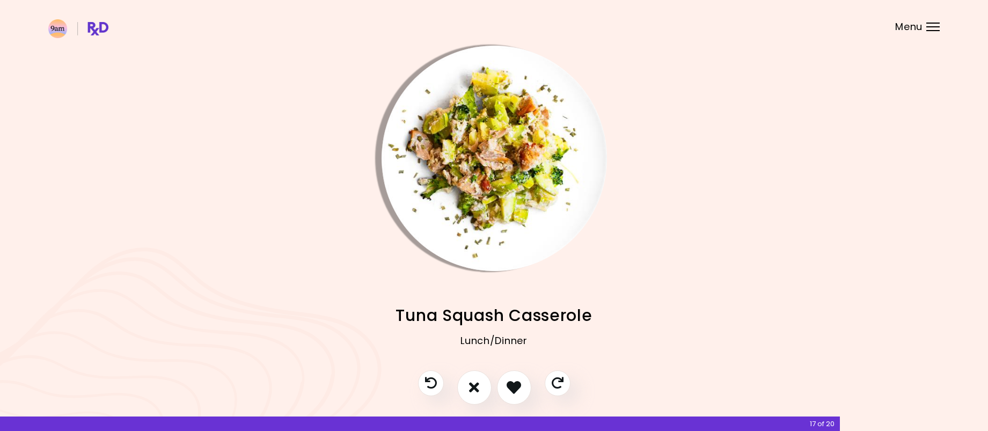
click at [496, 175] on img "Info - Tuna Squash Casserole" at bounding box center [493, 158] width 225 height 225
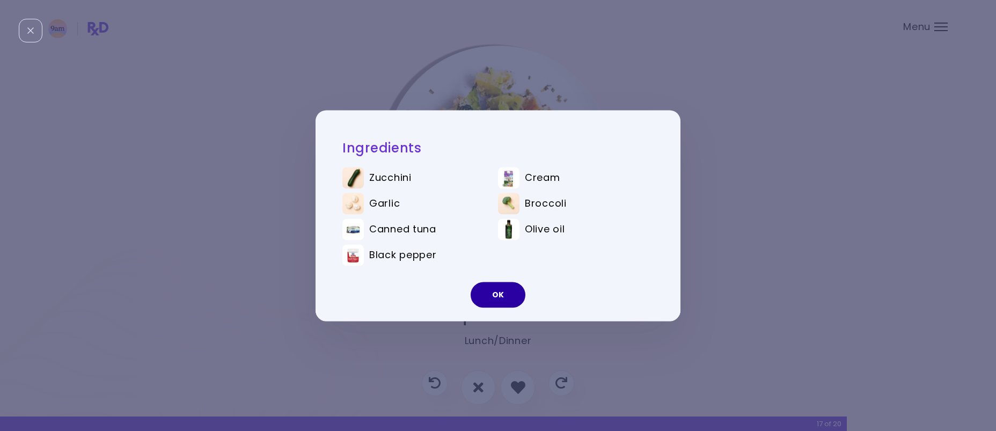
click at [498, 291] on button "OK" at bounding box center [497, 295] width 55 height 26
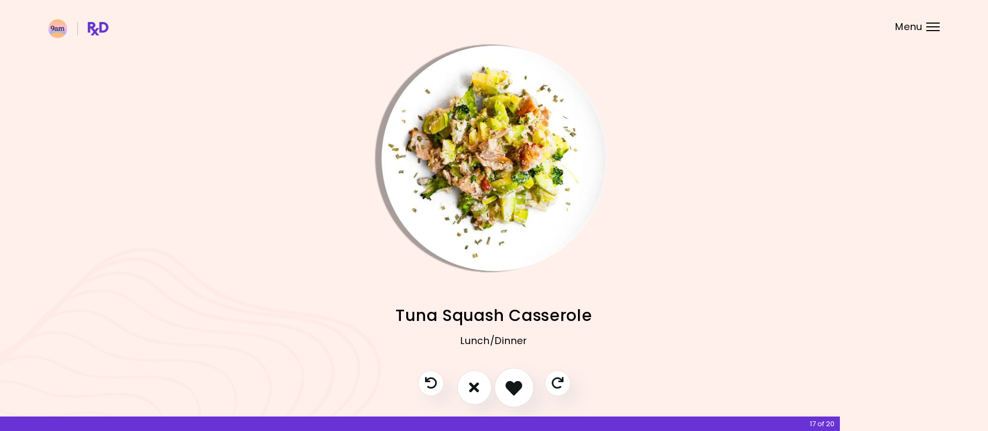
click at [511, 384] on icon "I like this recipe" at bounding box center [513, 387] width 17 height 17
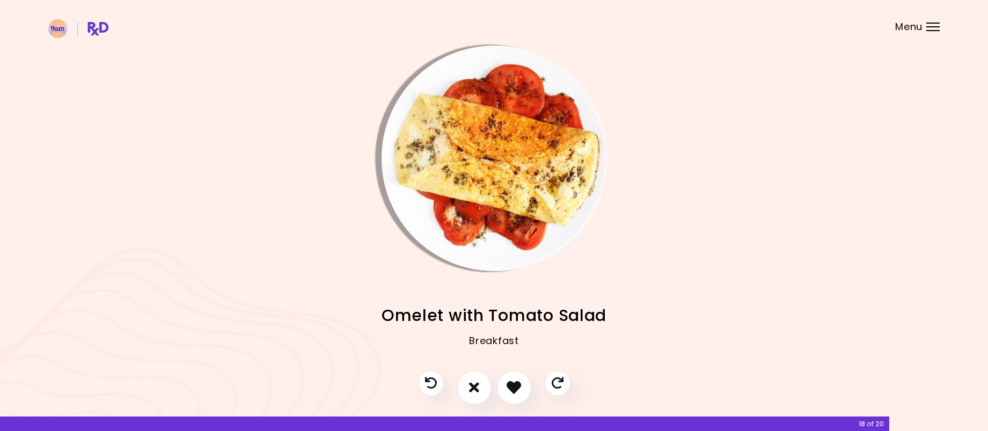
click at [521, 214] on img "Info - Omelet with Tomato Salad" at bounding box center [493, 158] width 225 height 225
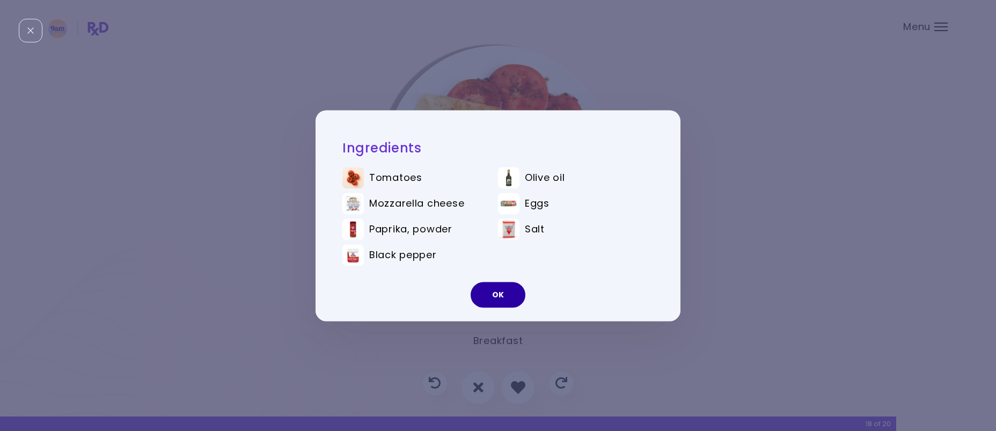
click at [497, 300] on button "OK" at bounding box center [497, 295] width 55 height 26
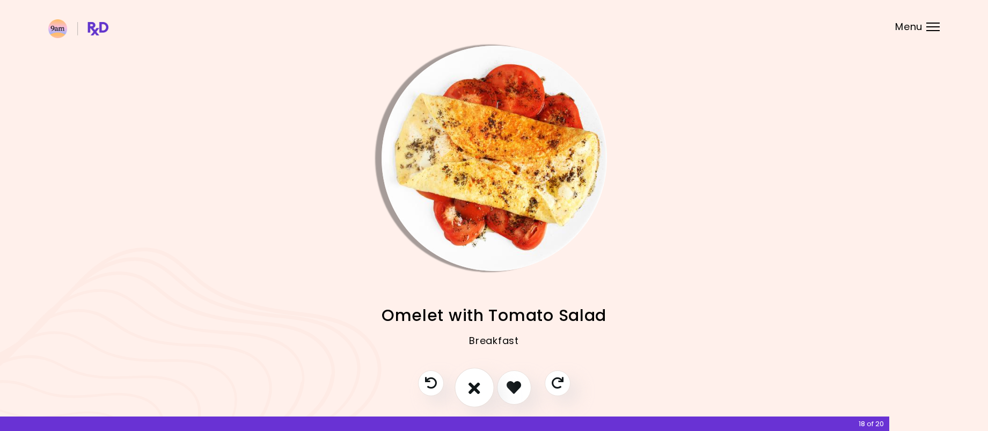
click at [467, 384] on button "I don't like this recipe" at bounding box center [474, 387] width 40 height 40
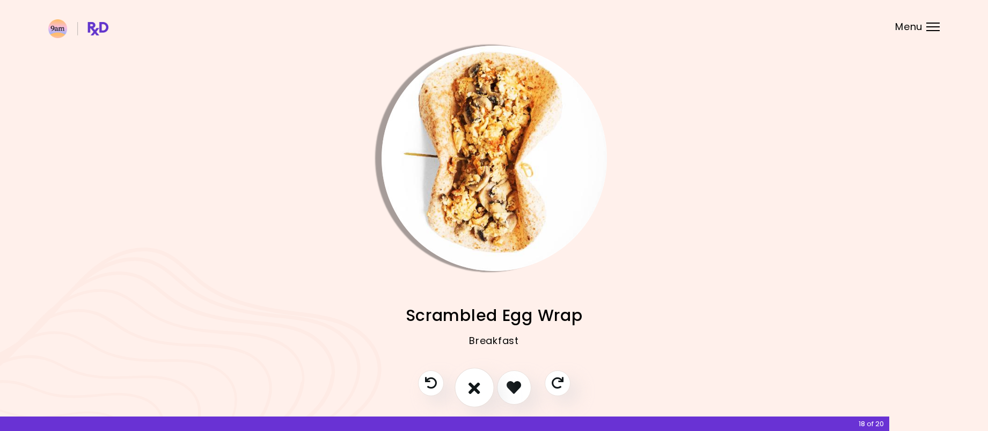
click at [466, 392] on button "I don't like this recipe" at bounding box center [474, 387] width 40 height 40
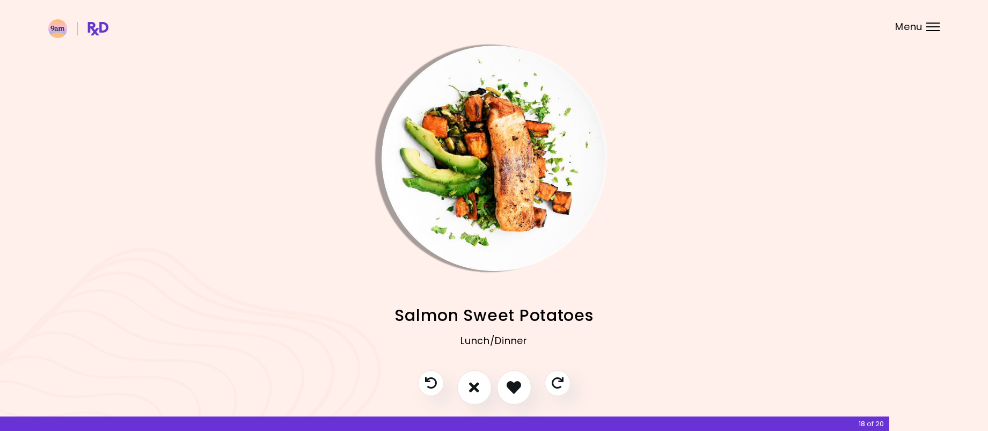
click at [495, 229] on img "Info - Salmon Sweet Potatoes" at bounding box center [493, 158] width 225 height 225
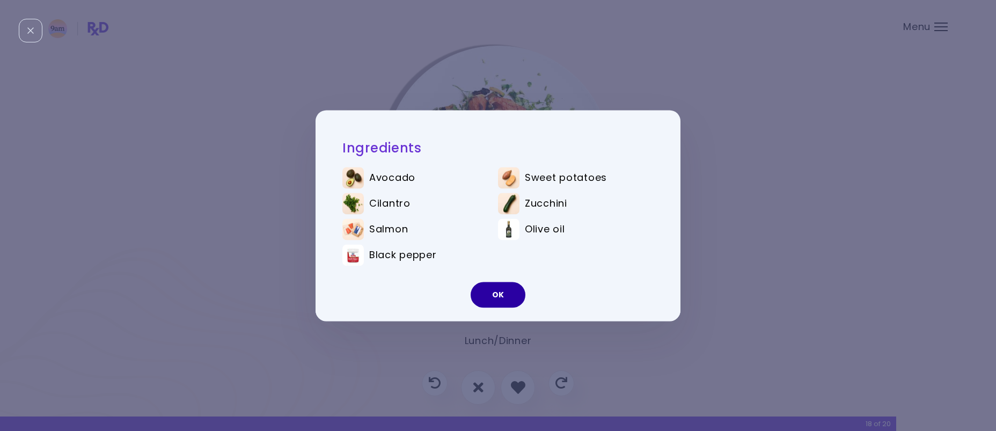
click at [498, 303] on button "OK" at bounding box center [497, 295] width 55 height 26
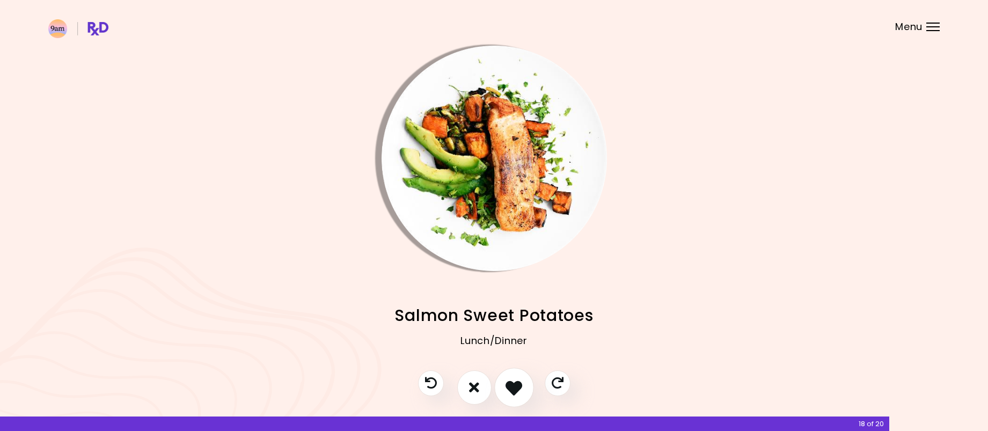
click at [506, 395] on icon "I like this recipe" at bounding box center [513, 387] width 17 height 17
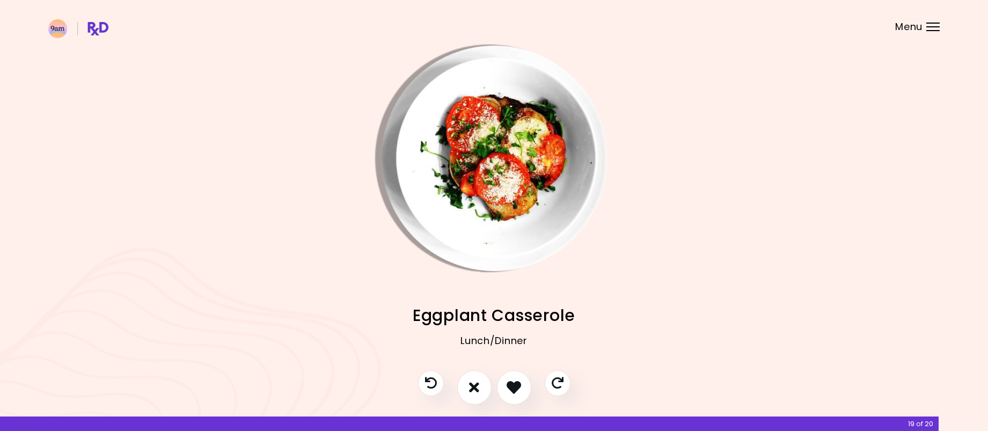
click at [496, 204] on img "Info - Eggplant Casserole" at bounding box center [493, 158] width 225 height 225
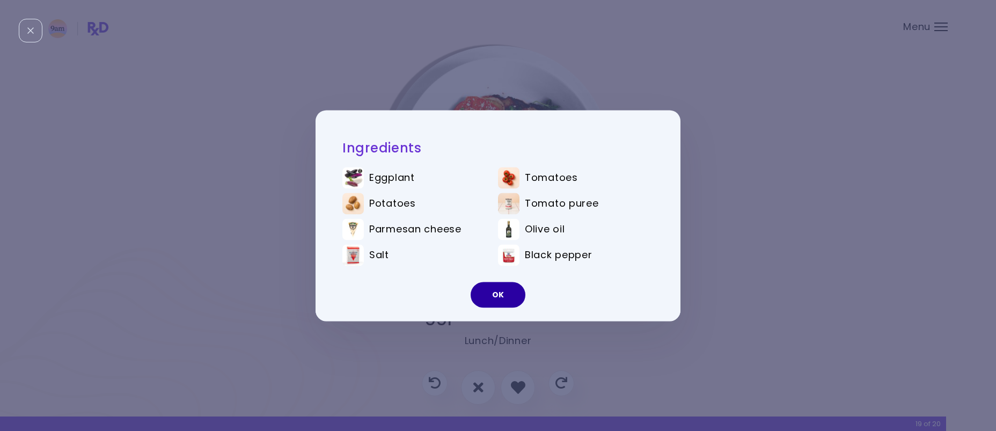
click at [501, 298] on button "OK" at bounding box center [497, 295] width 55 height 26
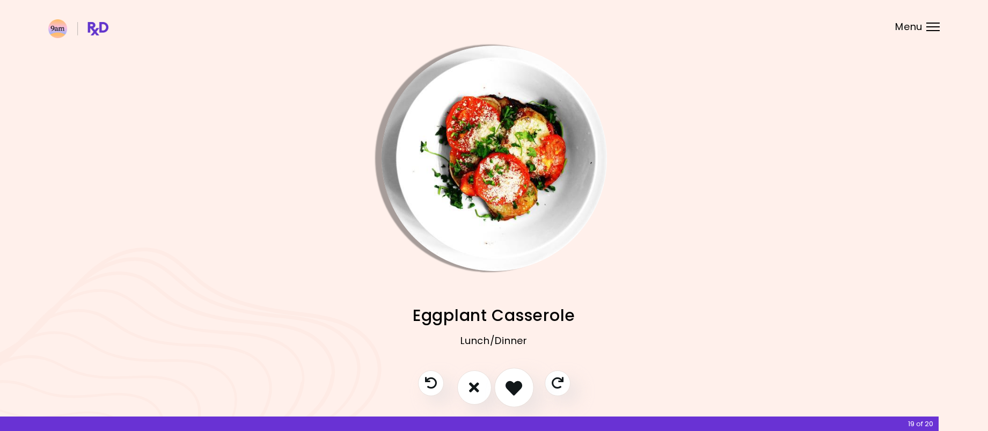
click at [513, 378] on button "I like this recipe" at bounding box center [514, 387] width 40 height 40
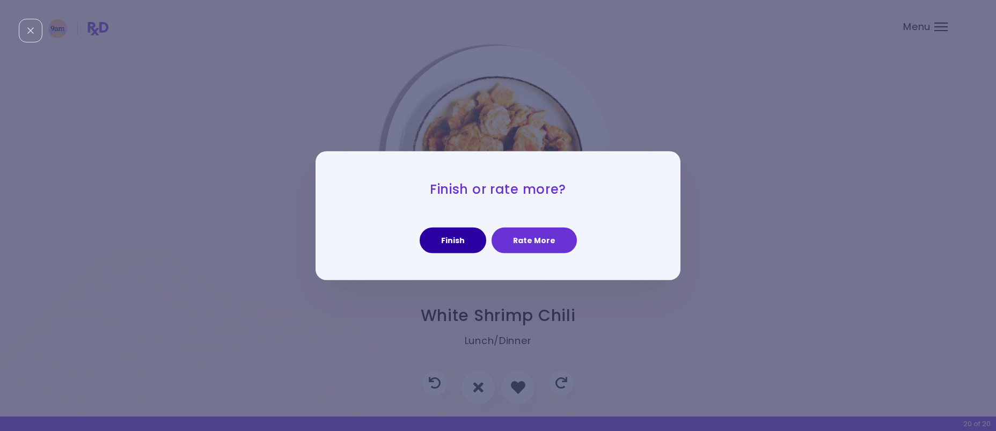
click at [456, 240] on button "Finish" at bounding box center [453, 240] width 67 height 26
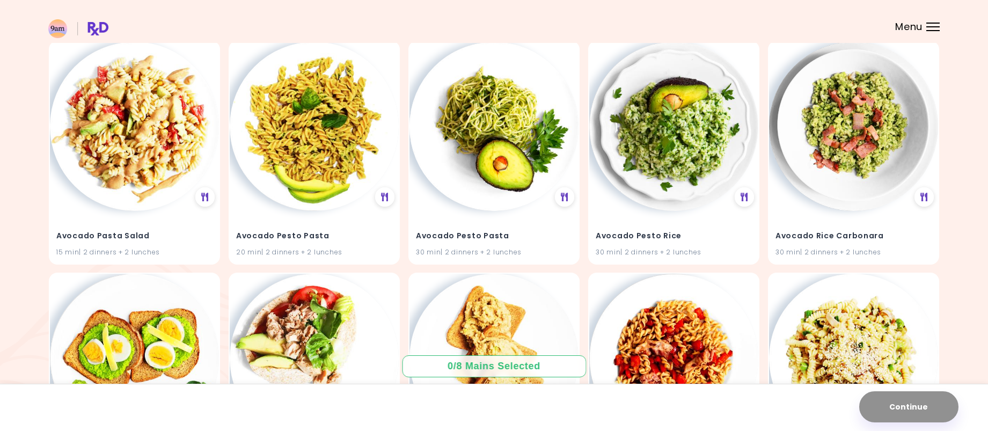
scroll to position [376, 0]
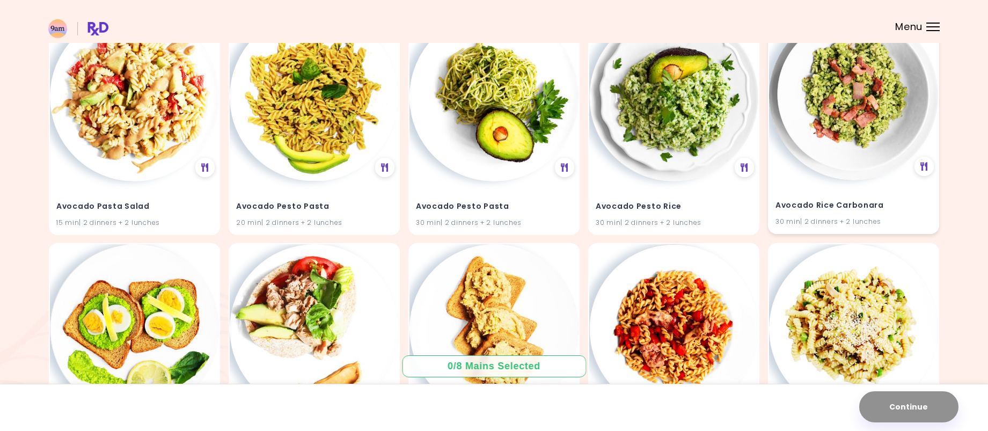
click at [883, 148] on img at bounding box center [853, 95] width 169 height 169
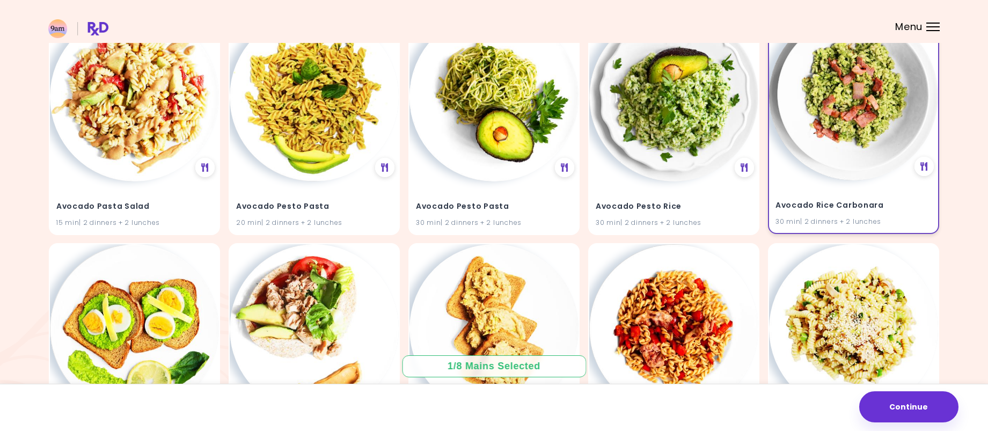
click at [880, 152] on img at bounding box center [853, 95] width 169 height 169
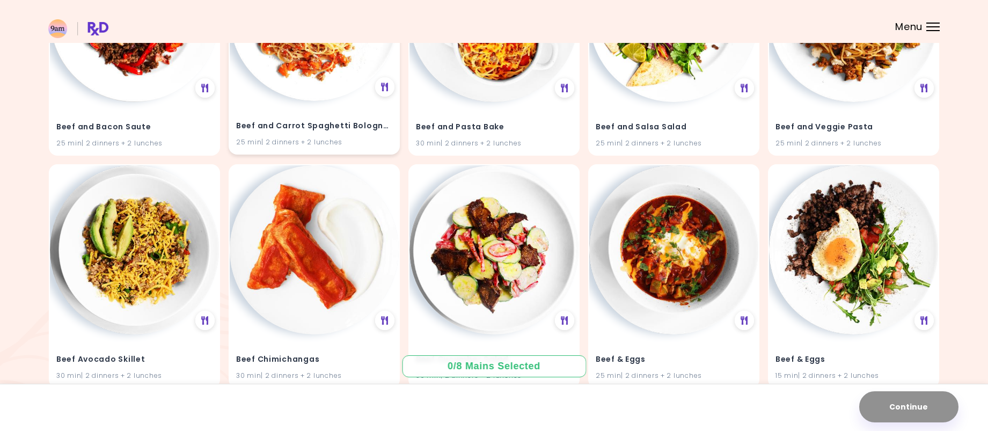
scroll to position [1663, 0]
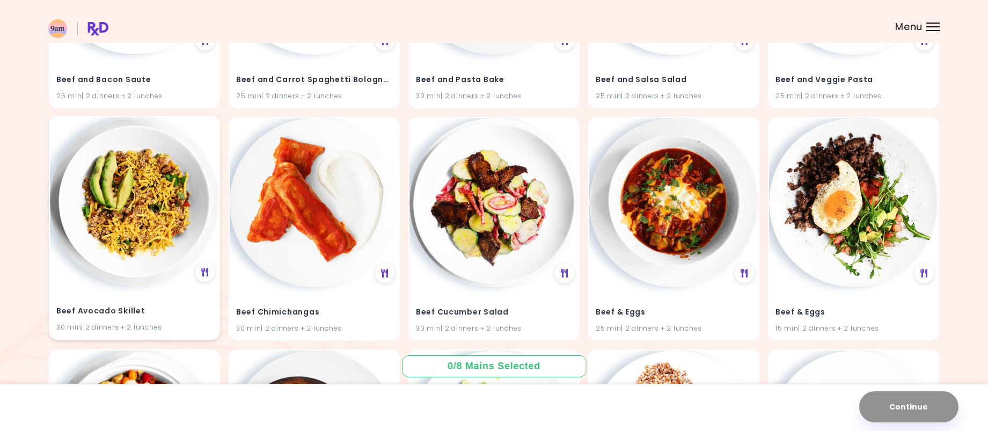
click at [142, 278] on img at bounding box center [134, 201] width 169 height 169
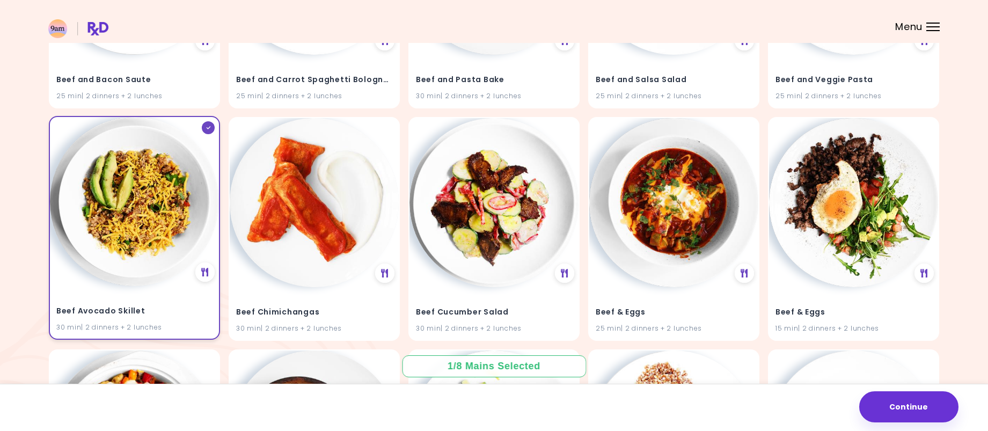
click at [142, 278] on img at bounding box center [134, 201] width 169 height 169
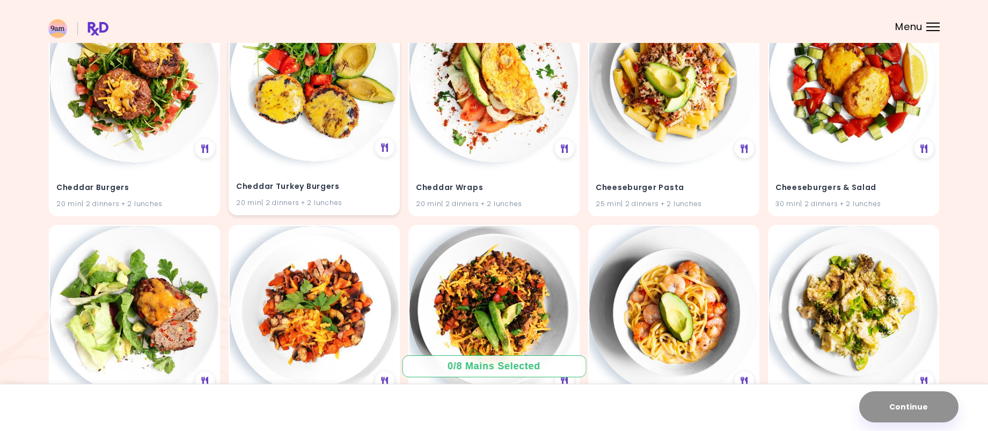
scroll to position [3648, 0]
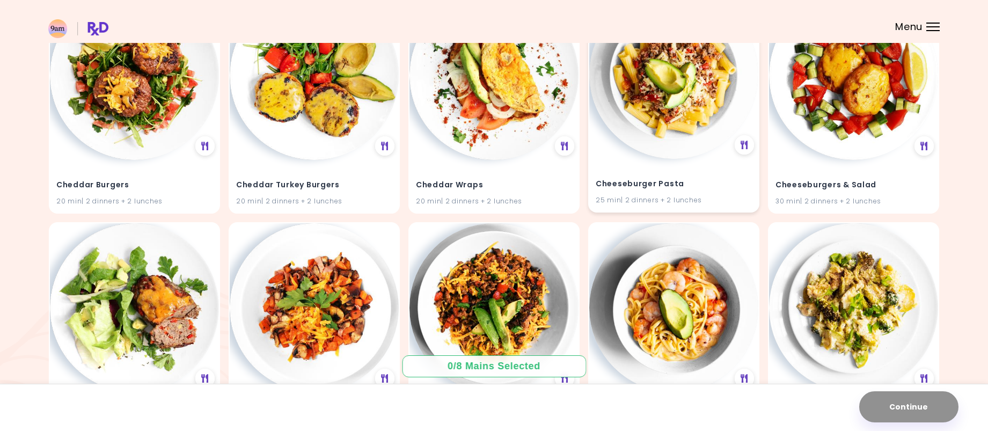
click at [665, 183] on h4 "Cheeseburger Pasta" at bounding box center [673, 183] width 156 height 17
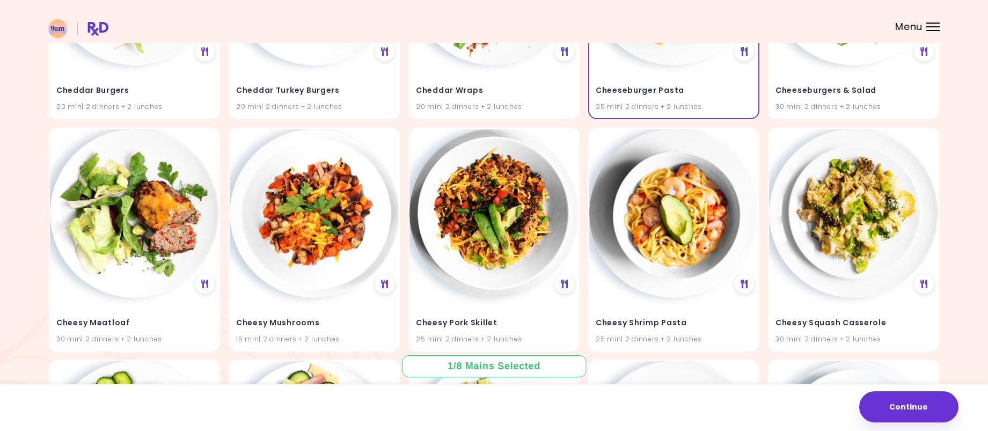
scroll to position [3755, 0]
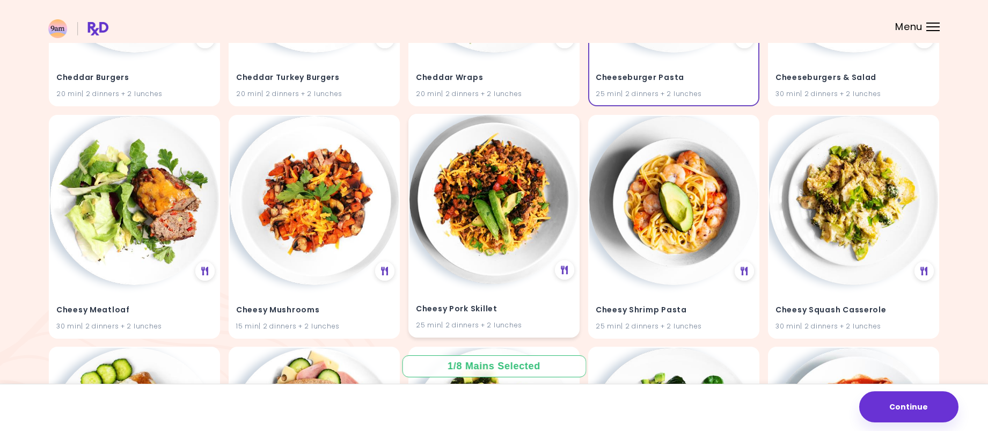
click at [485, 313] on h4 "Cheesy Pork Skillet" at bounding box center [494, 308] width 156 height 17
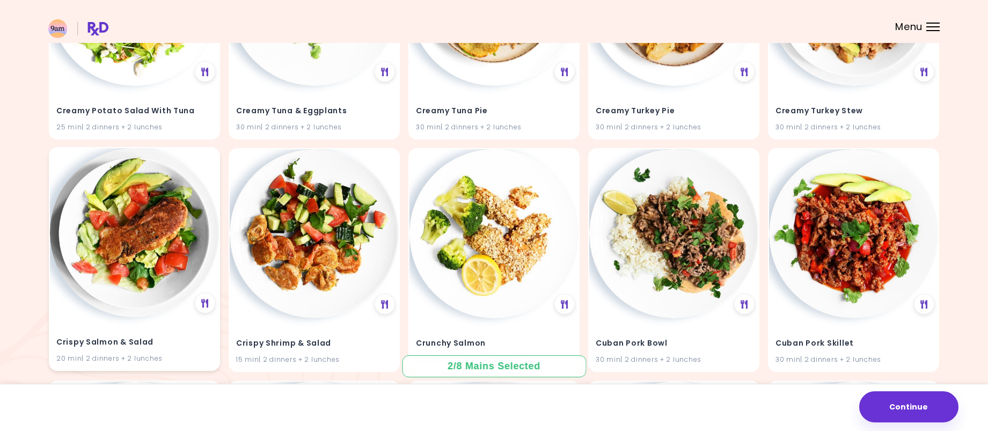
scroll to position [4721, 0]
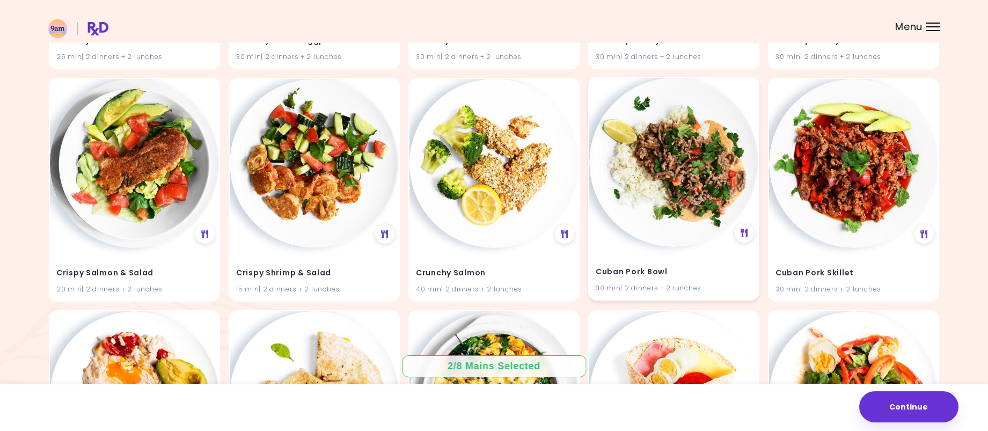
click at [680, 220] on img at bounding box center [673, 162] width 169 height 169
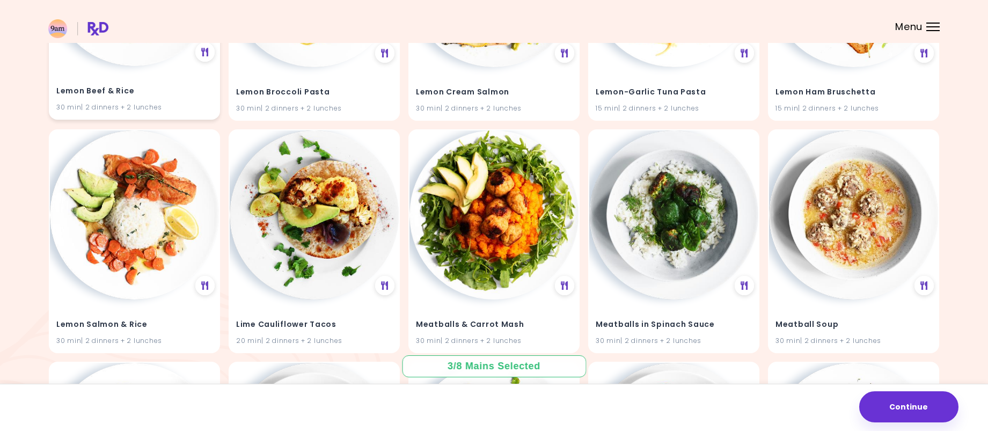
scroll to position [6813, 0]
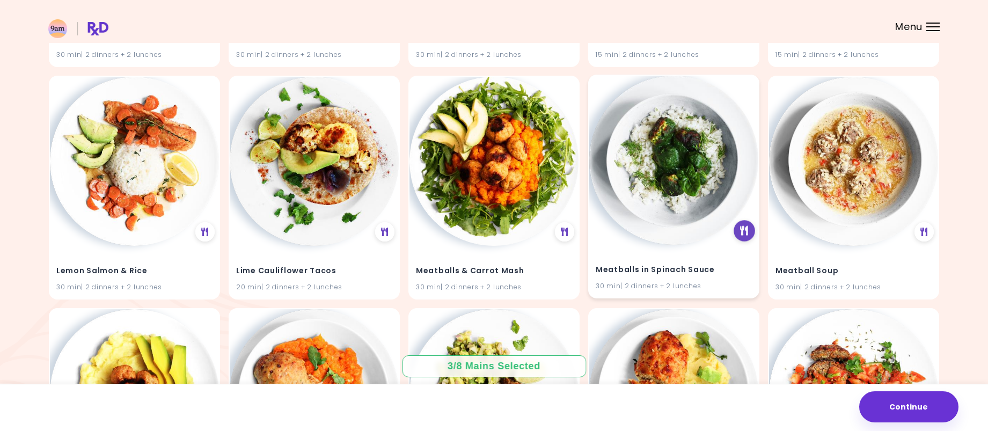
click at [740, 234] on icon at bounding box center [744, 231] width 8 height 10
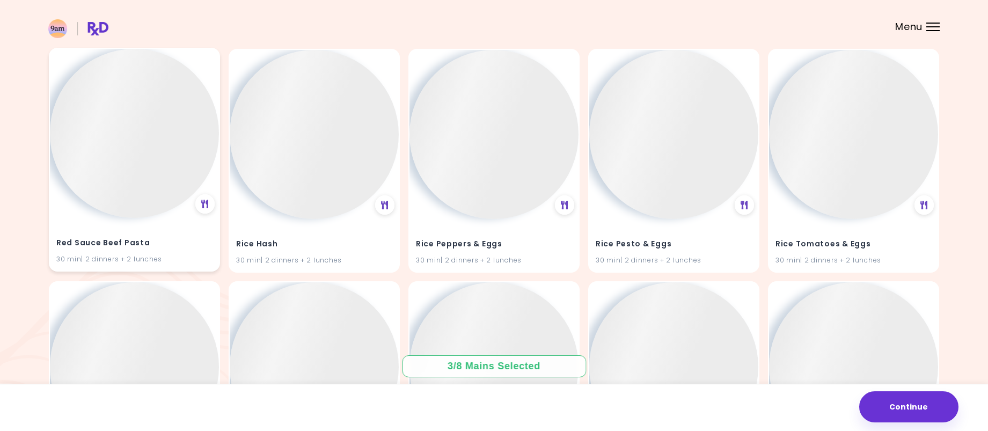
scroll to position [9844, 0]
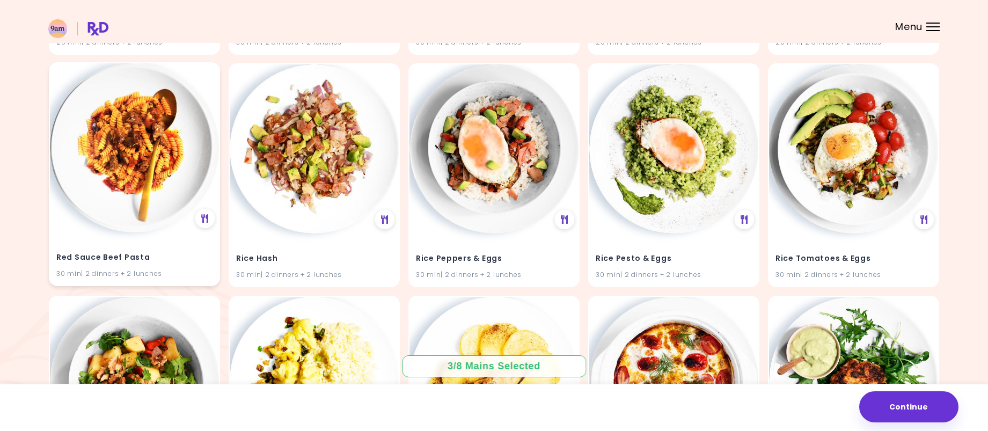
click at [170, 149] on img at bounding box center [134, 147] width 169 height 169
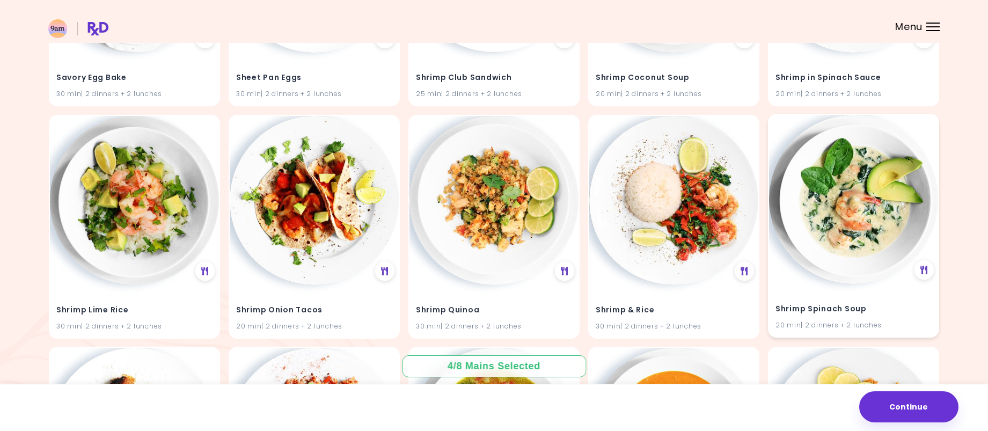
scroll to position [11775, 0]
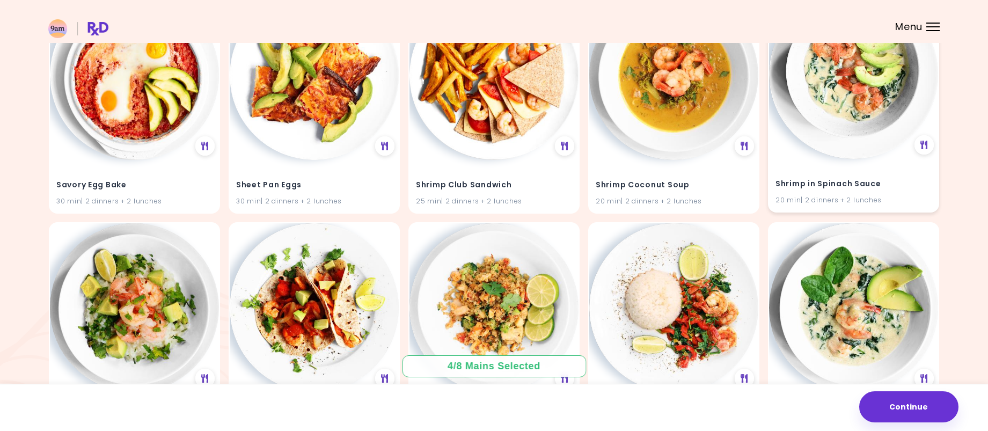
click at [850, 198] on div "20 min | 2 dinners + 2 lunches" at bounding box center [853, 199] width 156 height 10
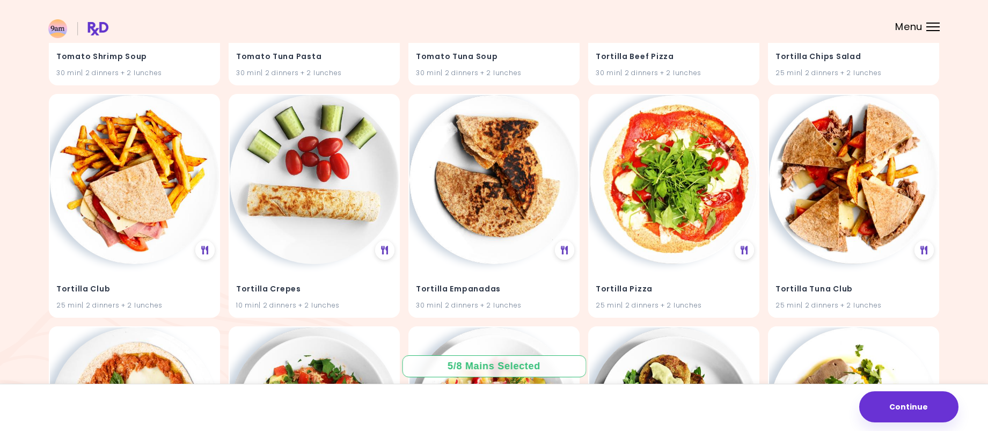
scroll to position [14511, 0]
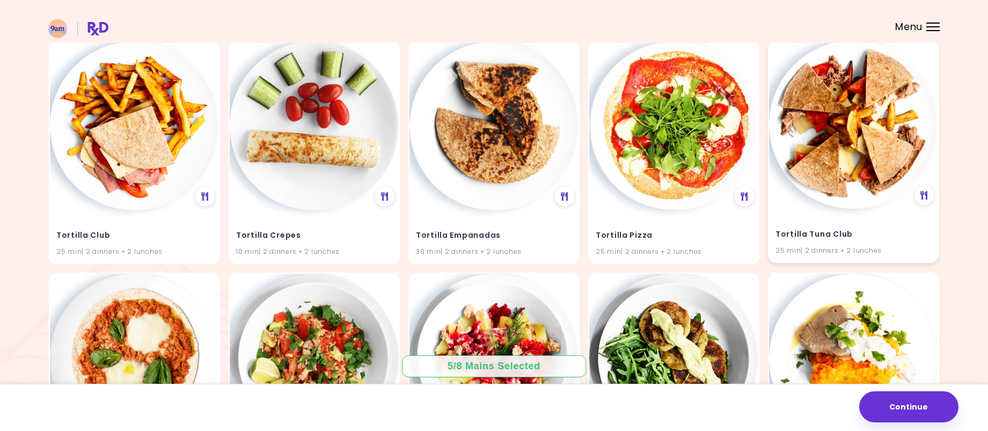
click at [893, 226] on h4 "Tortilla Tuna Club" at bounding box center [853, 234] width 156 height 17
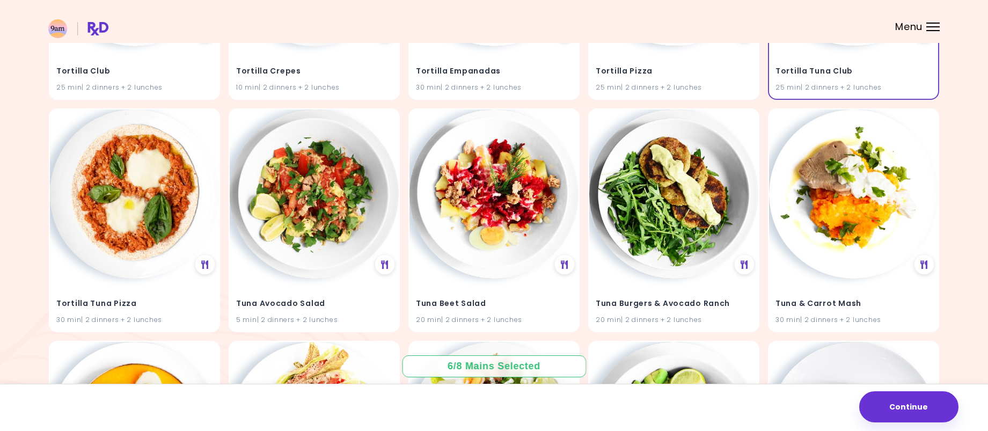
scroll to position [14726, 0]
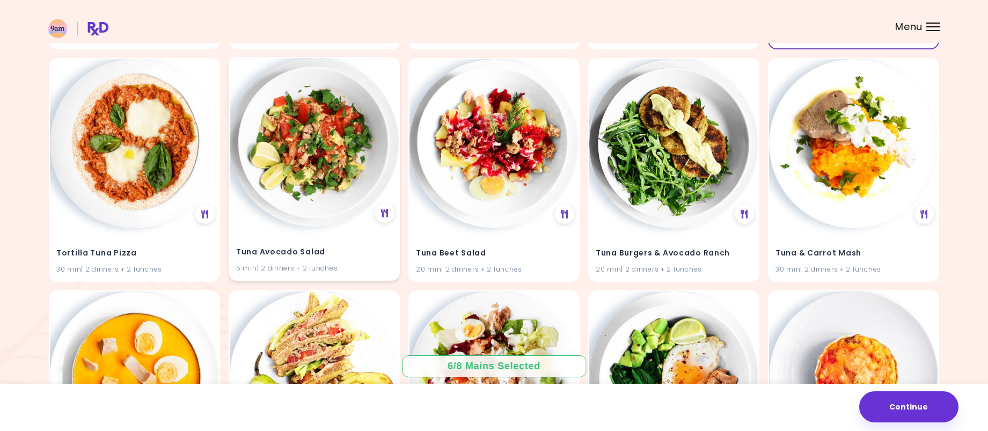
click at [339, 248] on h4 "Tuna Avocado Salad" at bounding box center [314, 252] width 156 height 17
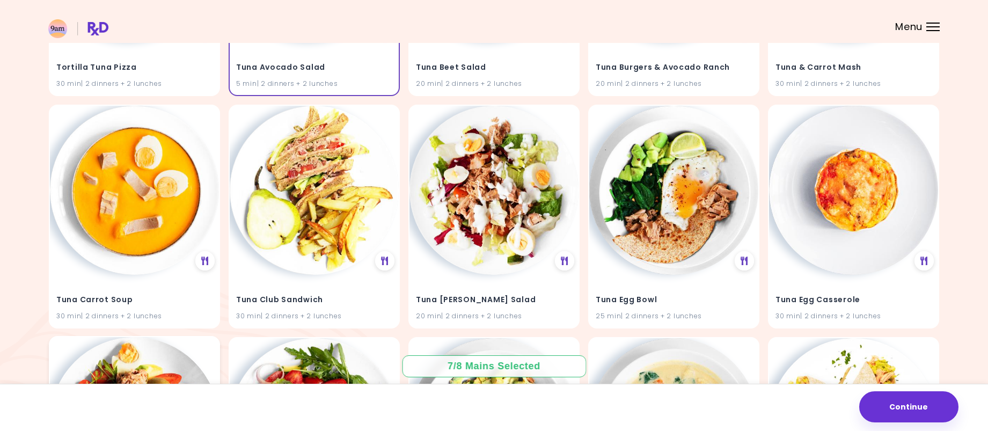
scroll to position [14940, 0]
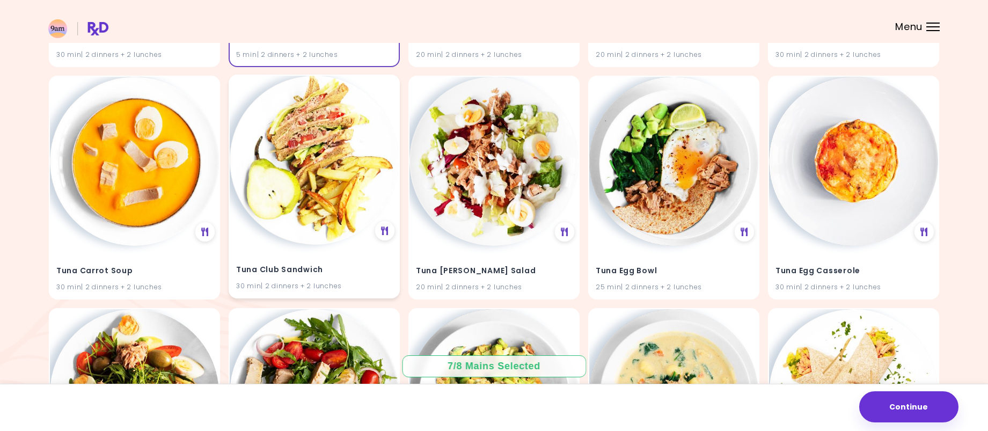
click at [365, 282] on div "30 min | 2 dinners + 2 lunches" at bounding box center [314, 285] width 156 height 10
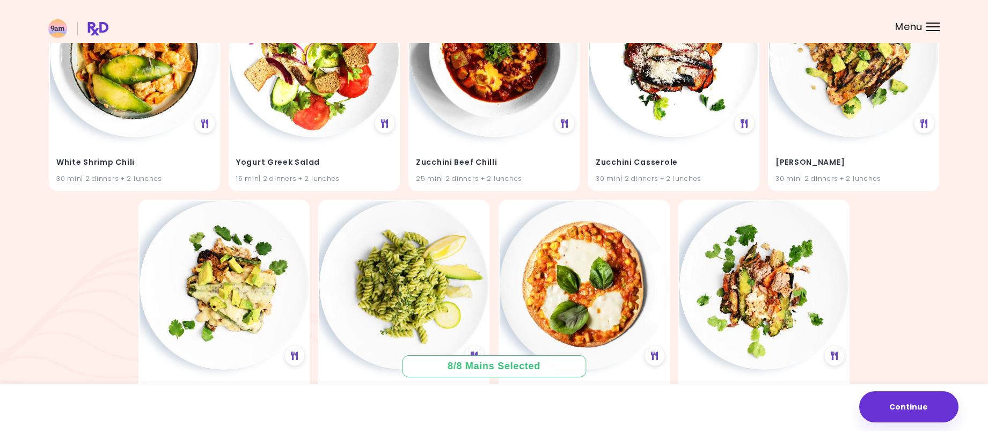
scroll to position [18535, 0]
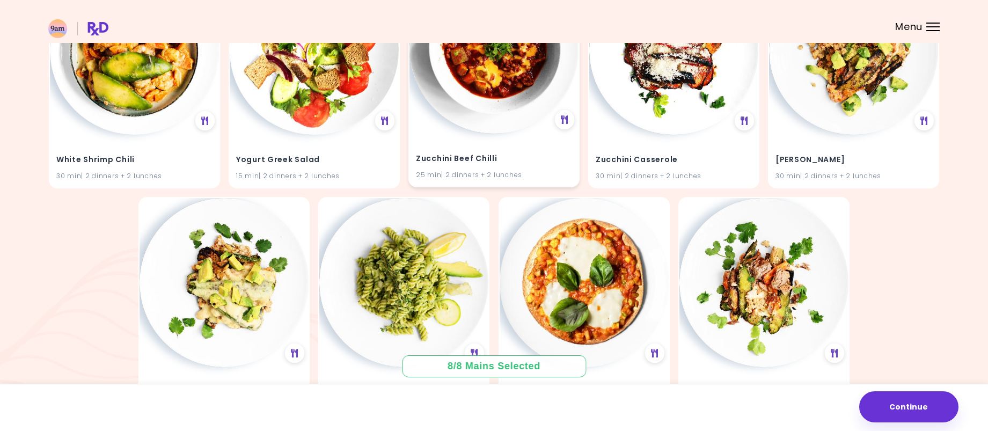
click at [500, 155] on h4 "Zucchini Beef Chilli" at bounding box center [494, 158] width 156 height 17
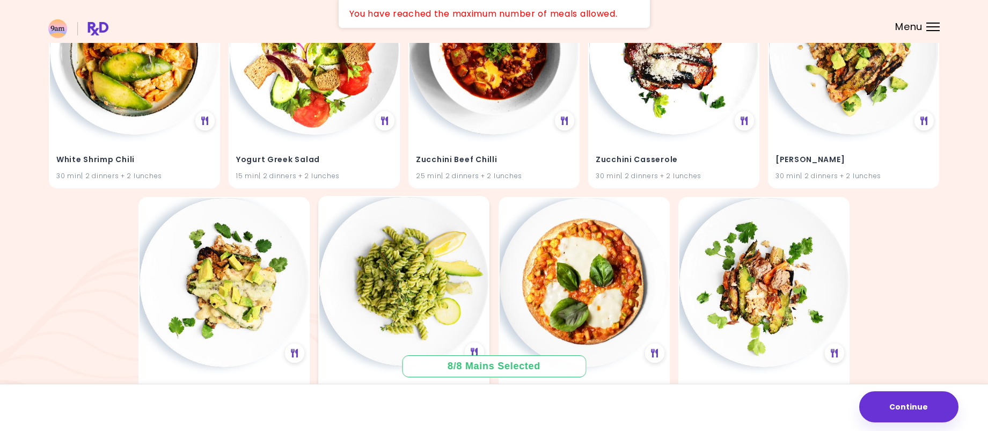
scroll to position [18574, 0]
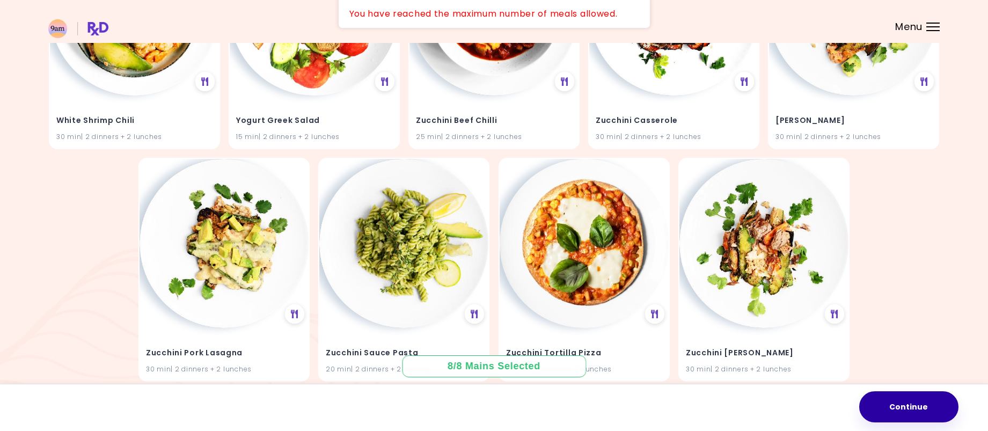
click at [929, 409] on button "Continue" at bounding box center [908, 406] width 99 height 31
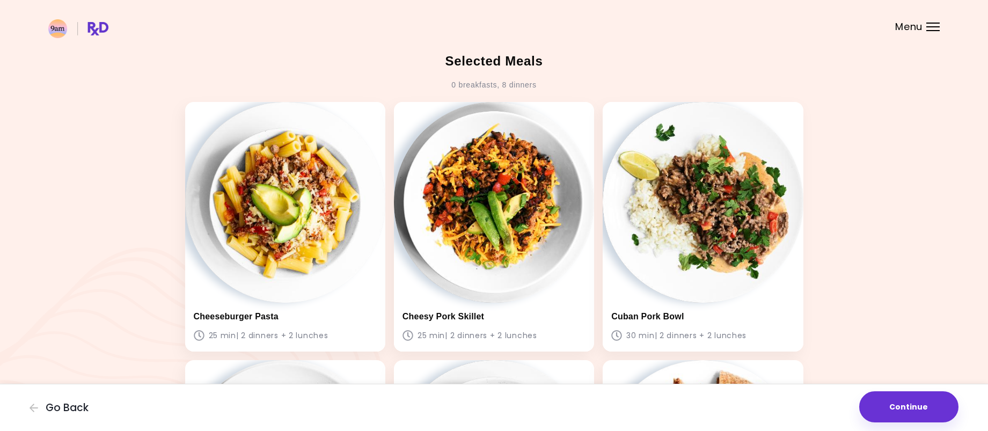
click at [914, 405] on button "Continue" at bounding box center [908, 406] width 99 height 31
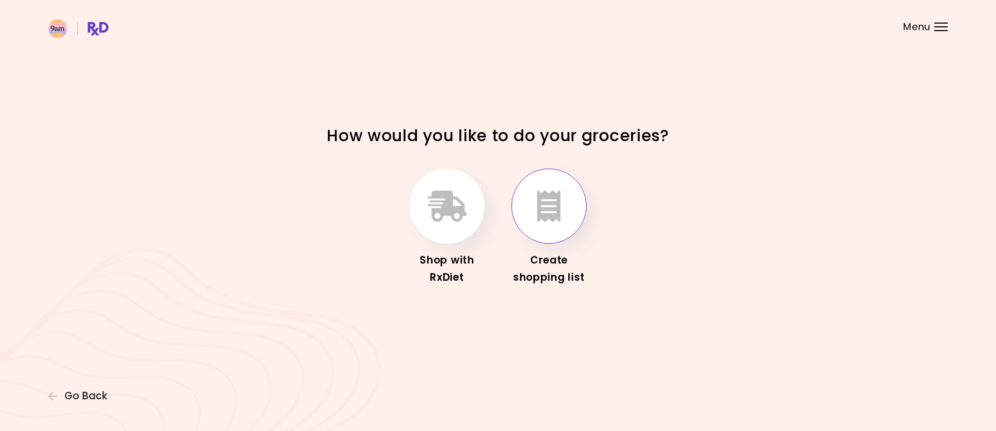
click at [562, 215] on button "button" at bounding box center [548, 205] width 75 height 75
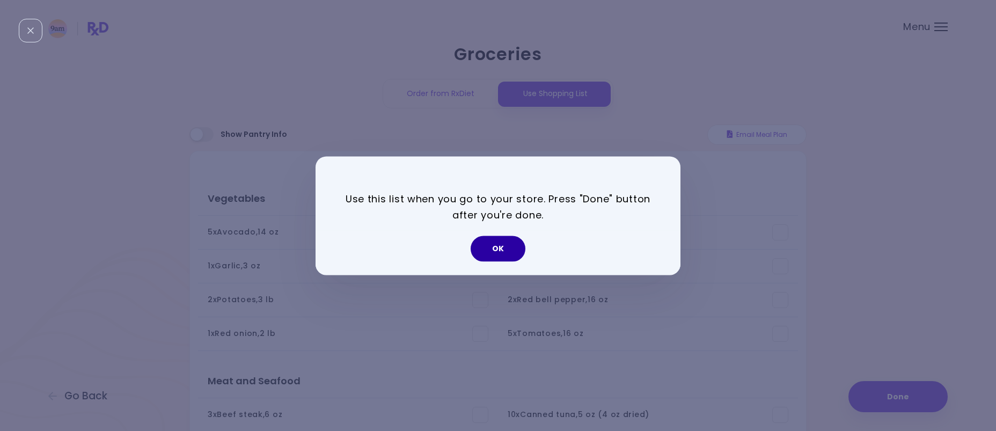
click at [501, 245] on button "OK" at bounding box center [497, 249] width 55 height 26
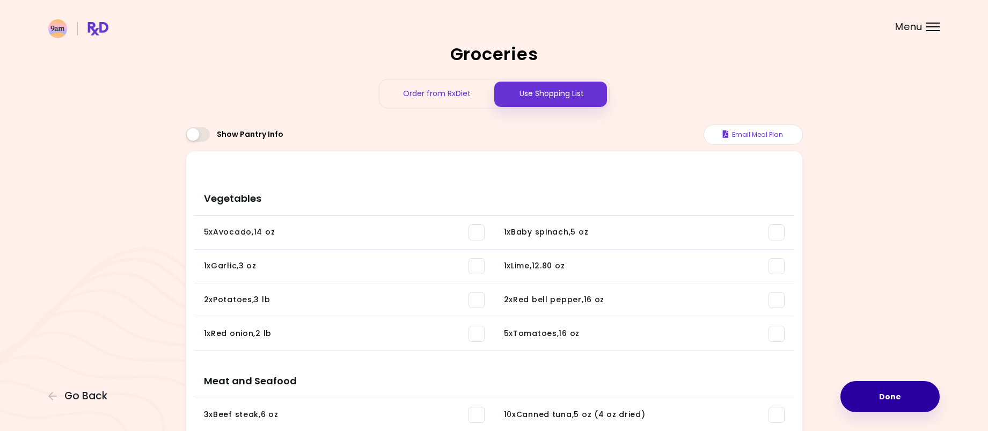
click at [874, 403] on button "Done" at bounding box center [889, 396] width 99 height 31
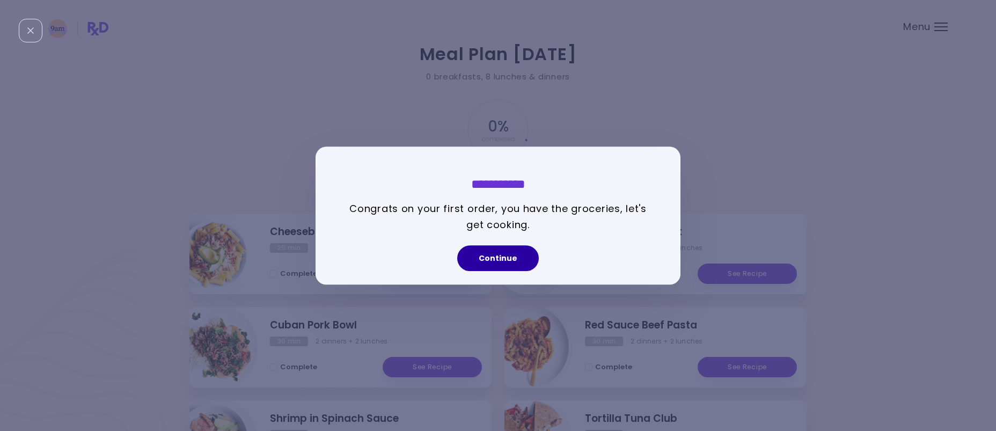
click at [509, 259] on button "Continue" at bounding box center [498, 258] width 82 height 26
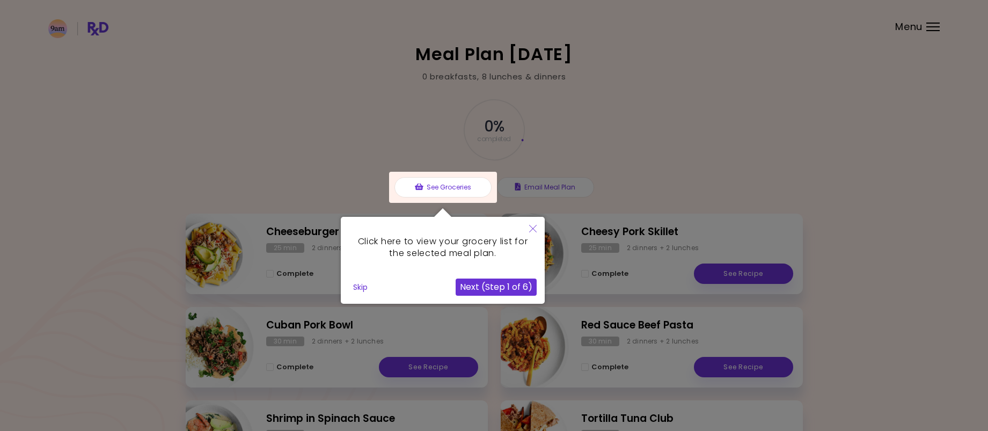
click at [360, 286] on button "Skip" at bounding box center [360, 287] width 23 height 16
